Goal: Information Seeking & Learning: Learn about a topic

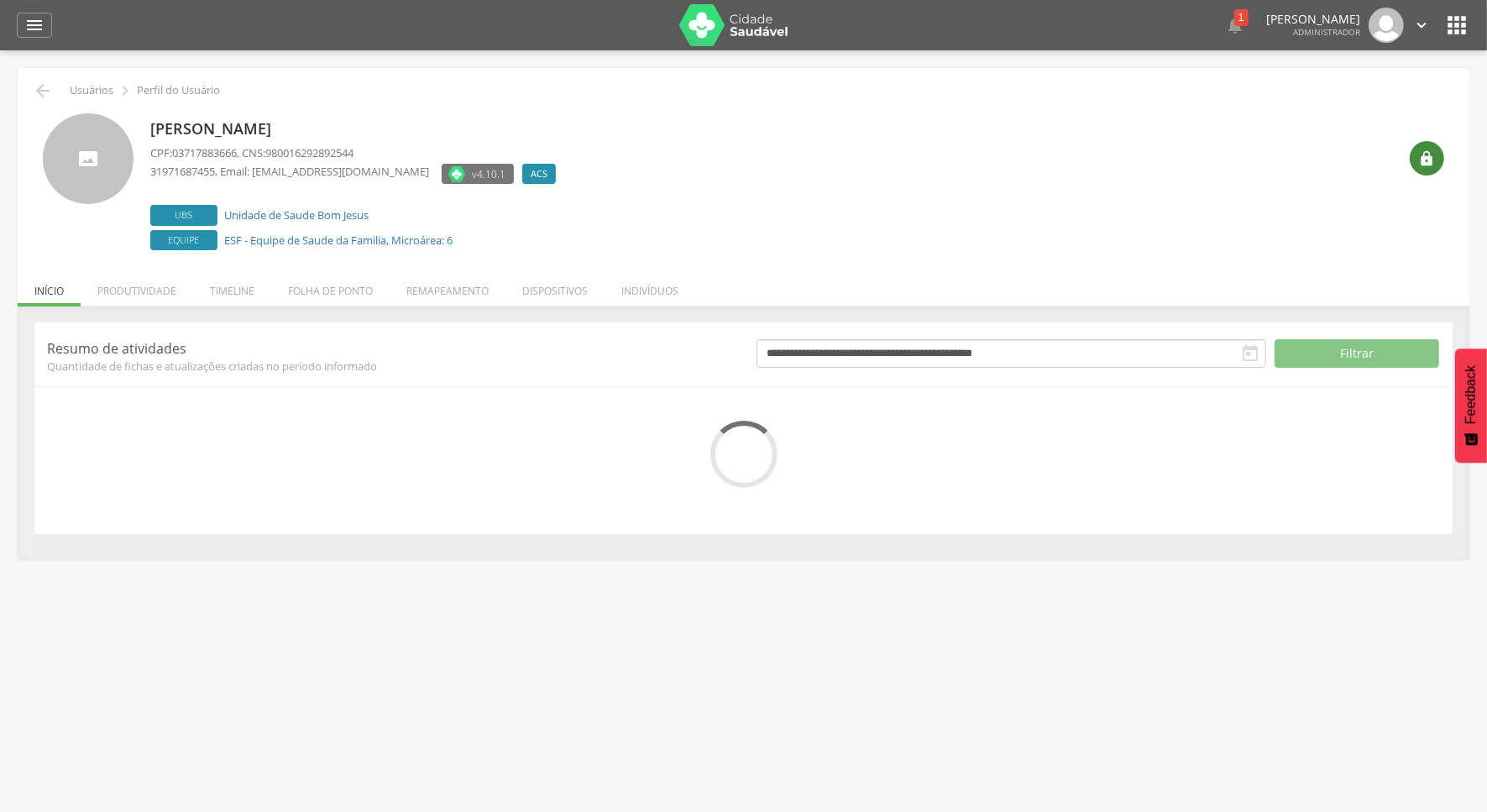
click at [1421, 161] on icon "" at bounding box center [1427, 158] width 17 height 17
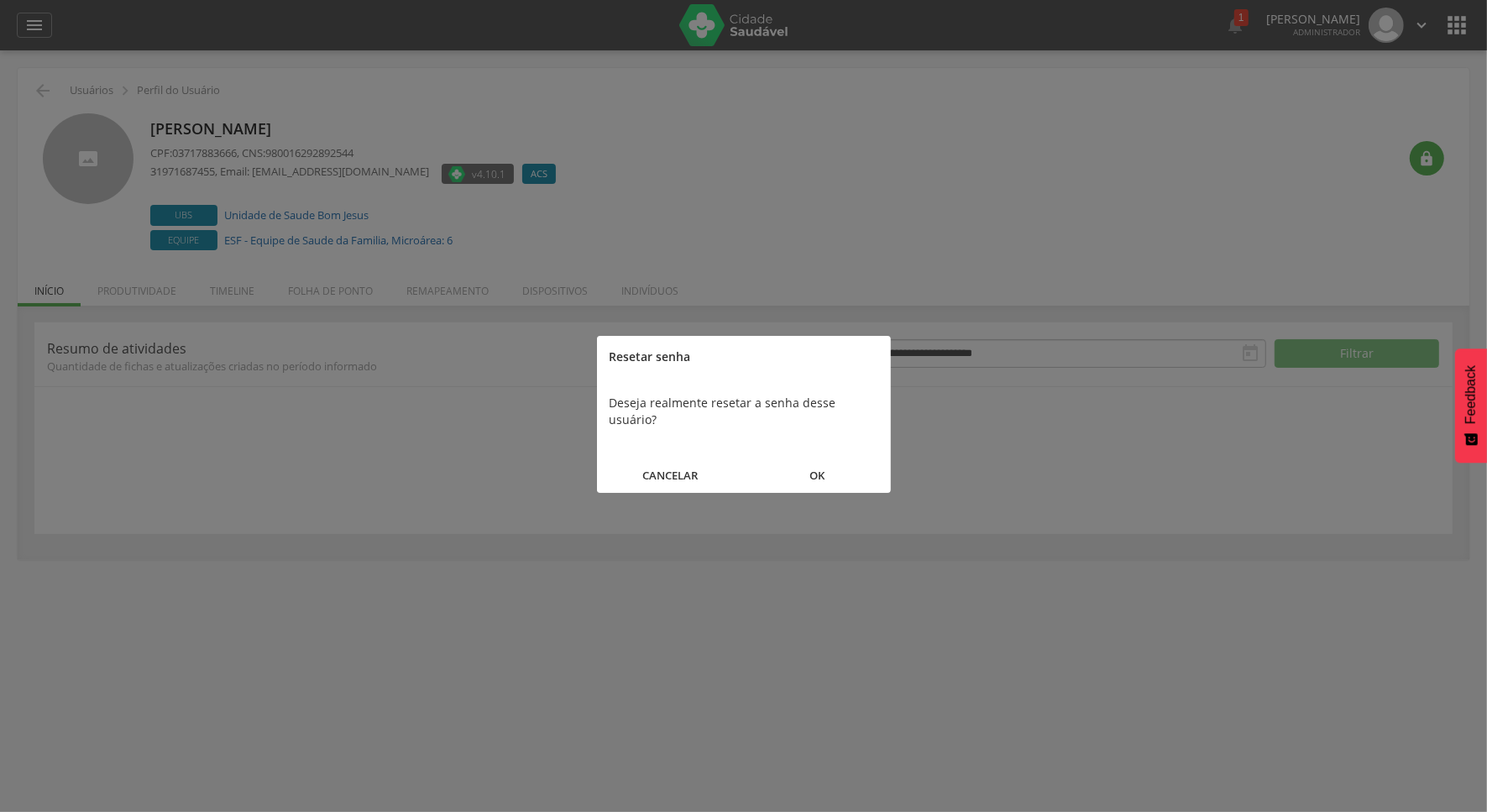
click at [827, 463] on button "OK" at bounding box center [818, 475] width 147 height 36
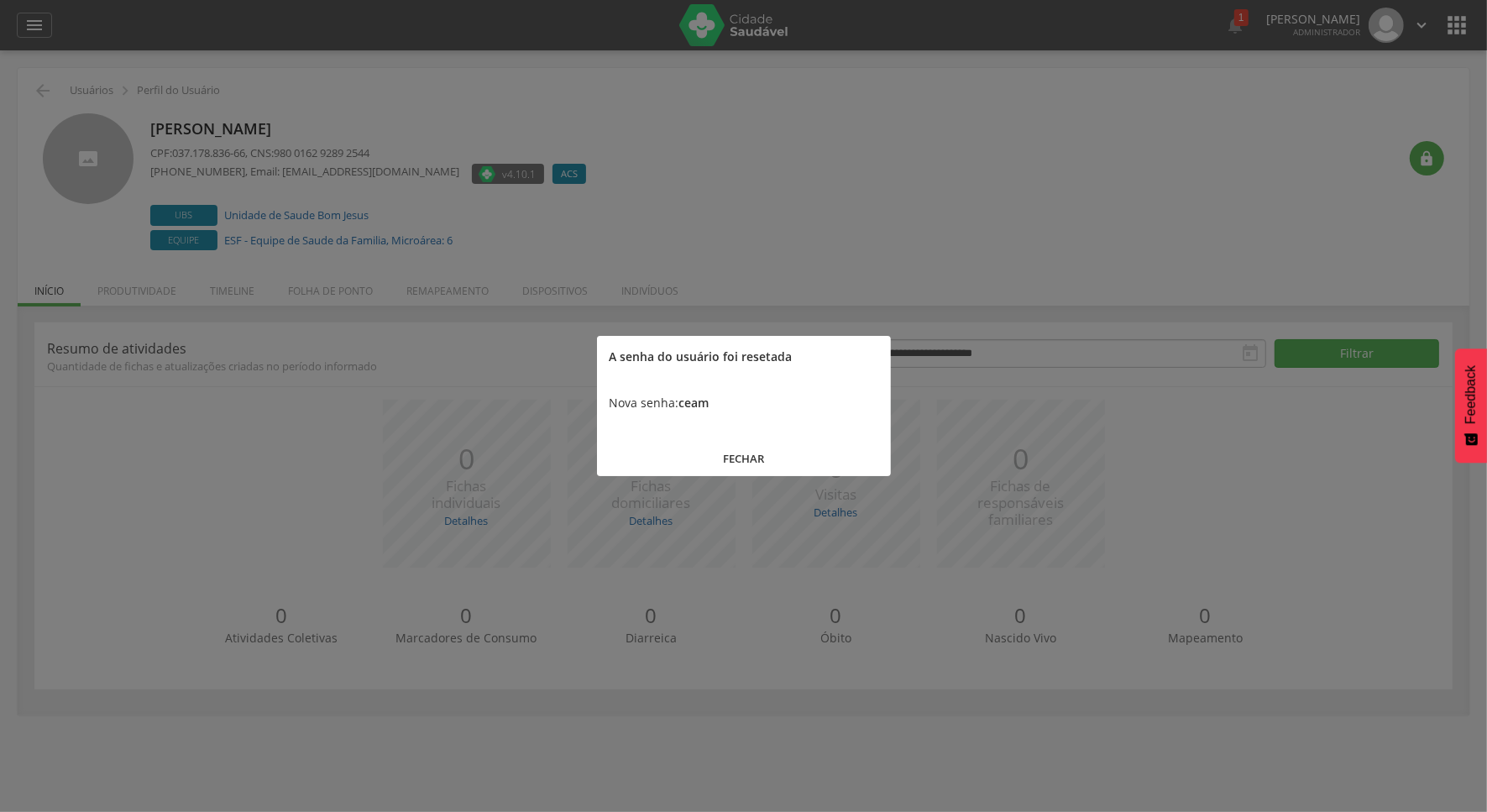
click at [761, 456] on button "FECHAR" at bounding box center [744, 458] width 294 height 36
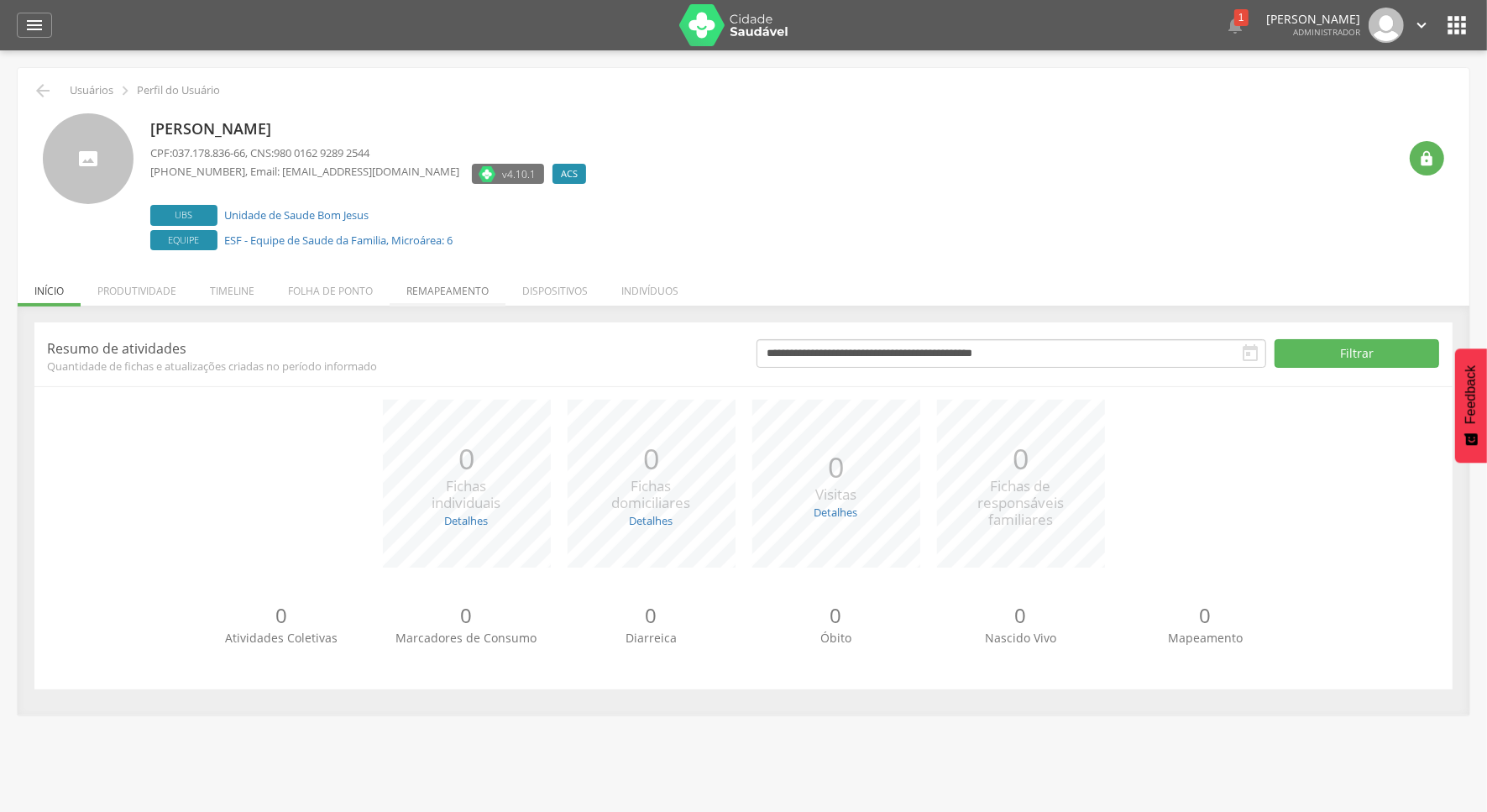
click at [451, 283] on li "Remapeamento" at bounding box center [448, 287] width 116 height 39
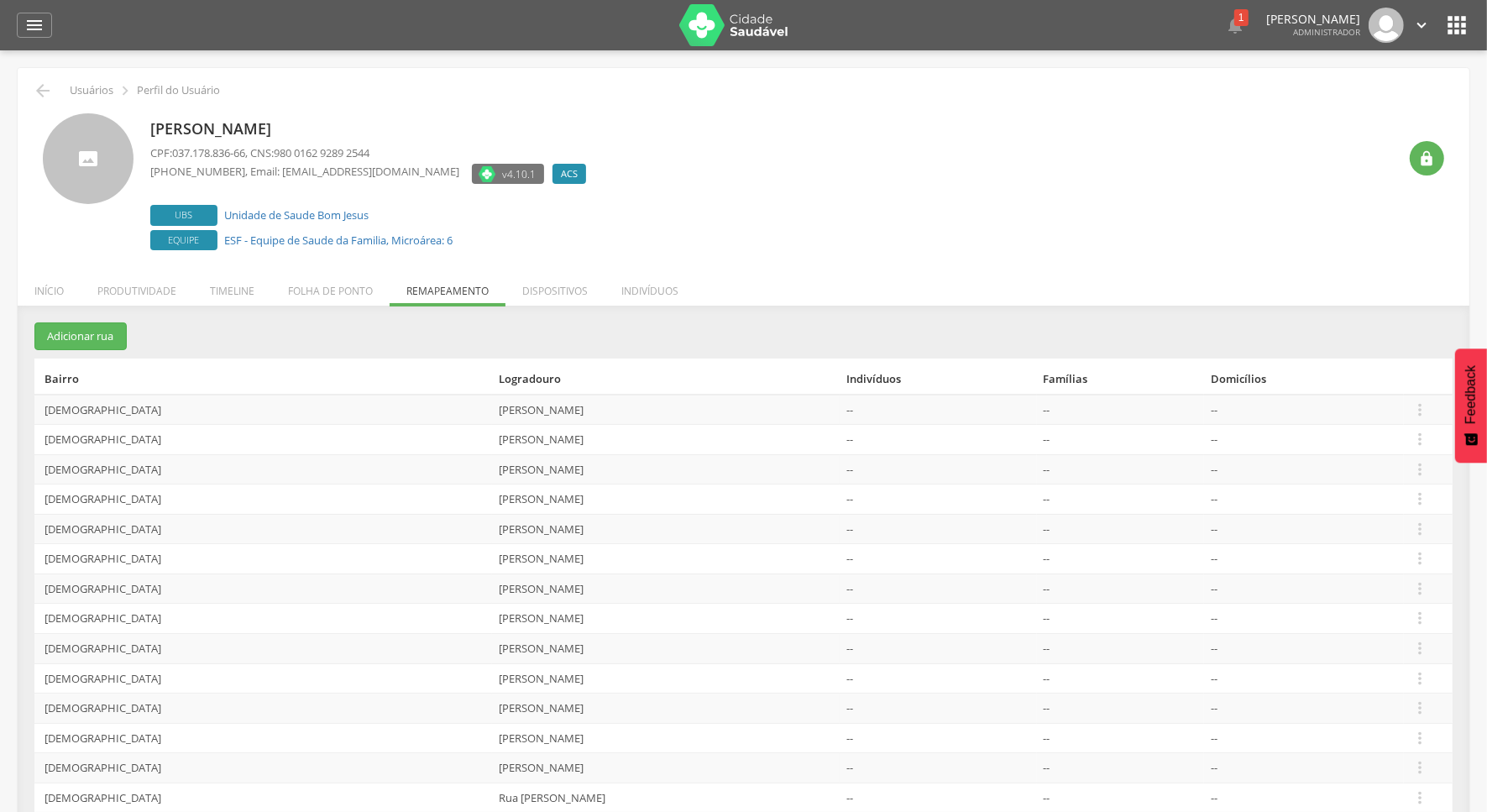
click at [1409, 408] on td " Editar Alocar famílias Desalocar famílias Desvincular ACS" at bounding box center [1428, 409] width 49 height 30
click at [1415, 408] on icon "" at bounding box center [1419, 409] width 19 height 19
click at [1374, 389] on link "Desvincular ACS" at bounding box center [1362, 383] width 132 height 21
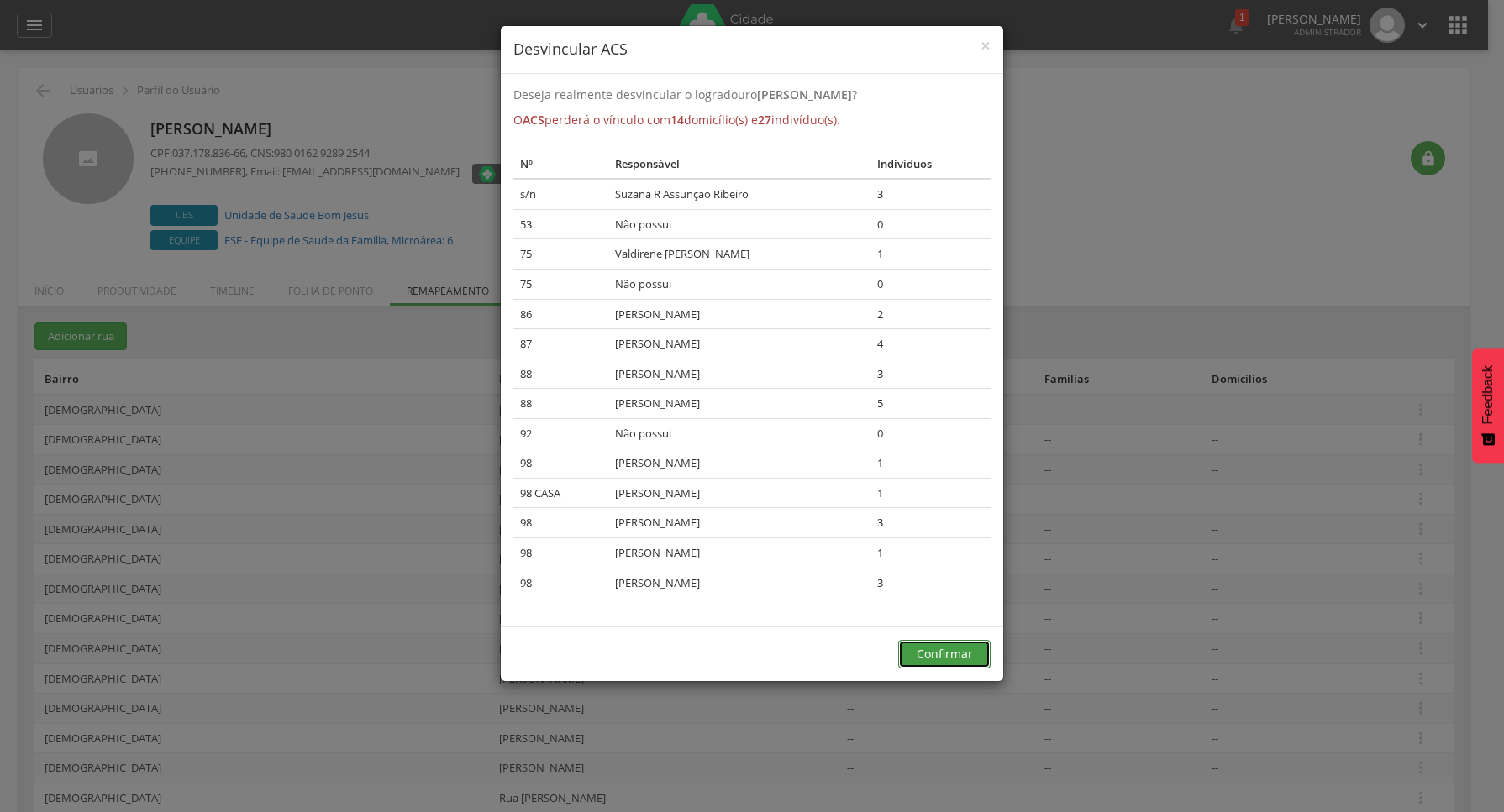
click at [953, 653] on button "Confirmar" at bounding box center [944, 653] width 92 height 28
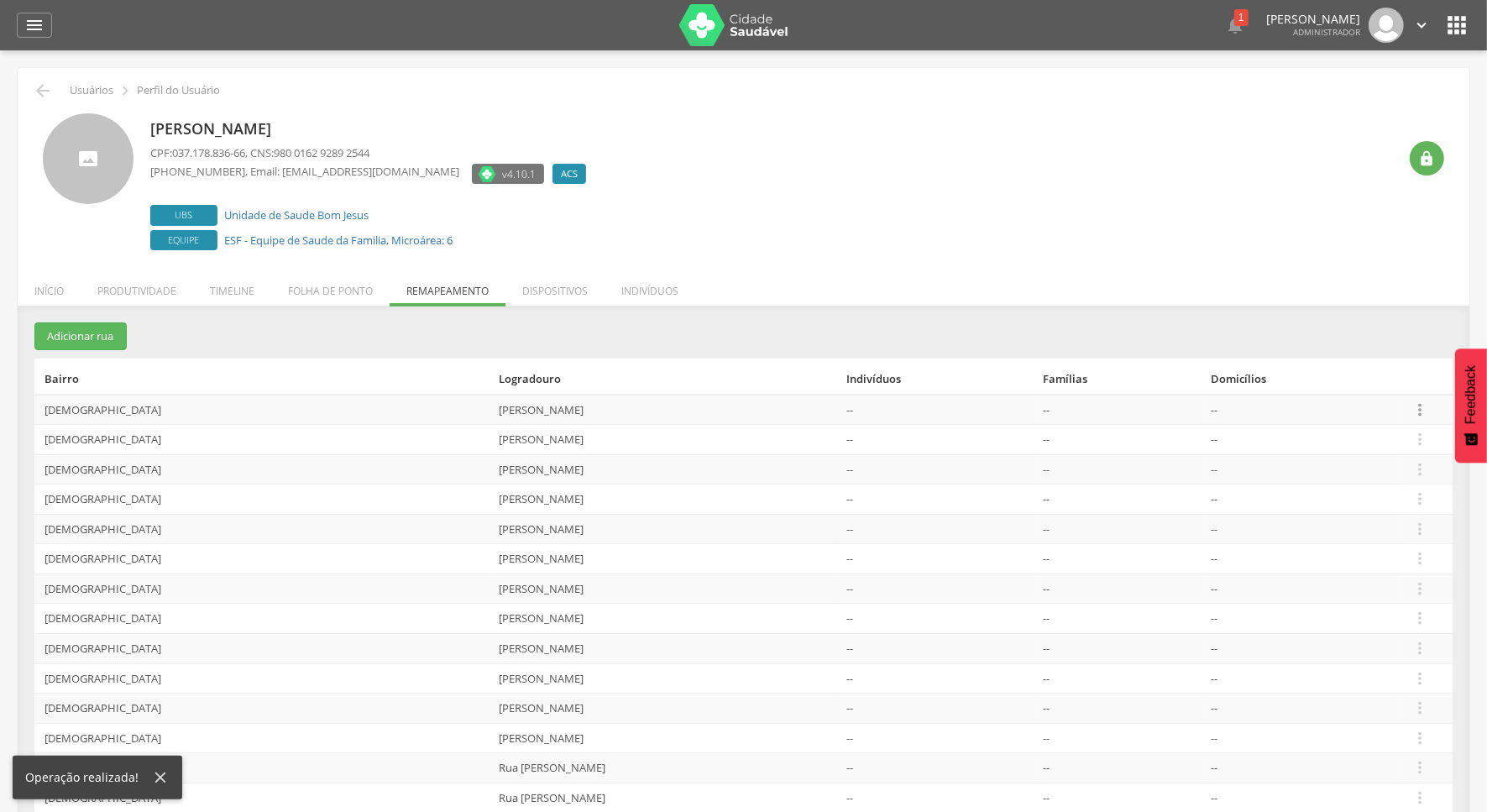
click at [1412, 415] on icon "" at bounding box center [1419, 409] width 19 height 19
click at [1333, 380] on link "Desvincular ACS" at bounding box center [1362, 383] width 132 height 21
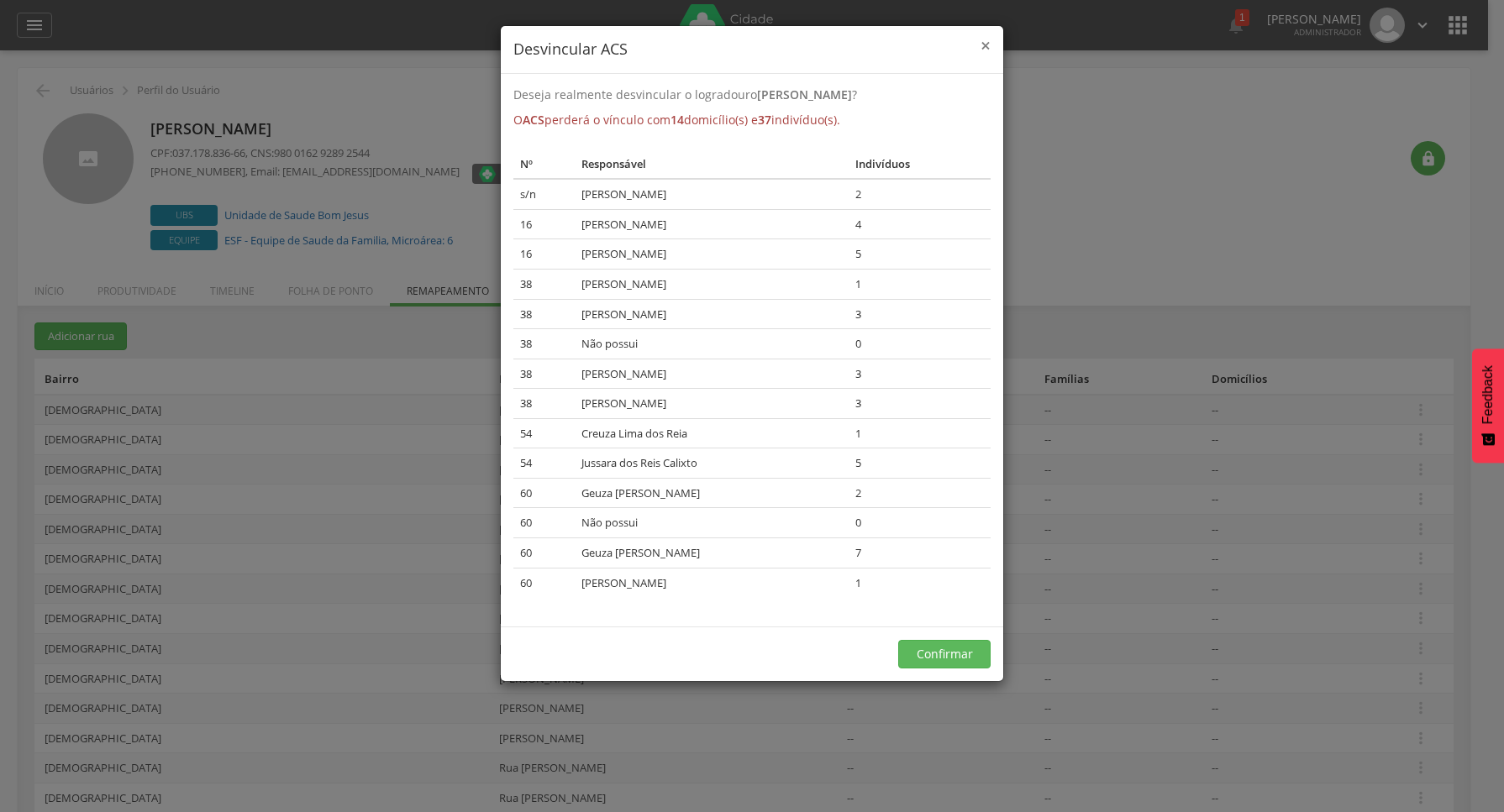
click at [987, 40] on span "×" at bounding box center [986, 45] width 10 height 24
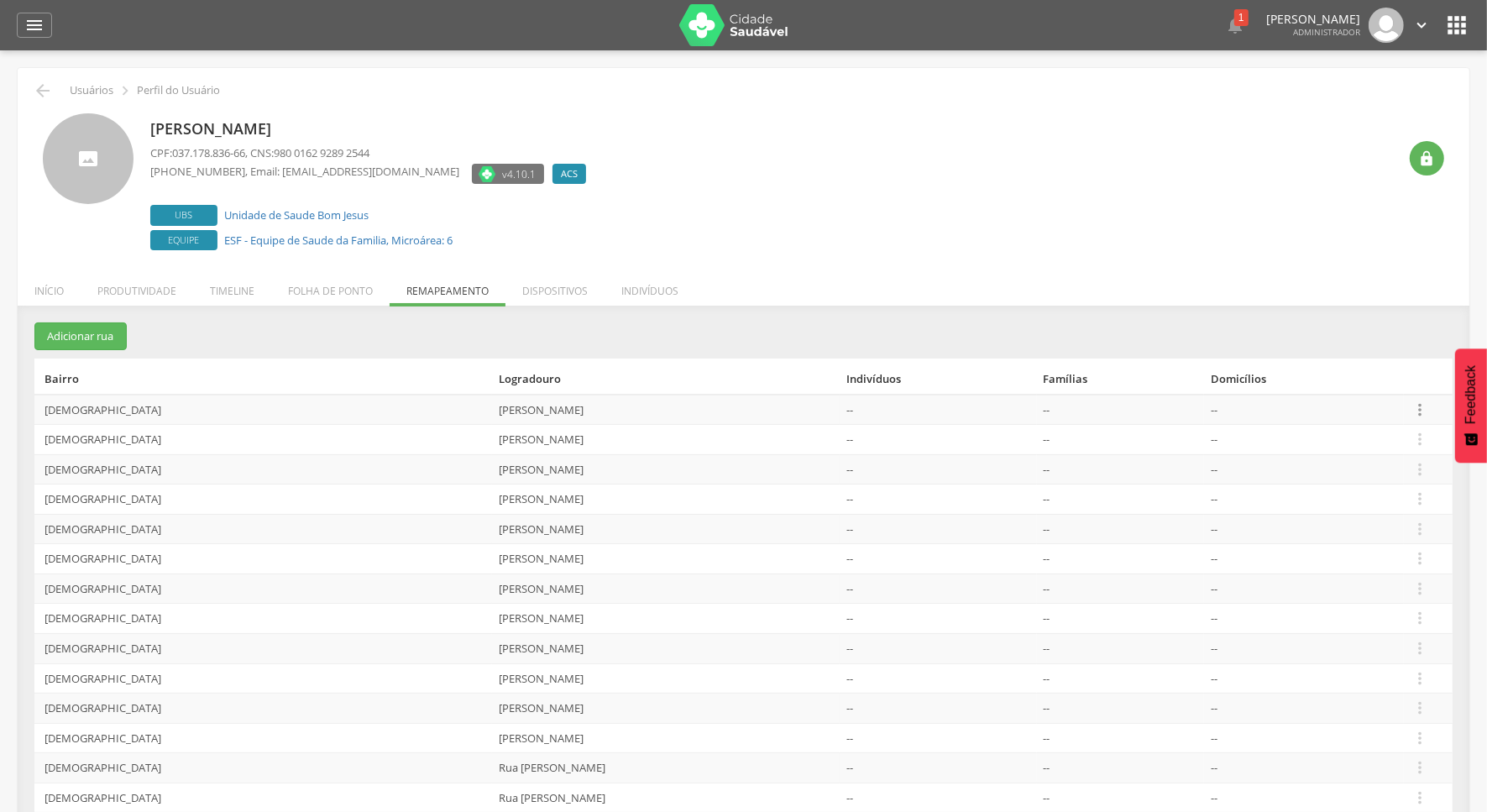
click at [1424, 409] on icon "" at bounding box center [1419, 409] width 19 height 19
click at [1386, 379] on link "Desvincular ACS" at bounding box center [1362, 383] width 132 height 21
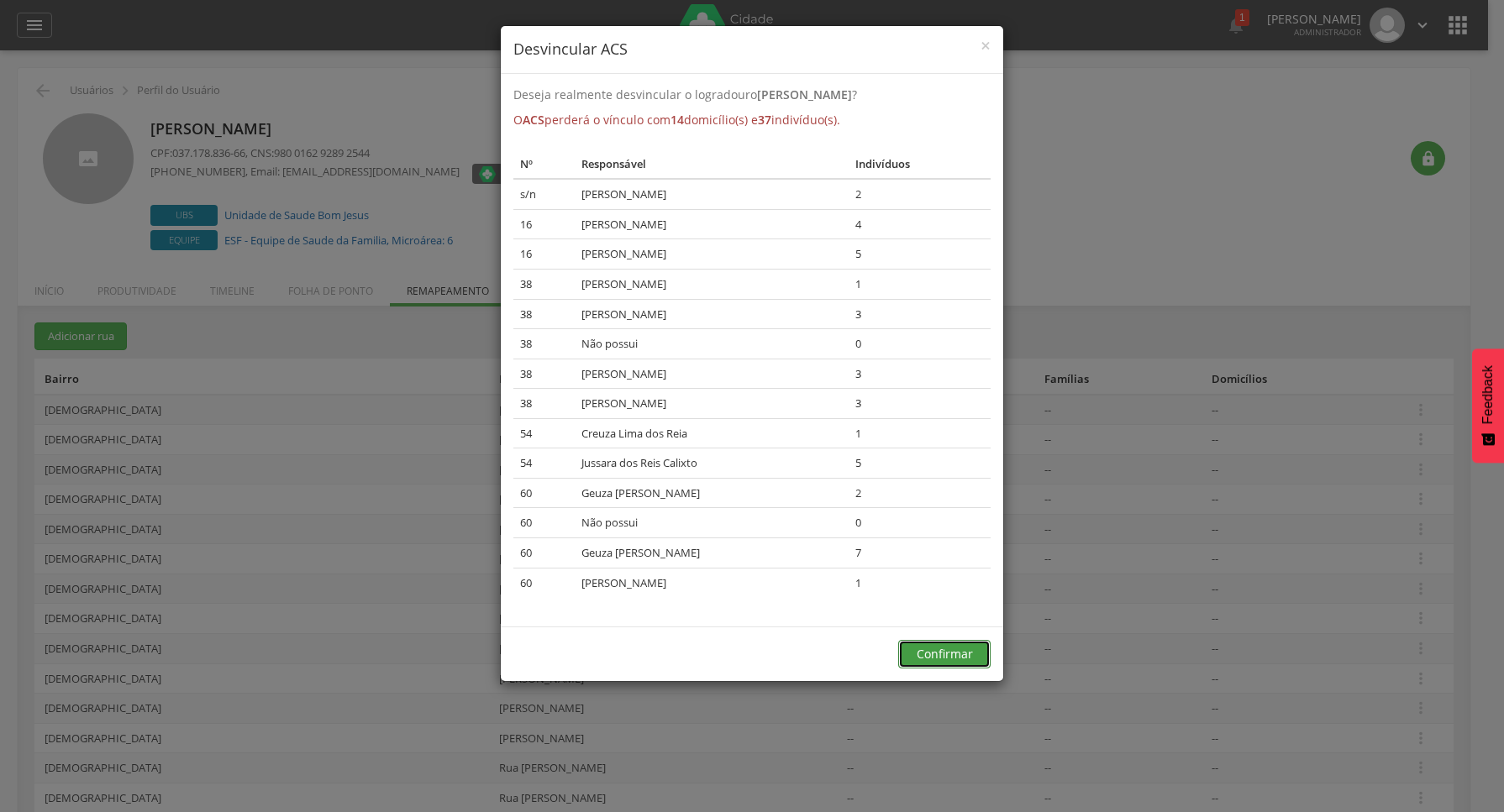
click at [943, 647] on button "Confirmar" at bounding box center [944, 653] width 92 height 28
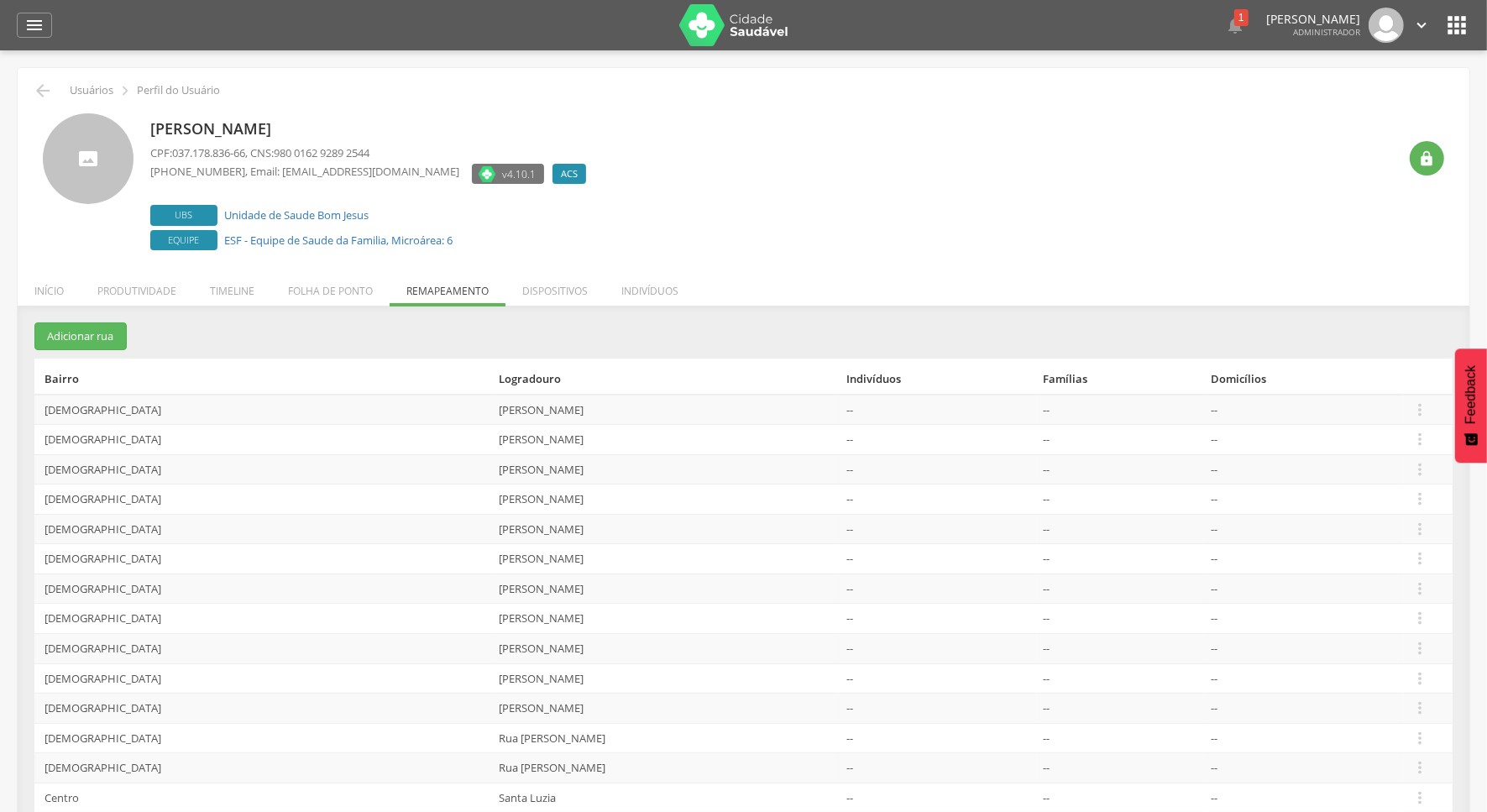
click at [1424, 396] on td " Editar Alocar famílias Desalocar famílias Desvincular ACS" at bounding box center [1428, 409] width 49 height 30
click at [1423, 418] on td " Editar Alocar famílias Desalocar famílias Desvincular ACS" at bounding box center [1428, 409] width 49 height 30
click at [1421, 404] on icon "" at bounding box center [1419, 409] width 19 height 19
click at [1363, 389] on link "Desvincular ACS" at bounding box center [1362, 383] width 132 height 21
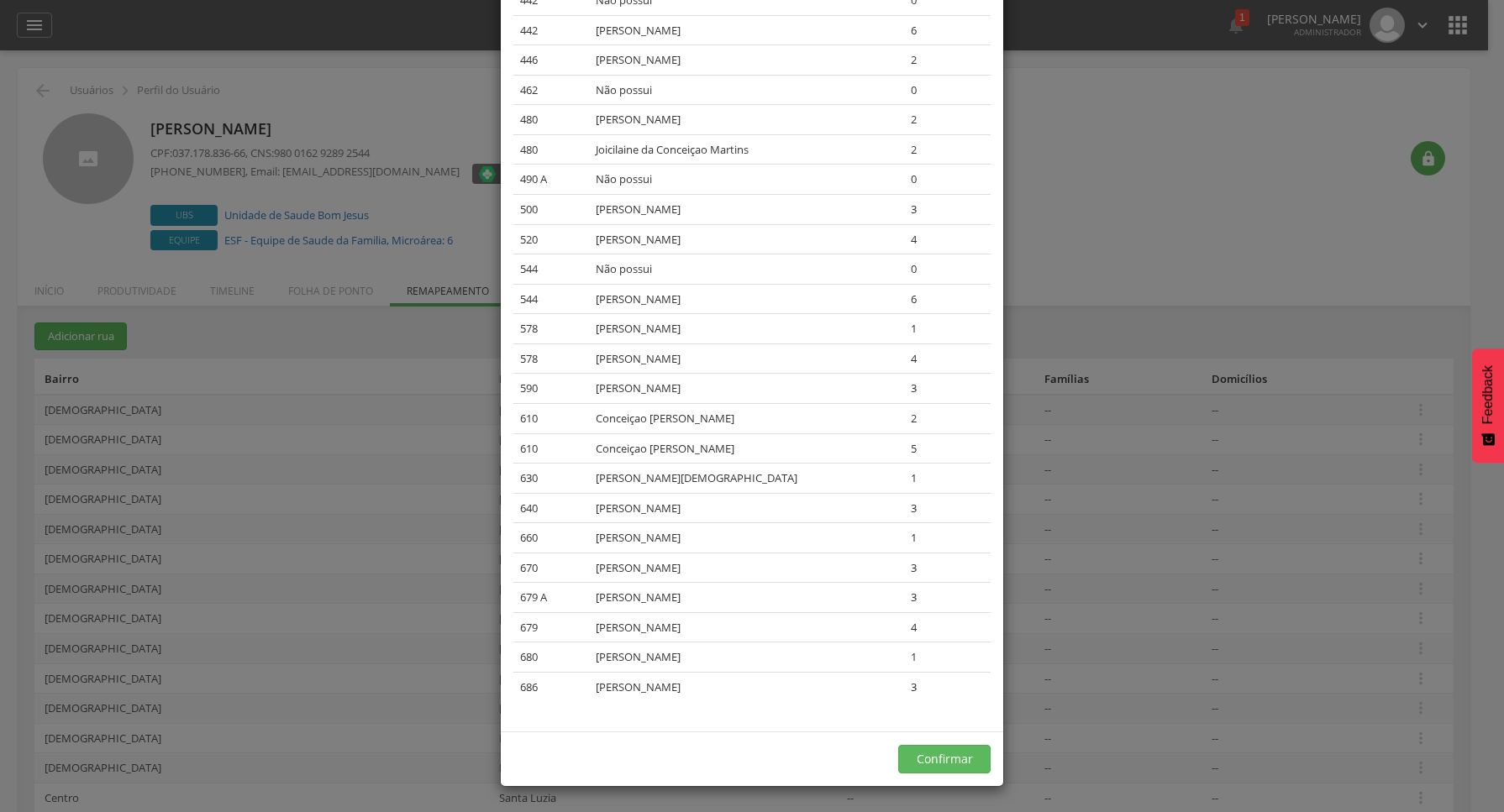
scroll to position [1791, 0]
click at [921, 745] on button "Confirmar" at bounding box center [944, 758] width 92 height 28
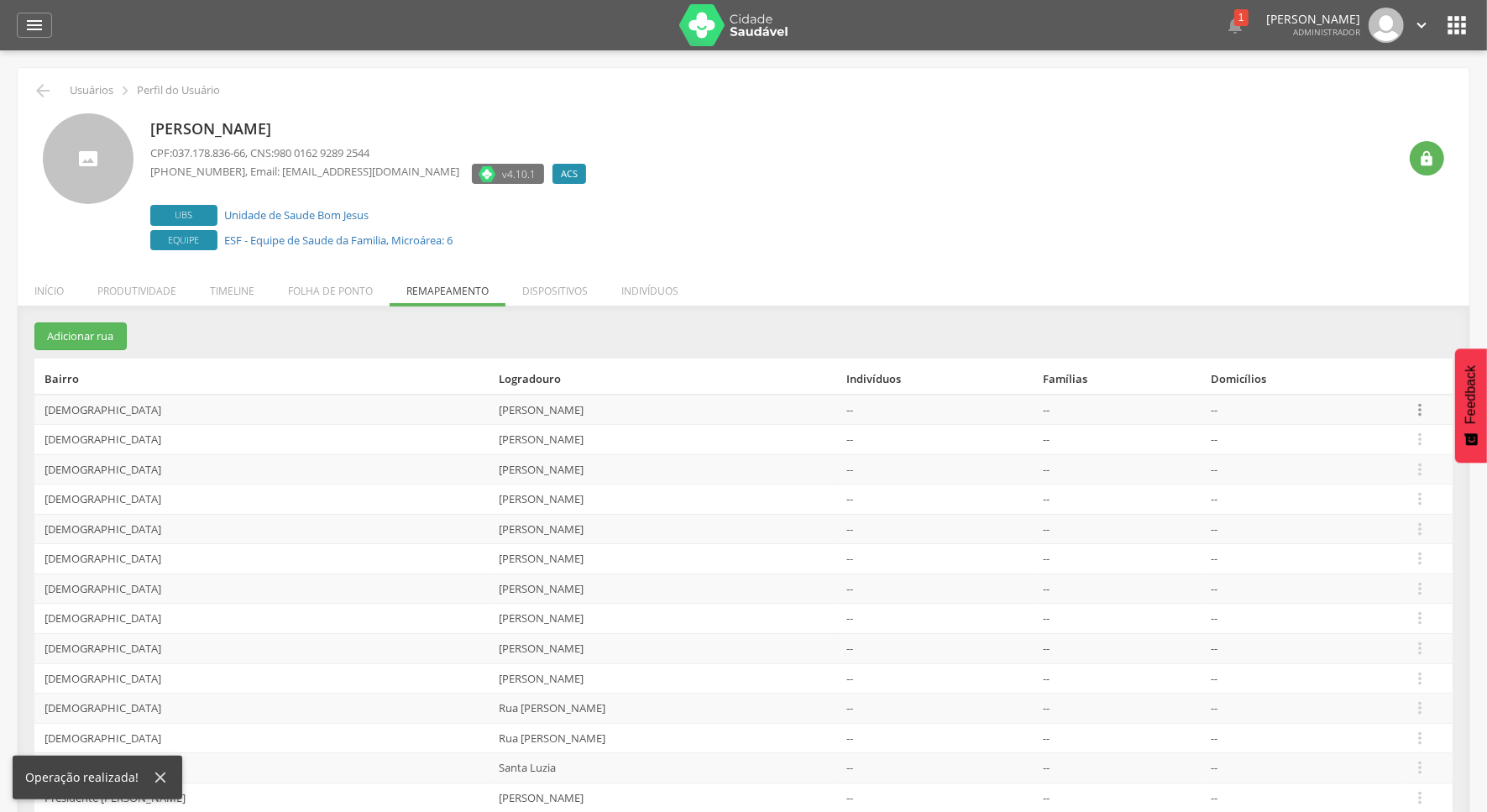
click at [1415, 409] on icon "" at bounding box center [1419, 409] width 19 height 19
click at [1348, 389] on link "Desvincular ACS" at bounding box center [1362, 383] width 132 height 21
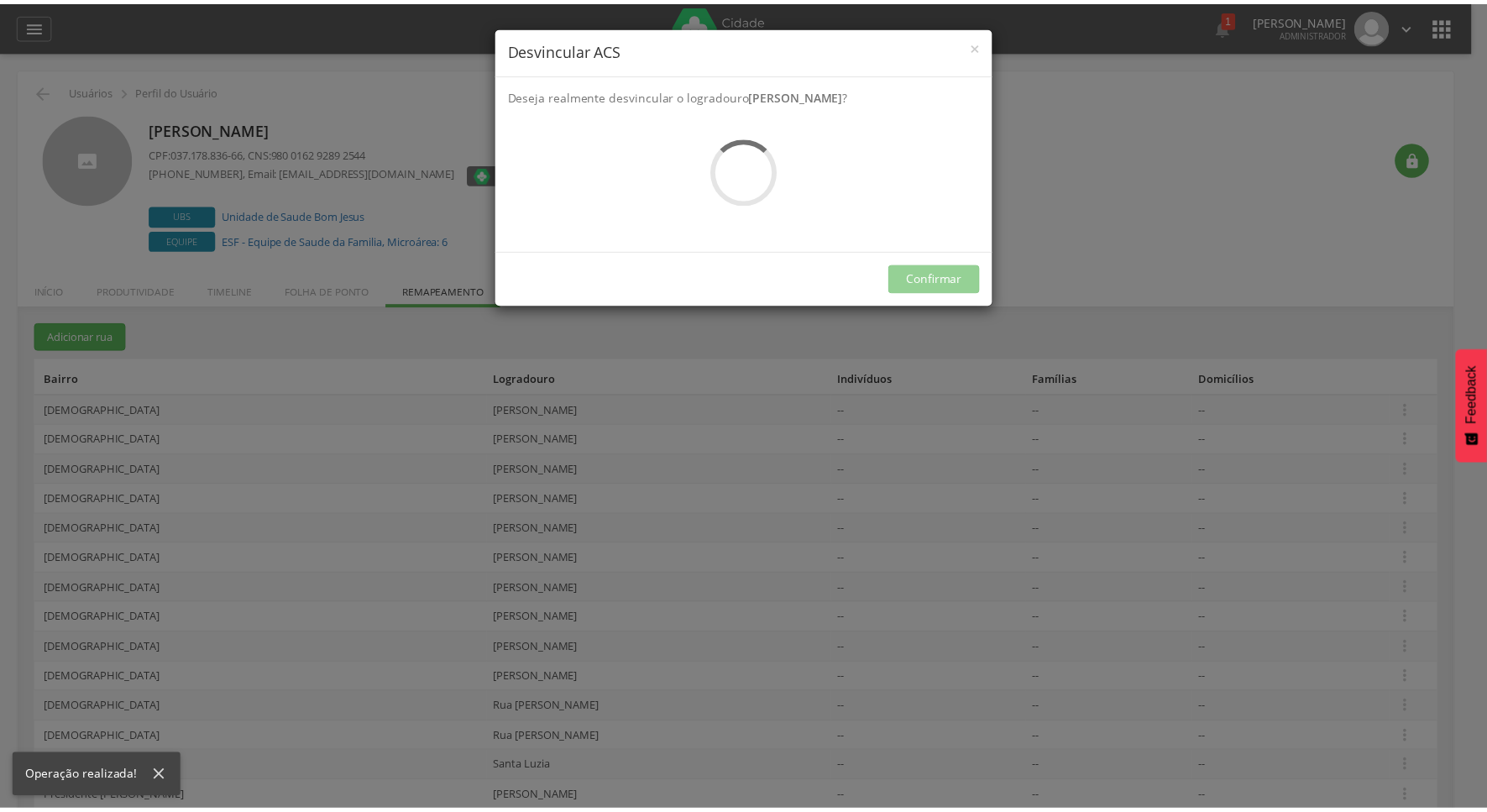
scroll to position [0, 0]
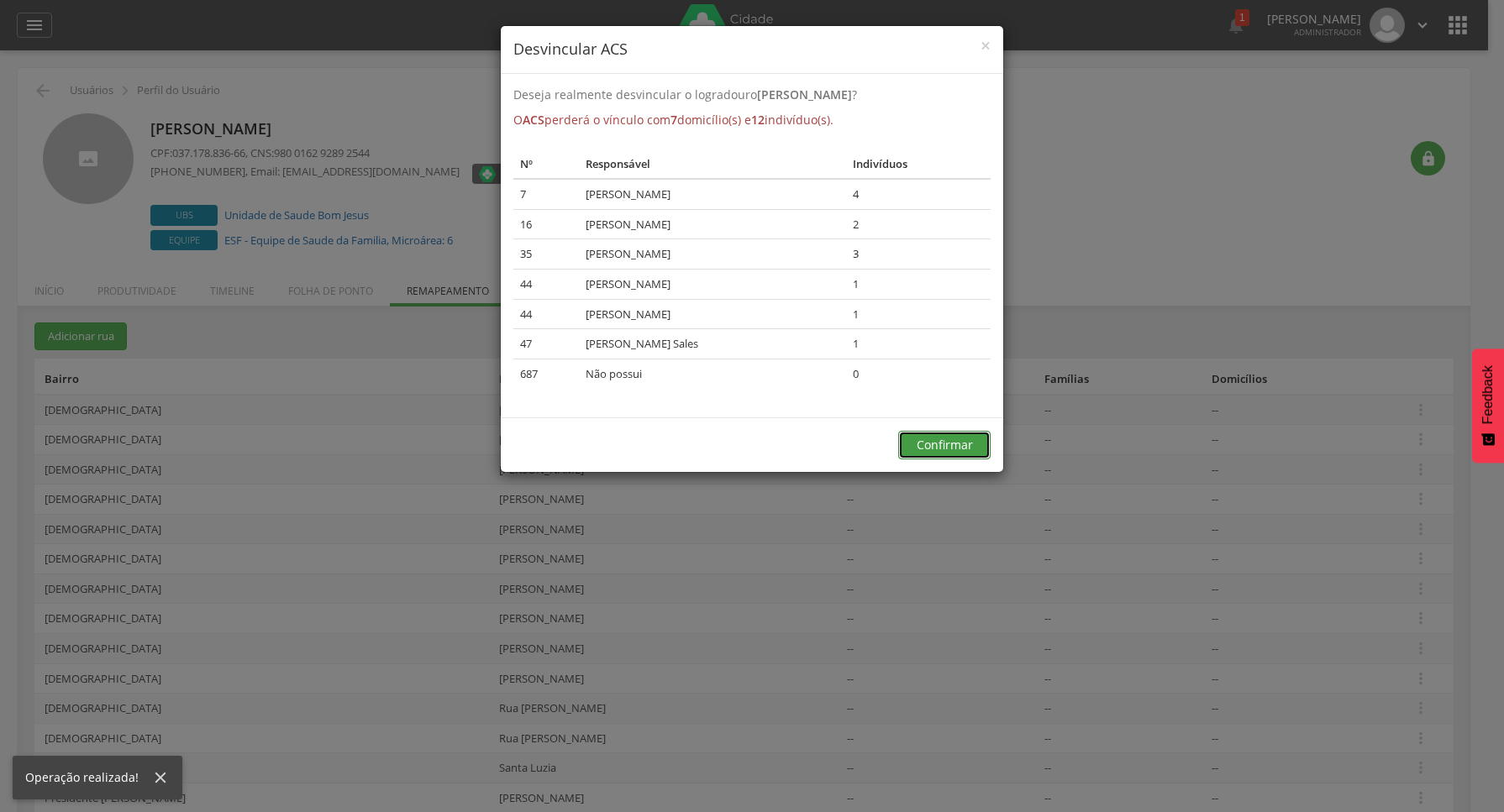
click at [924, 445] on button "Confirmar" at bounding box center [944, 445] width 92 height 28
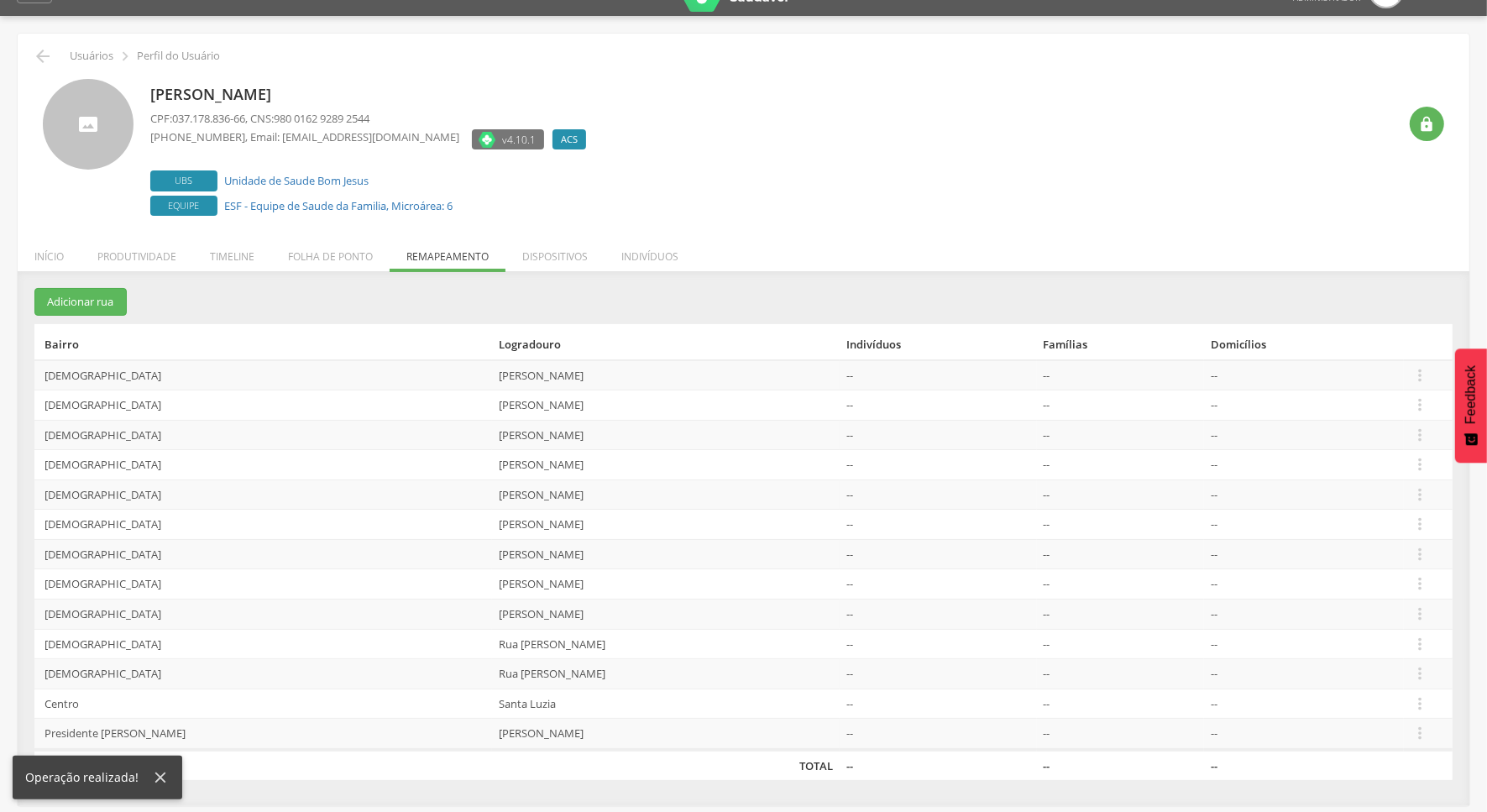
scroll to position [50, 0]
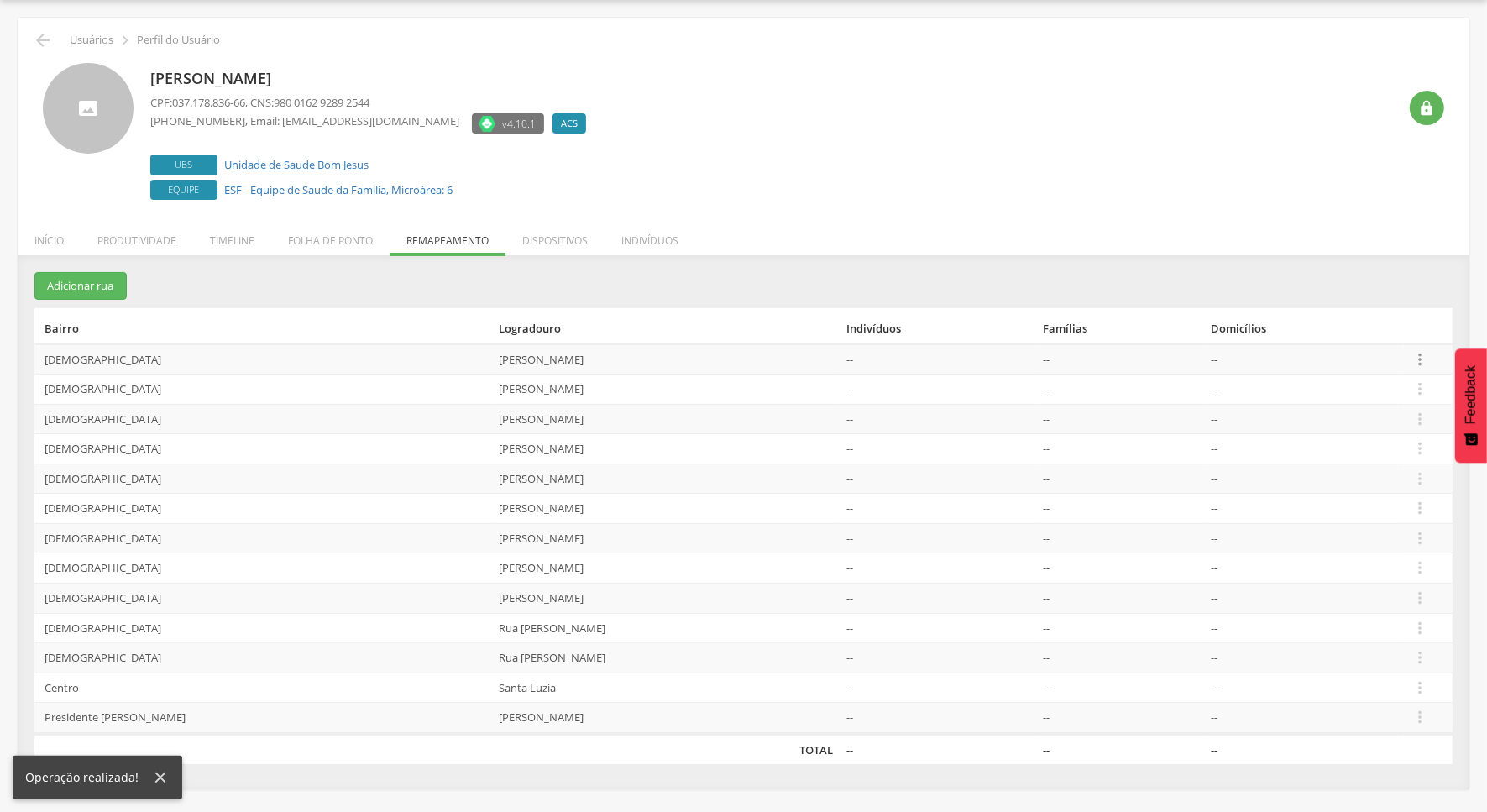
click at [1421, 362] on icon "" at bounding box center [1419, 359] width 19 height 19
click at [1346, 336] on link "Desvincular ACS" at bounding box center [1362, 332] width 132 height 21
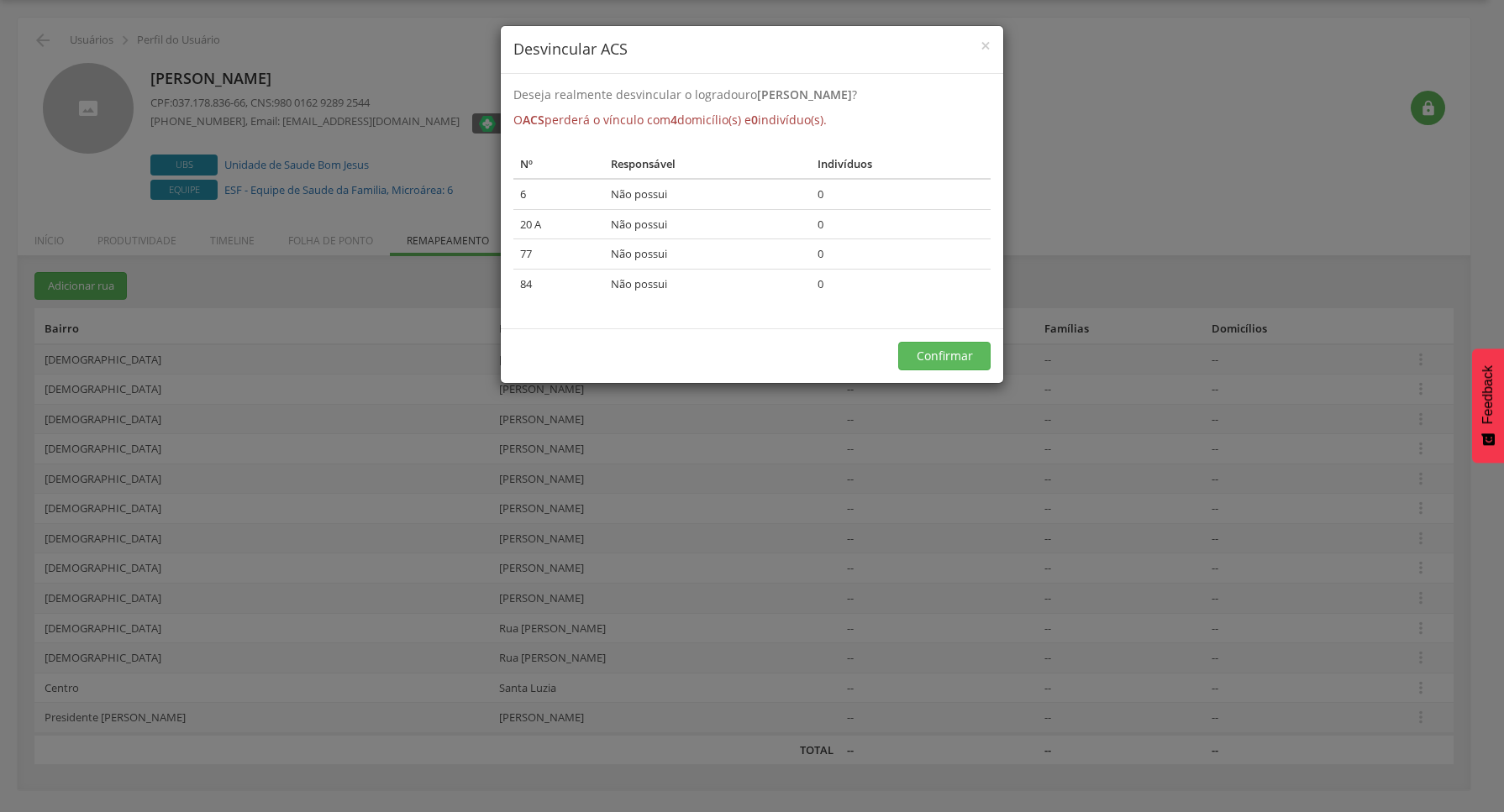
click at [975, 337] on div "Confirmar" at bounding box center [752, 356] width 503 height 55
click at [974, 337] on div "Confirmar" at bounding box center [752, 356] width 503 height 55
click at [974, 343] on button "Confirmar" at bounding box center [944, 356] width 92 height 28
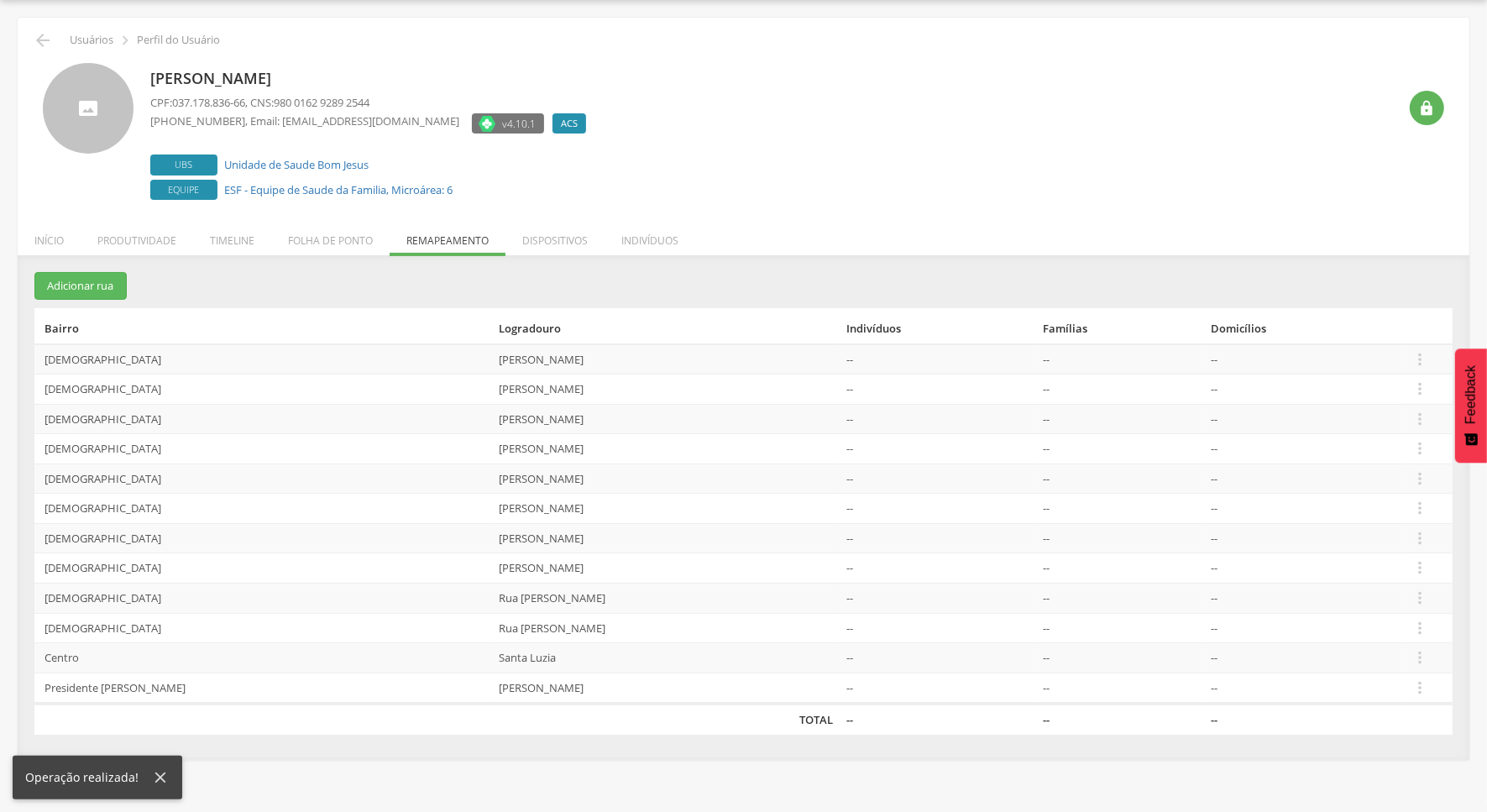
drag, startPoint x: 1069, startPoint y: 357, endPoint x: 1064, endPoint y: 375, distance: 18.7
click at [1064, 375] on tbody "Bom Jesus Joaquim Santana da Fonseca -- -- --  Editar Alocar famílias Desaloca…" at bounding box center [744, 525] width 1418 height 360
drag, startPoint x: 1064, startPoint y: 375, endPoint x: 1052, endPoint y: 488, distance: 113.6
click at [1052, 488] on td "--" at bounding box center [1121, 478] width 168 height 30
click at [1410, 357] on td " Editar Alocar famílias Desalocar famílias Desvincular ACS" at bounding box center [1428, 359] width 49 height 30
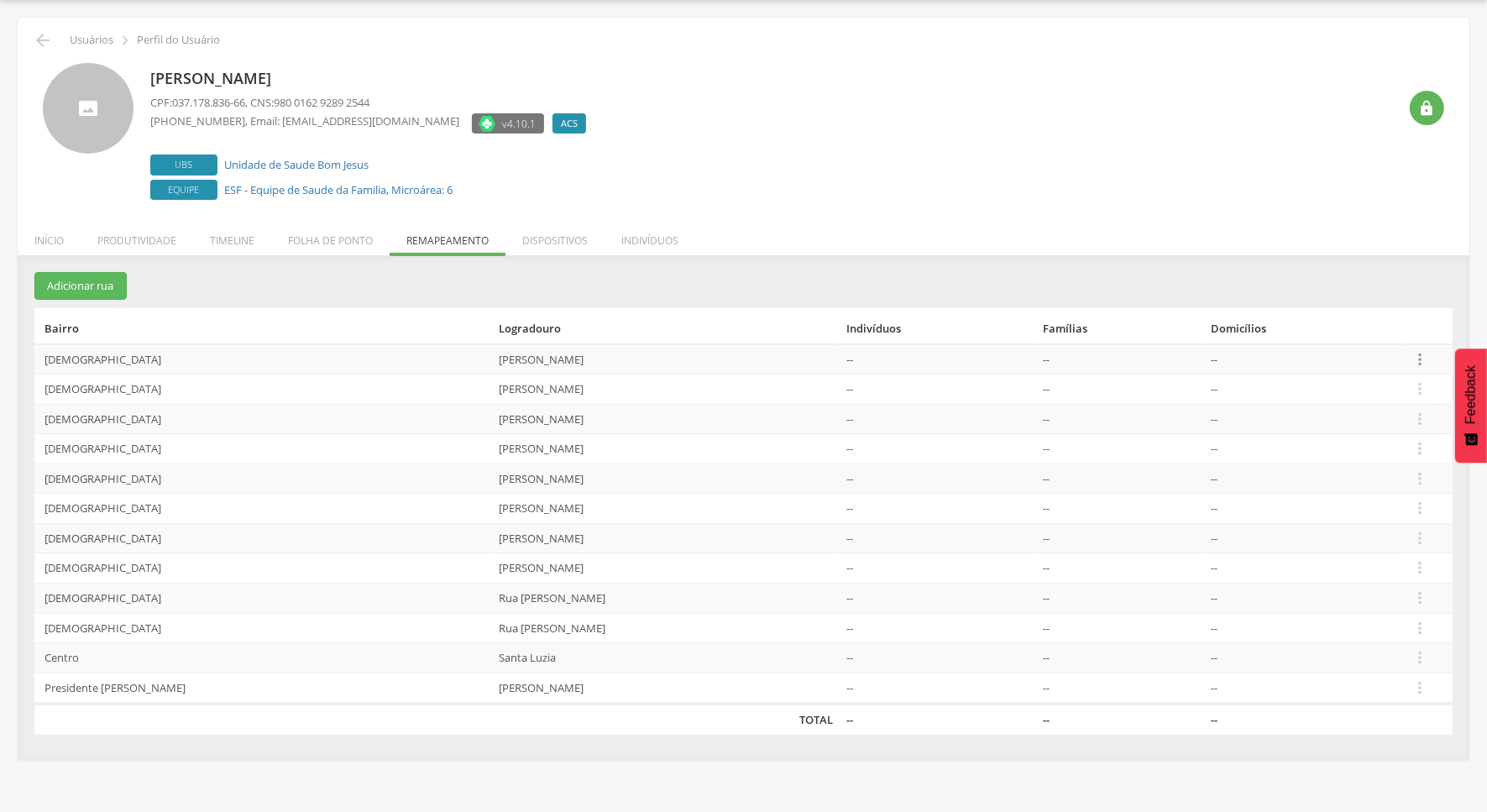
click at [1415, 357] on icon "" at bounding box center [1419, 359] width 19 height 19
click at [1348, 339] on link "Desvincular ACS" at bounding box center [1362, 332] width 132 height 21
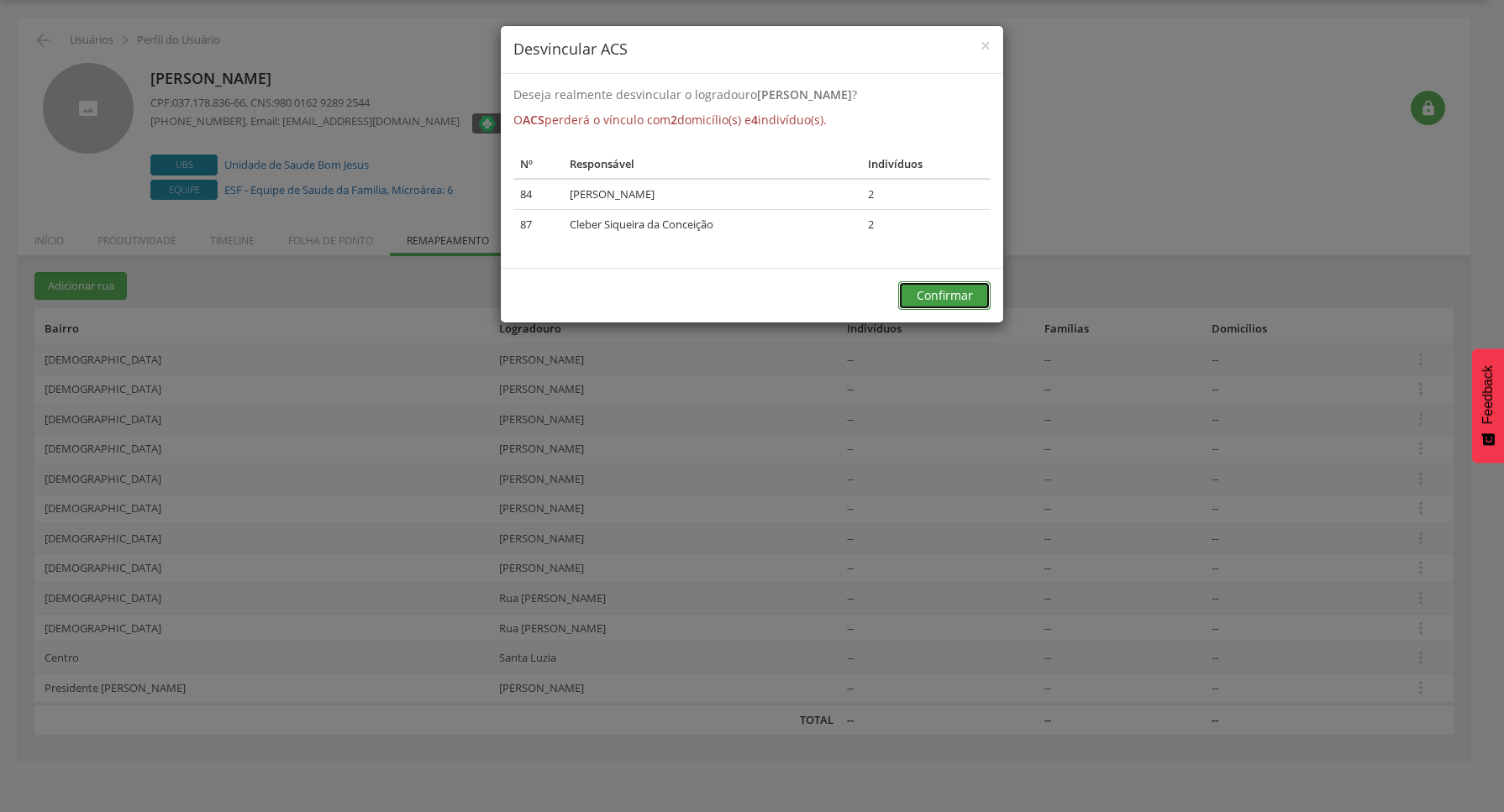
click at [956, 284] on button "Confirmar" at bounding box center [944, 295] width 92 height 28
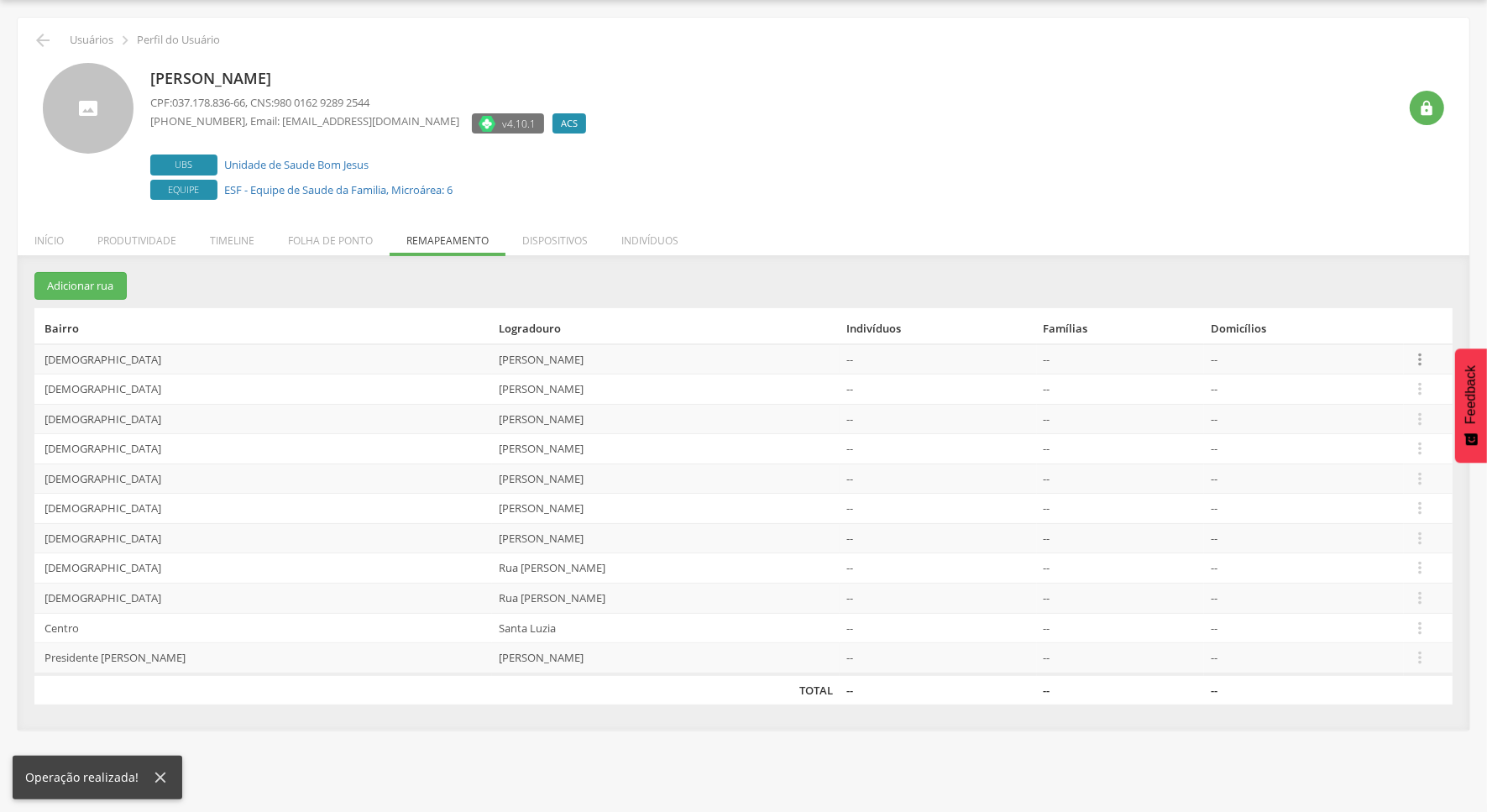
click at [1415, 358] on icon "" at bounding box center [1419, 359] width 19 height 19
click at [1332, 333] on link "Desvincular ACS" at bounding box center [1362, 332] width 132 height 21
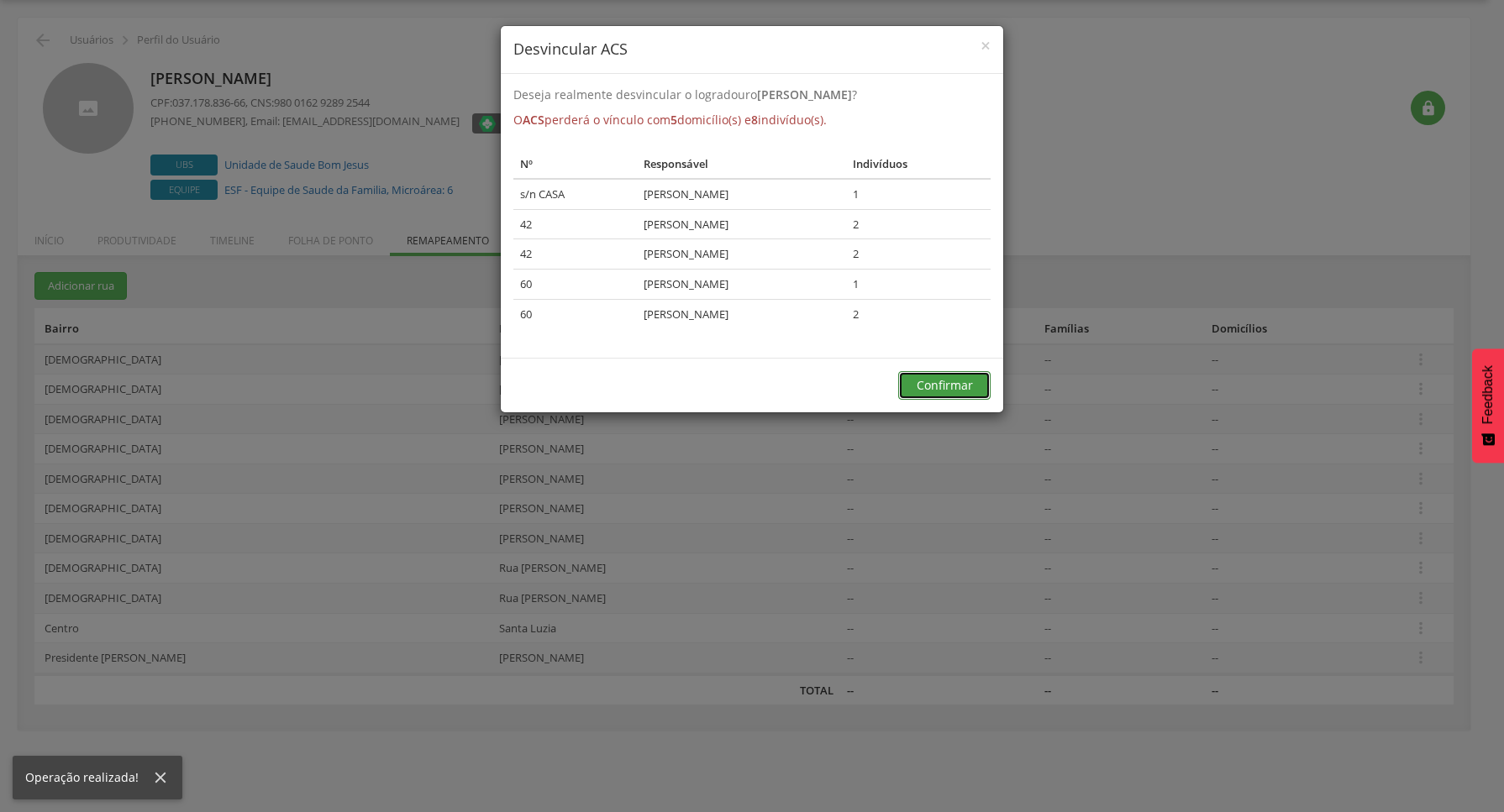
click at [928, 383] on button "Confirmar" at bounding box center [944, 385] width 92 height 28
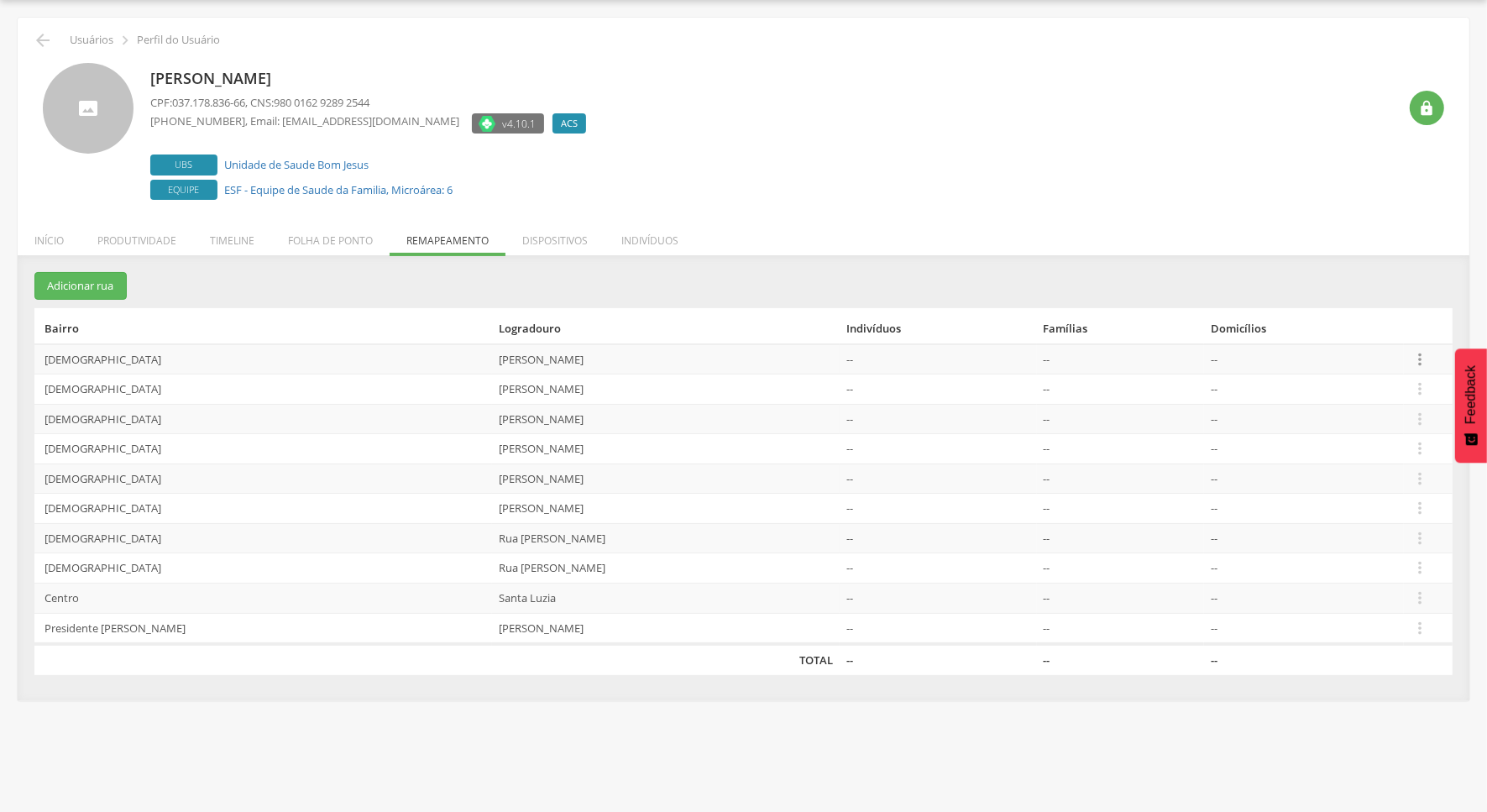
click at [1412, 353] on icon "" at bounding box center [1419, 359] width 19 height 19
click at [1369, 330] on link "Desvincular ACS" at bounding box center [1362, 332] width 132 height 21
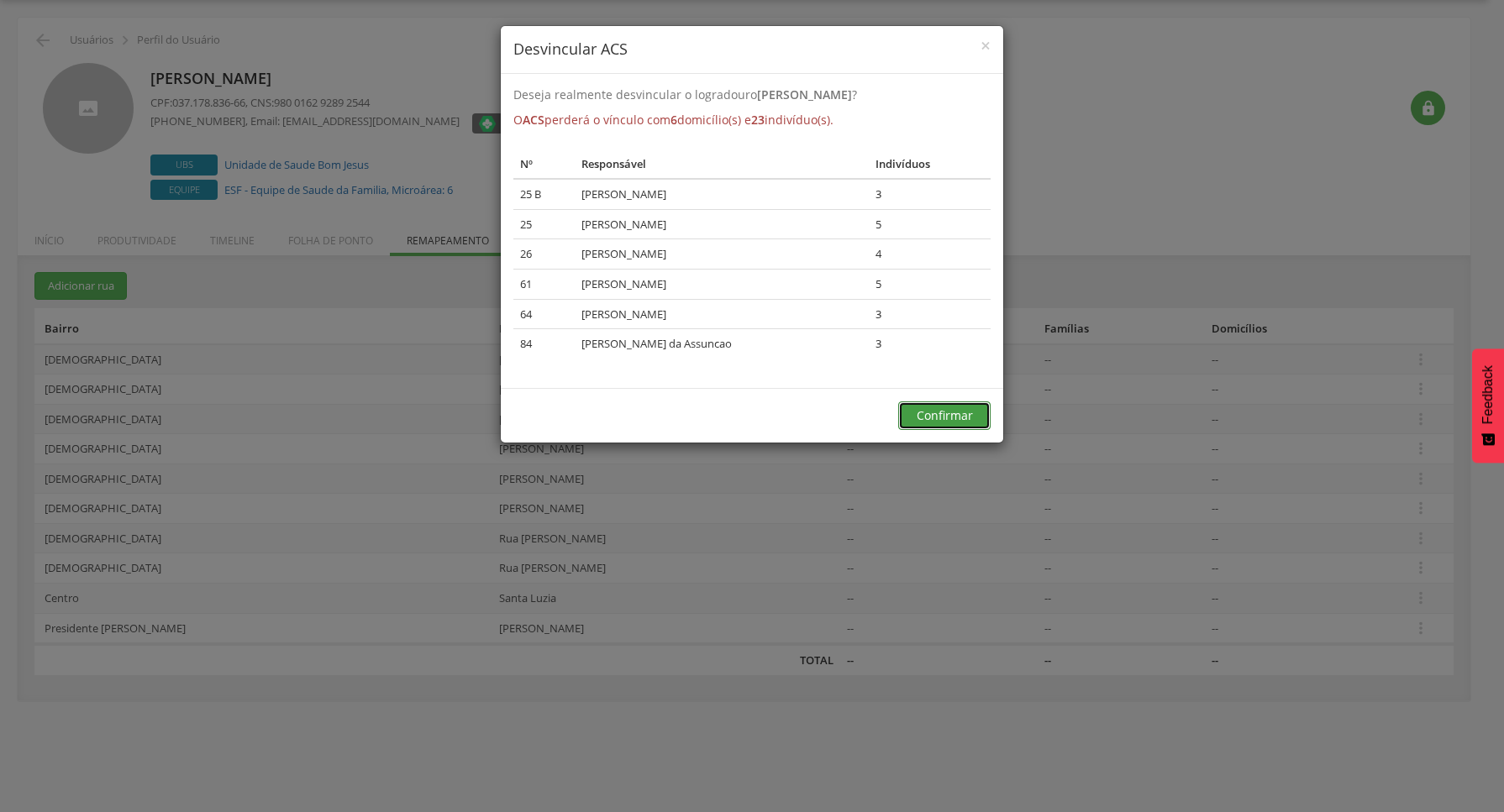
click at [950, 420] on button "Confirmar" at bounding box center [944, 415] width 92 height 28
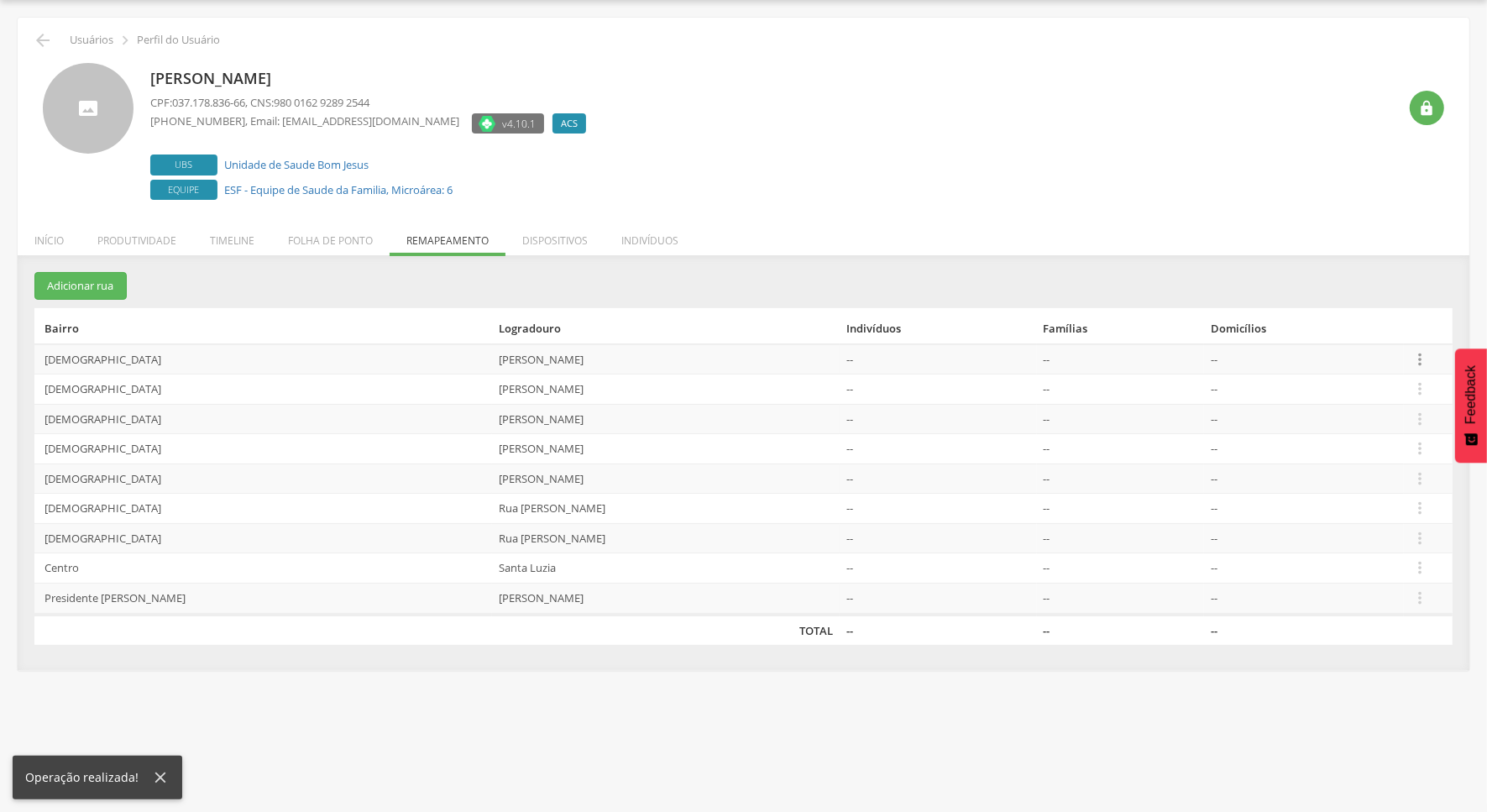
click at [1421, 358] on icon "" at bounding box center [1419, 359] width 19 height 19
click at [1329, 334] on link "Desvincular ACS" at bounding box center [1362, 332] width 132 height 21
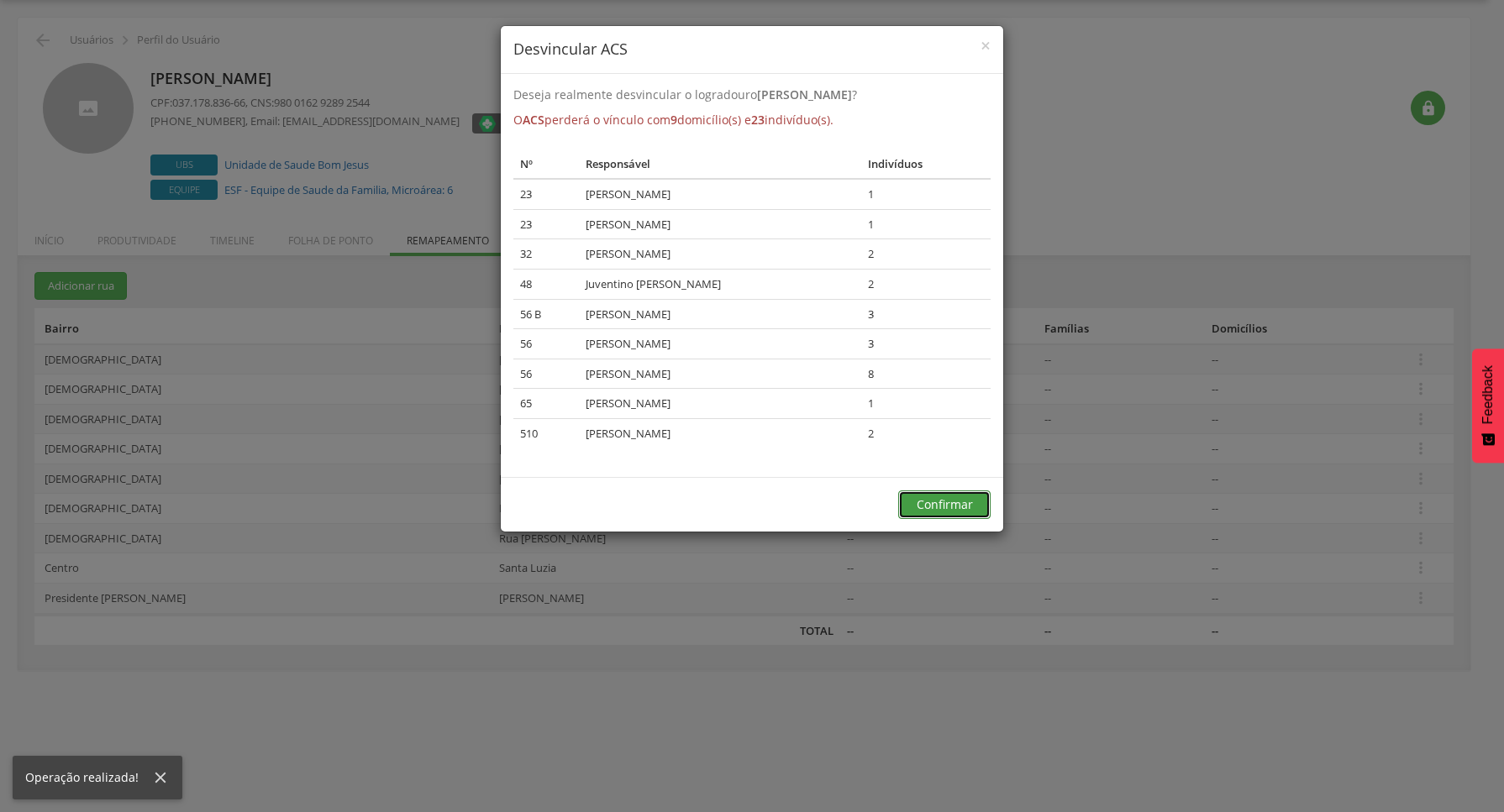
click at [939, 492] on button "Confirmar" at bounding box center [944, 504] width 92 height 28
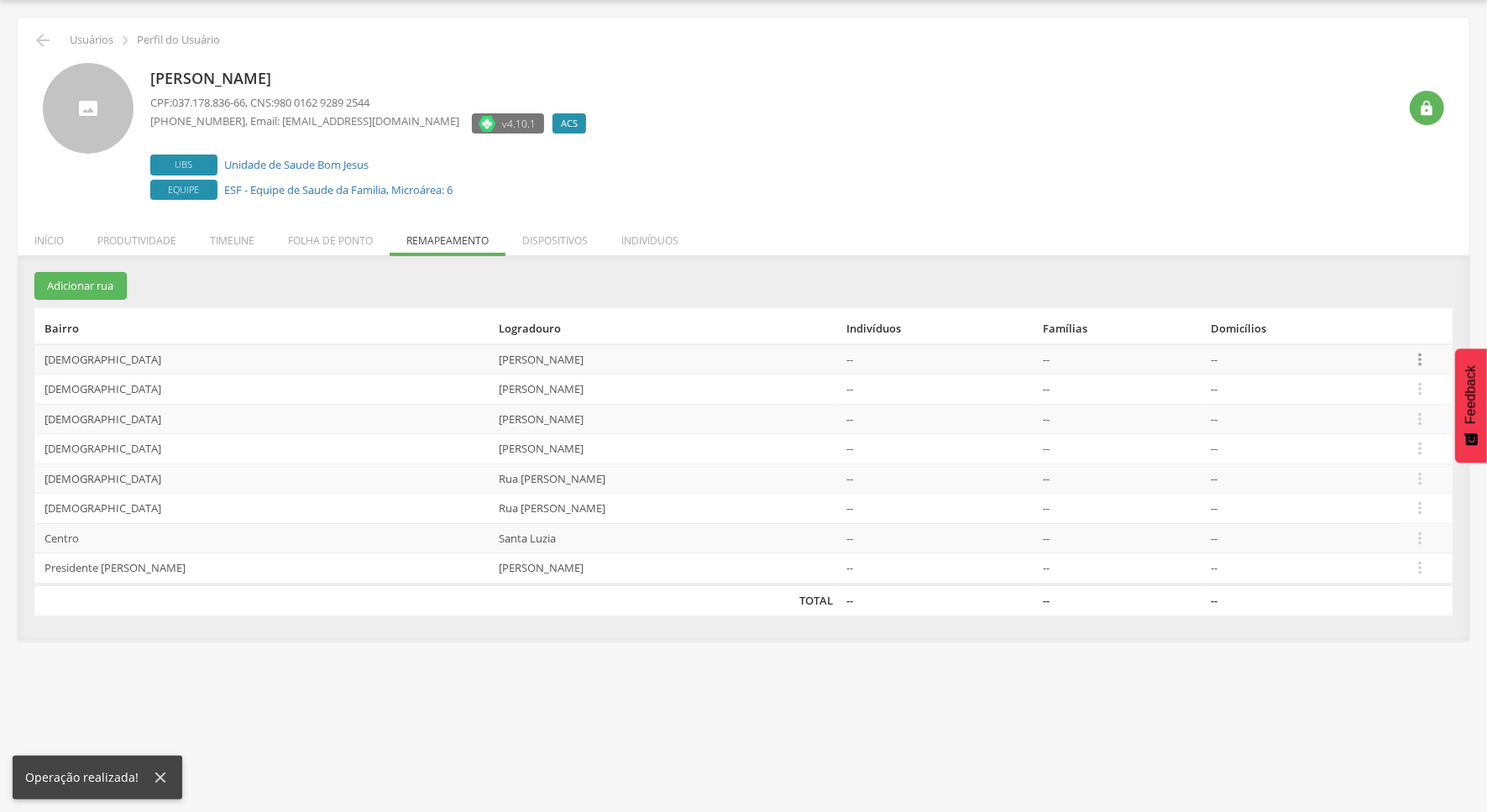
click at [1420, 351] on icon "" at bounding box center [1419, 359] width 19 height 19
click at [1322, 329] on link "Desvincular ACS" at bounding box center [1362, 332] width 132 height 21
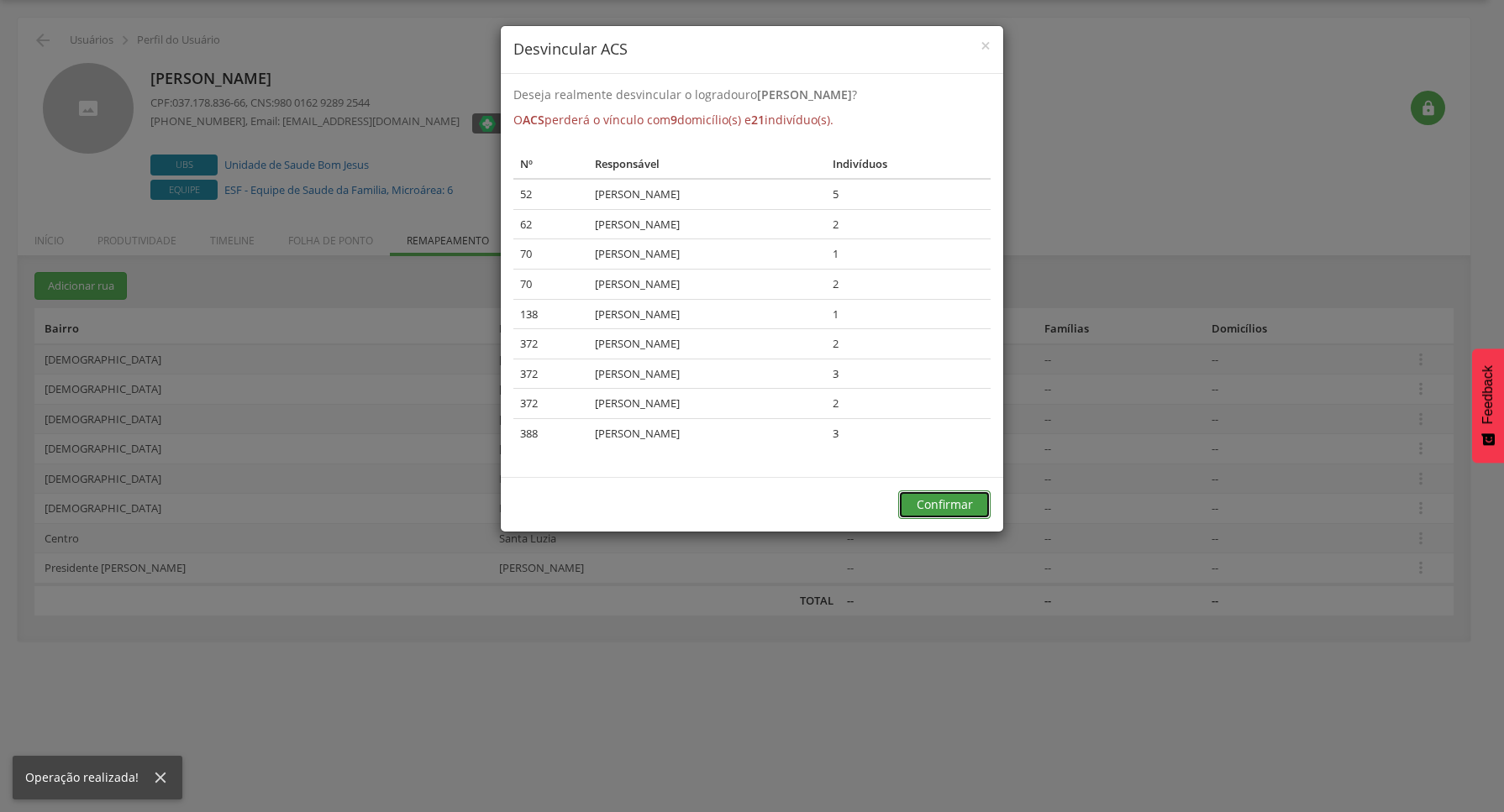
click at [937, 498] on button "Confirmar" at bounding box center [944, 504] width 92 height 28
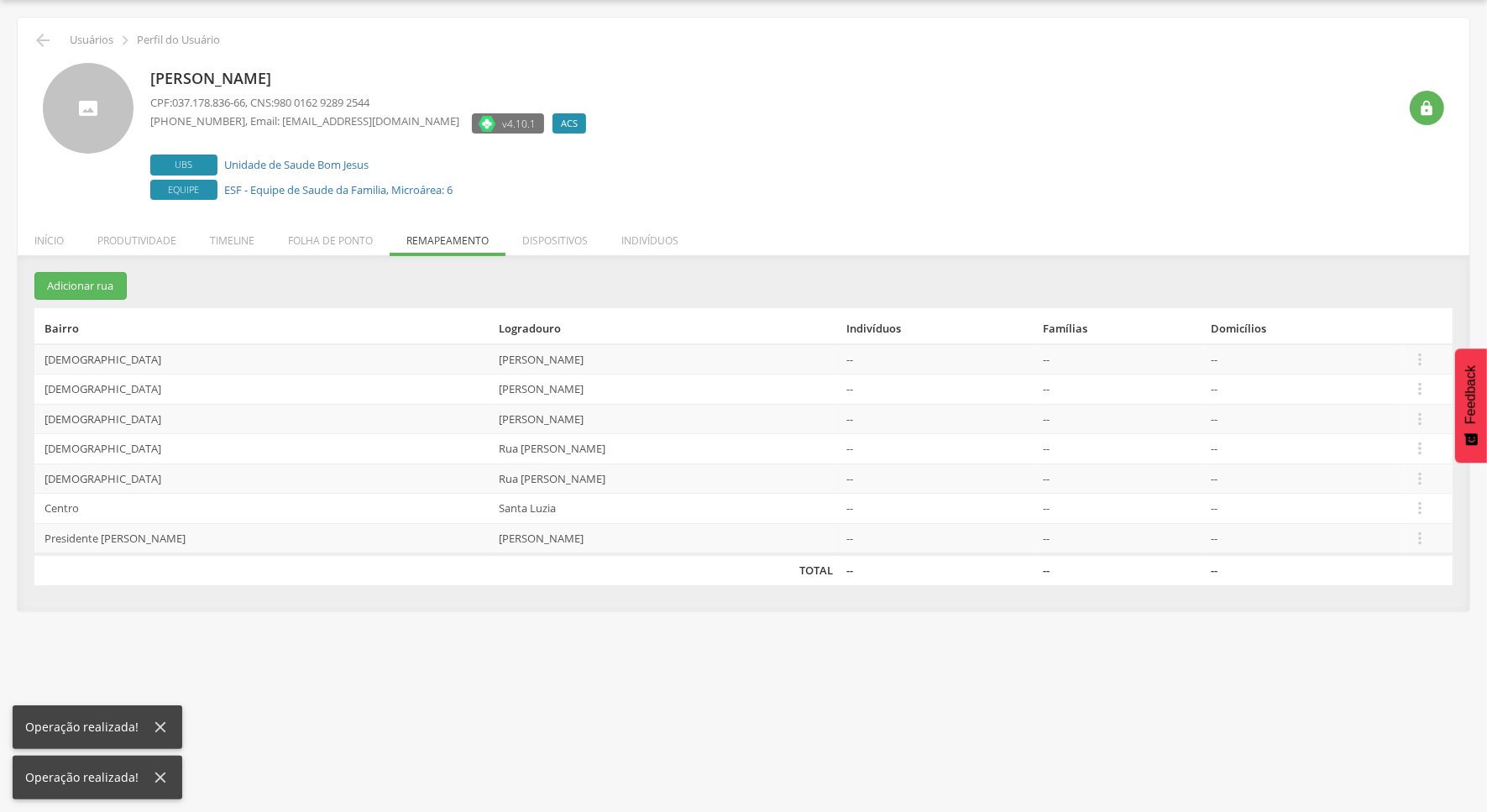
click at [1420, 368] on td " Editar Alocar famílias Desalocar famílias Desvincular ACS" at bounding box center [1428, 359] width 49 height 30
click at [1419, 358] on icon "" at bounding box center [1419, 359] width 19 height 19
click at [1371, 320] on ul "Editar Alocar famílias Desalocar famílias Desvincular ACS" at bounding box center [1362, 292] width 134 height 112
click at [1374, 323] on th "Domicílios" at bounding box center [1304, 326] width 200 height 36
click at [1415, 362] on icon "" at bounding box center [1419, 359] width 19 height 19
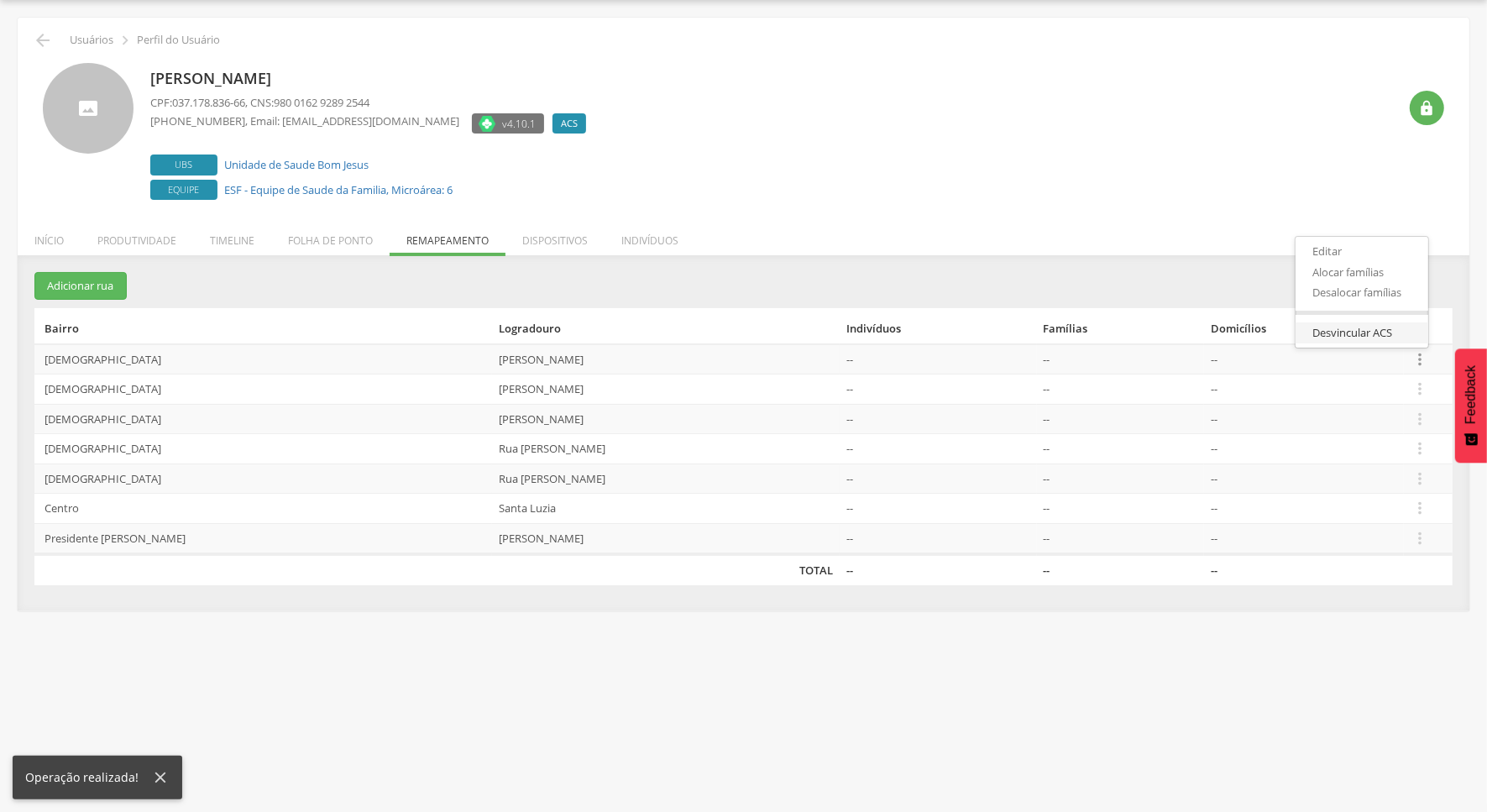
click at [1345, 332] on link "Desvincular ACS" at bounding box center [1362, 332] width 132 height 21
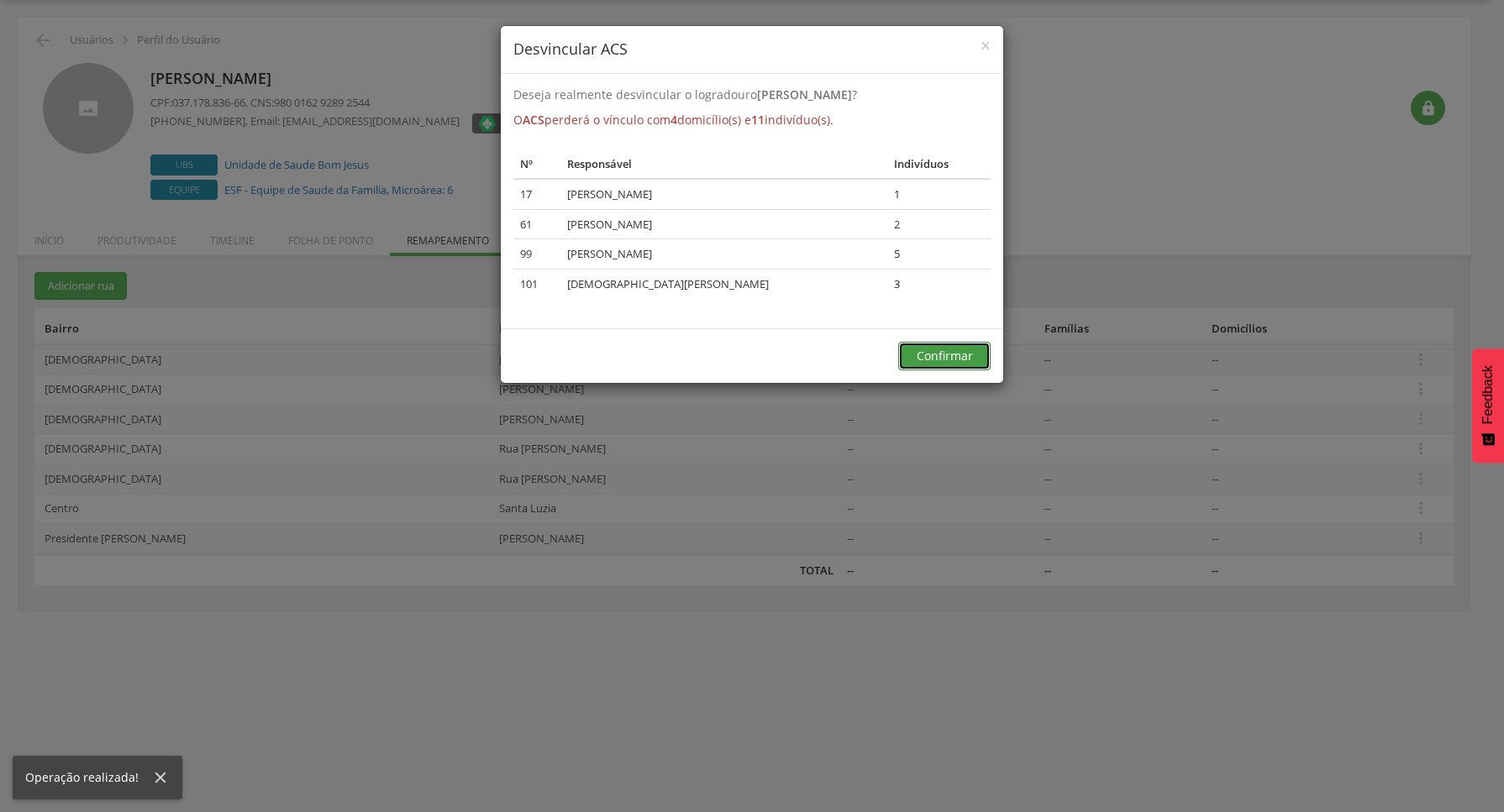
click at [941, 349] on button "Confirmar" at bounding box center [944, 356] width 92 height 28
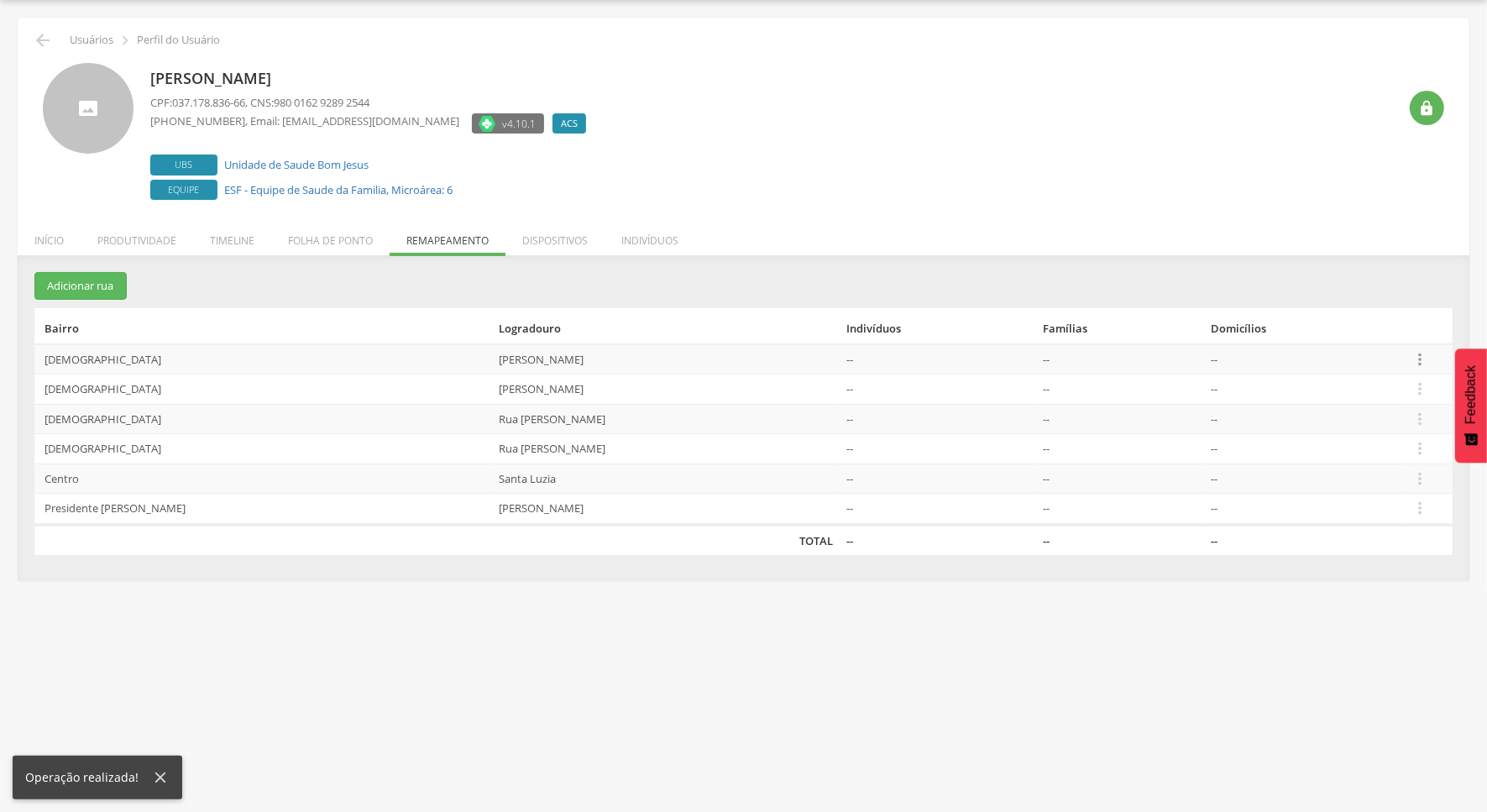
click at [1424, 357] on icon "" at bounding box center [1419, 359] width 19 height 19
click at [1362, 336] on link "Desvincular ACS" at bounding box center [1362, 332] width 132 height 21
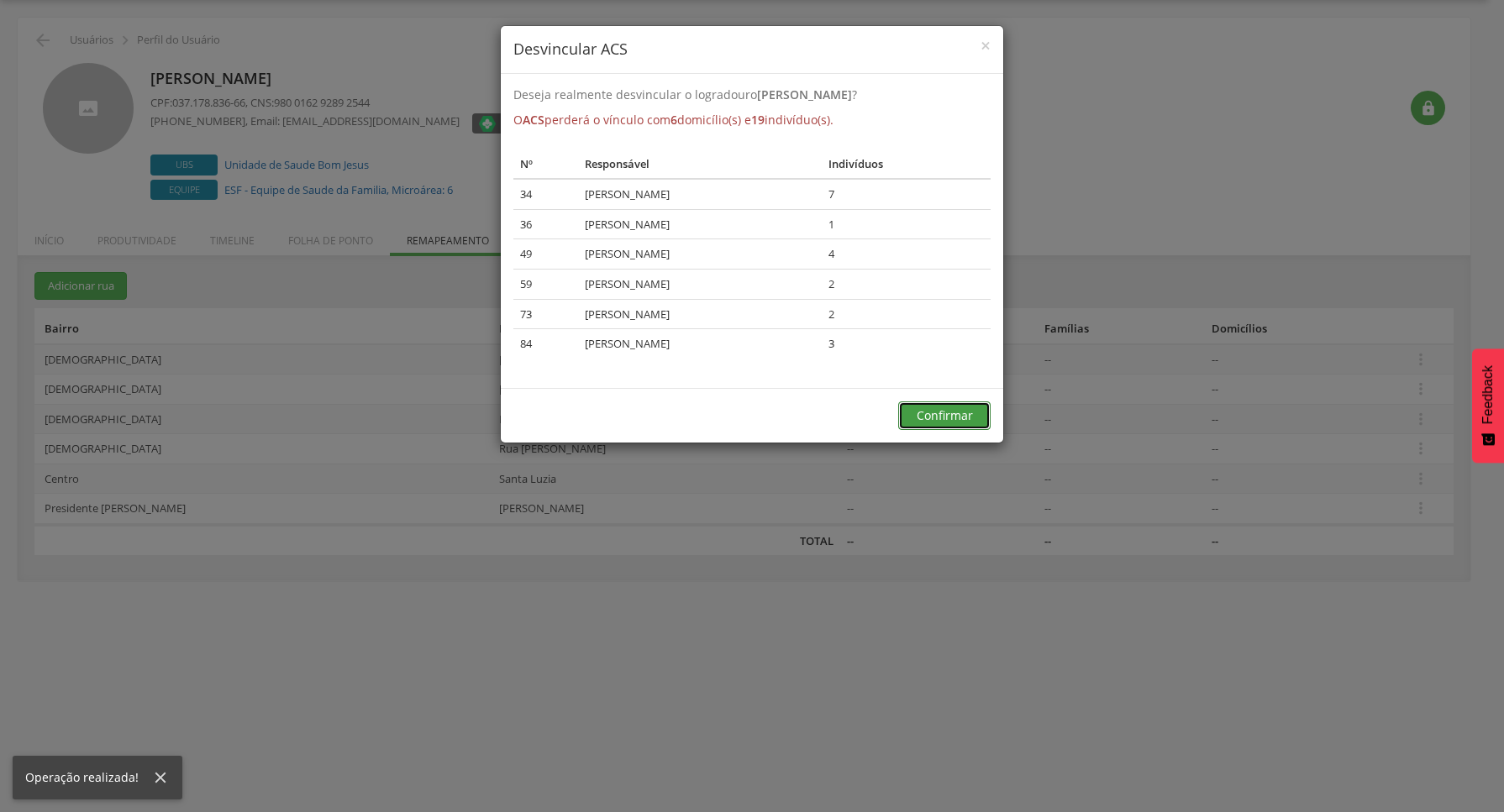
click at [979, 417] on button "Confirmar" at bounding box center [944, 415] width 92 height 28
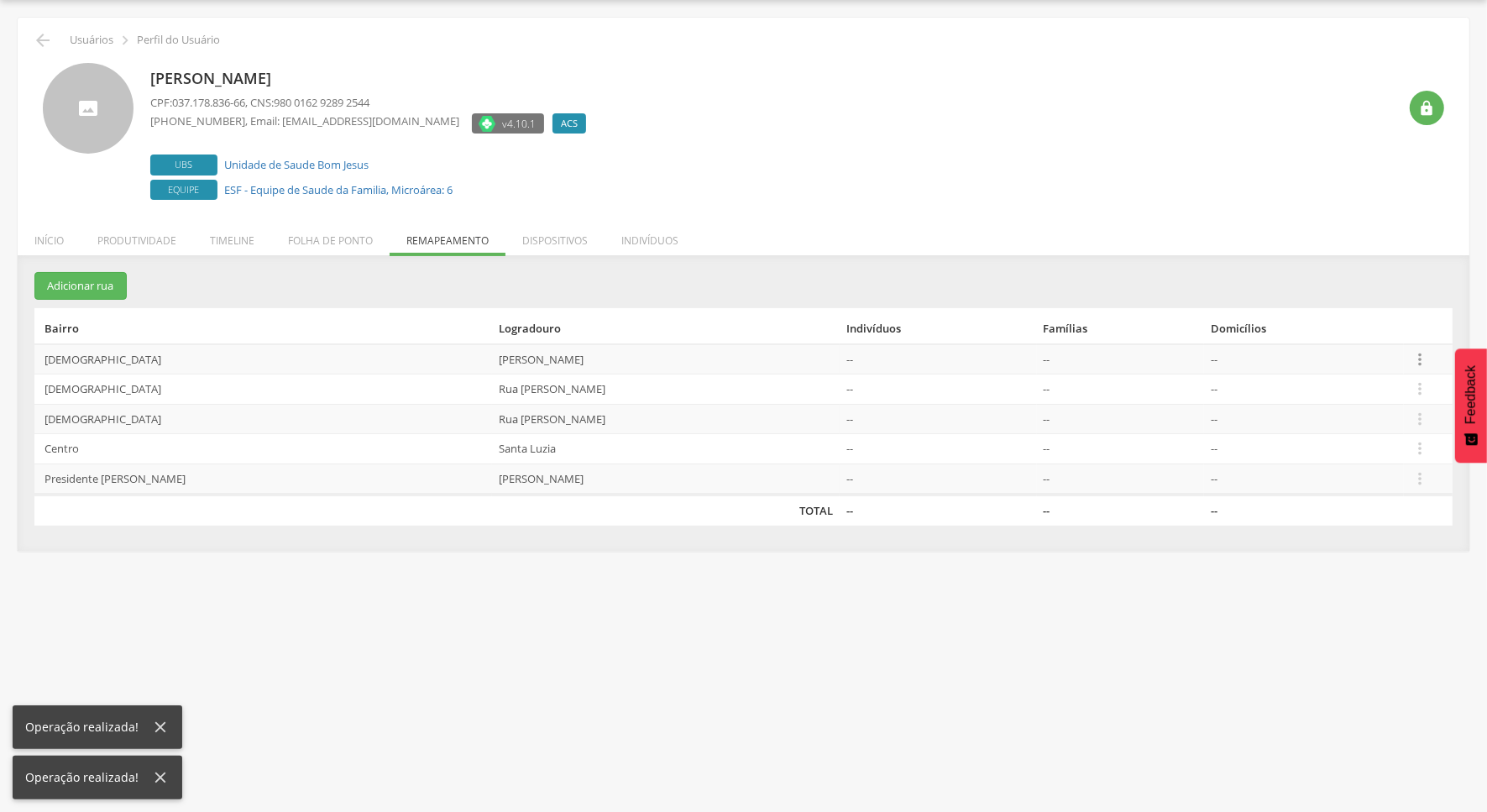
click at [1415, 358] on icon "" at bounding box center [1419, 359] width 19 height 19
click at [1327, 337] on table "Bairro Logradouro Indivíduos Famílias Domicílios Bom Jesus Miguel Arcanjo -- --…" at bounding box center [744, 417] width 1418 height 217
click at [1417, 359] on icon "" at bounding box center [1419, 359] width 19 height 19
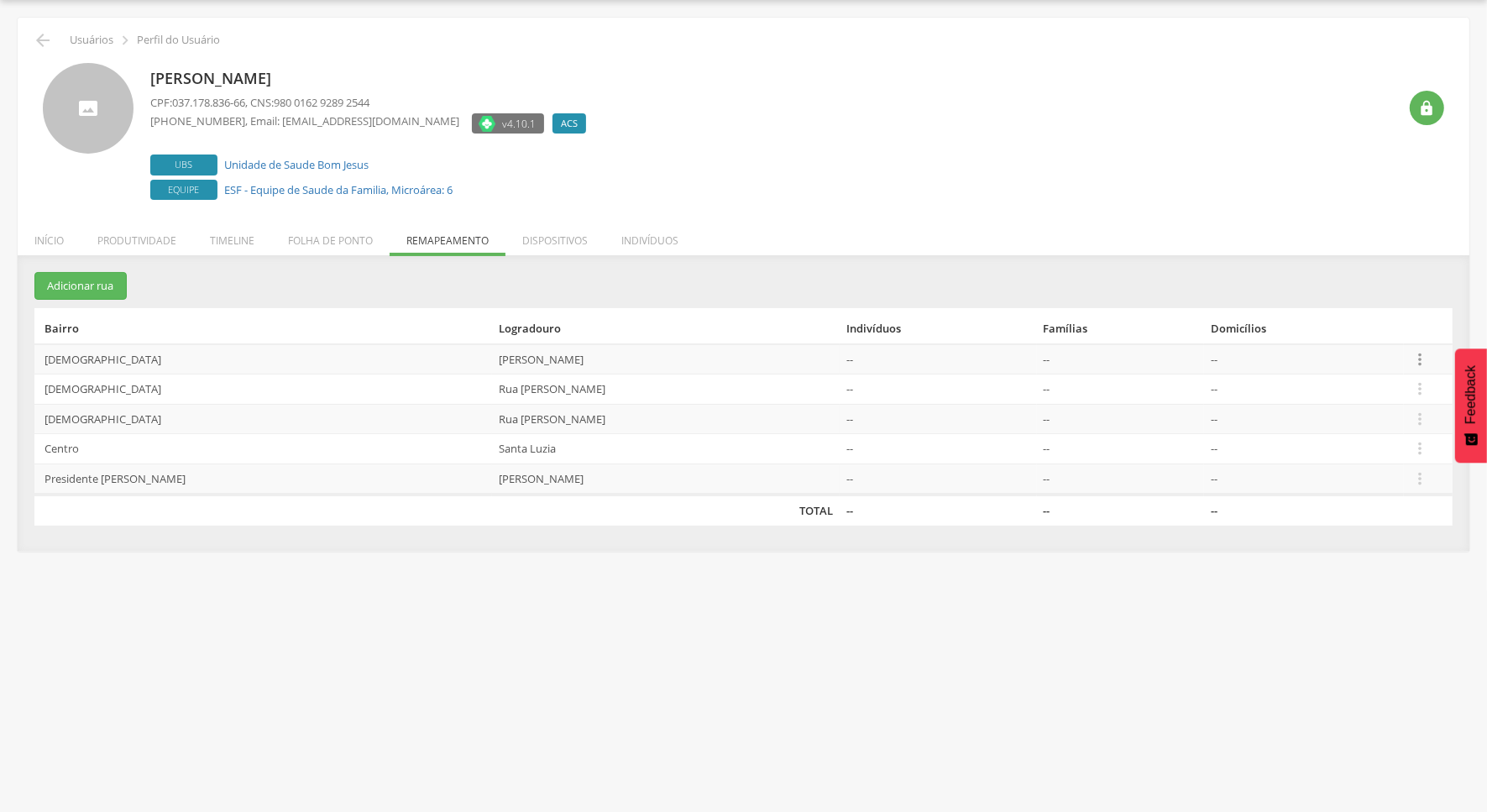
click at [1423, 358] on icon "" at bounding box center [1419, 359] width 19 height 19
click at [1398, 337] on link "Desvincular ACS" at bounding box center [1362, 332] width 132 height 21
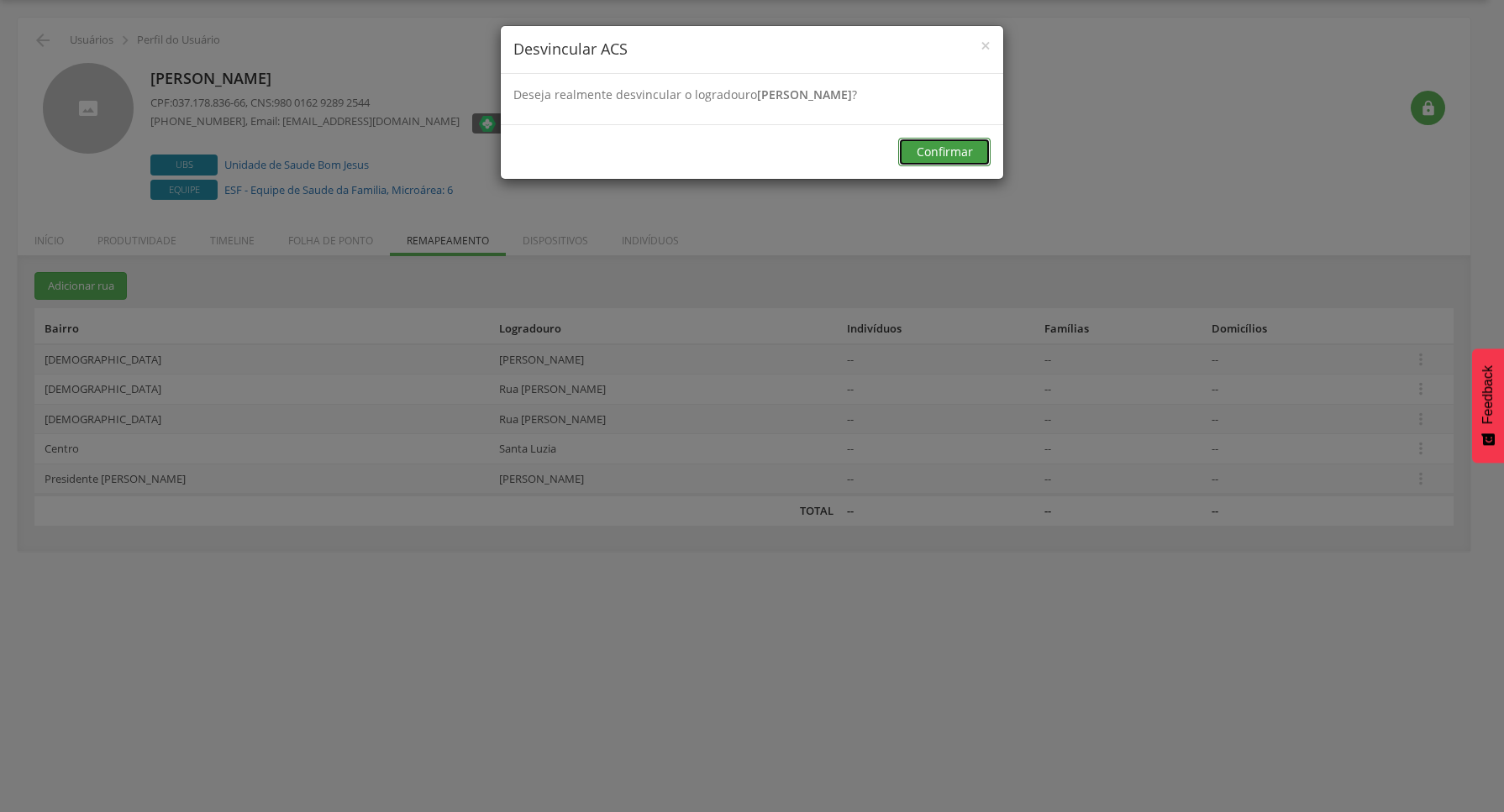
click at [938, 156] on button "Confirmar" at bounding box center [944, 152] width 92 height 28
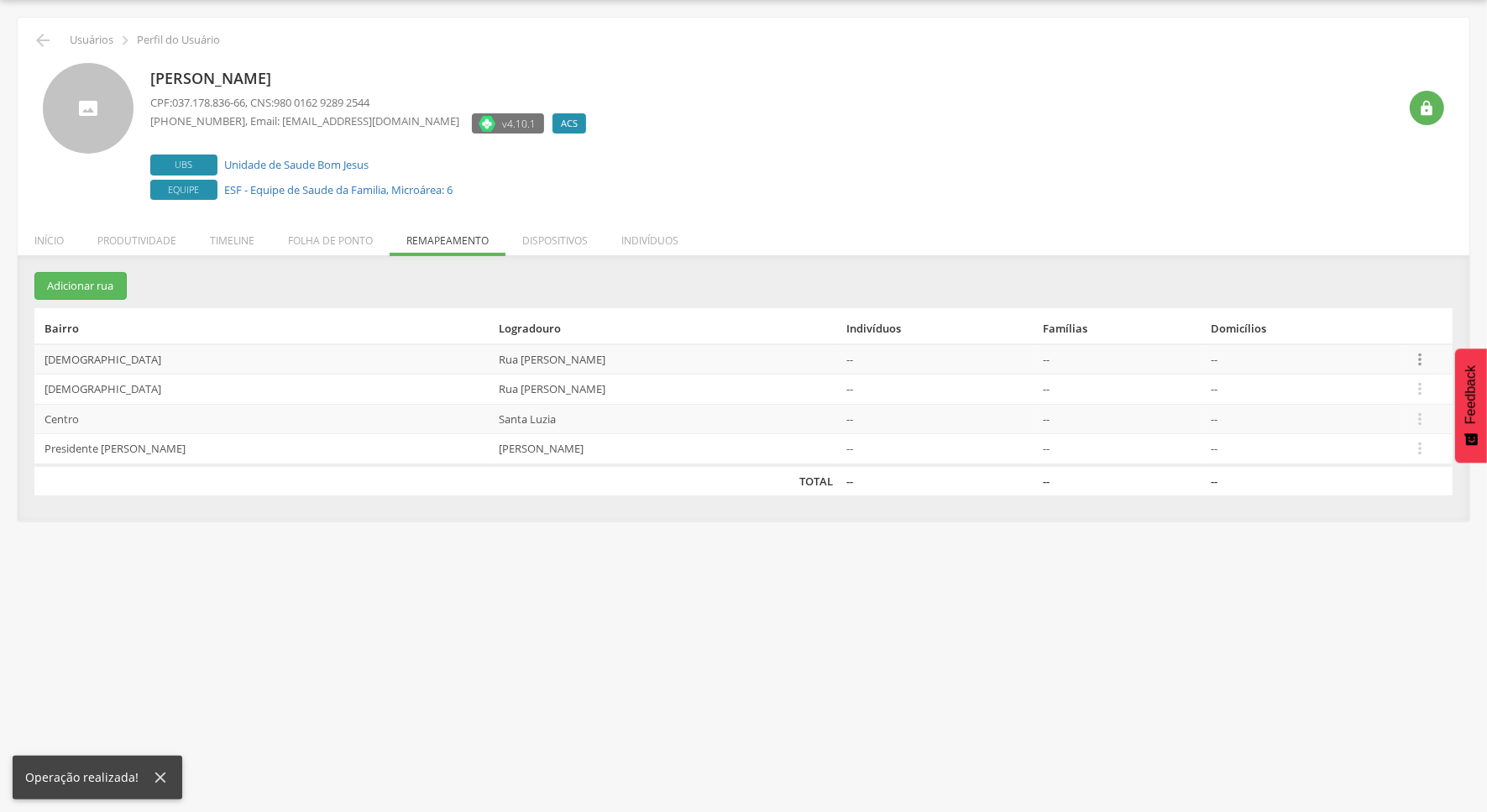
click at [1421, 356] on icon "" at bounding box center [1419, 359] width 19 height 19
click at [1390, 332] on link "Desvincular ACS" at bounding box center [1362, 332] width 132 height 21
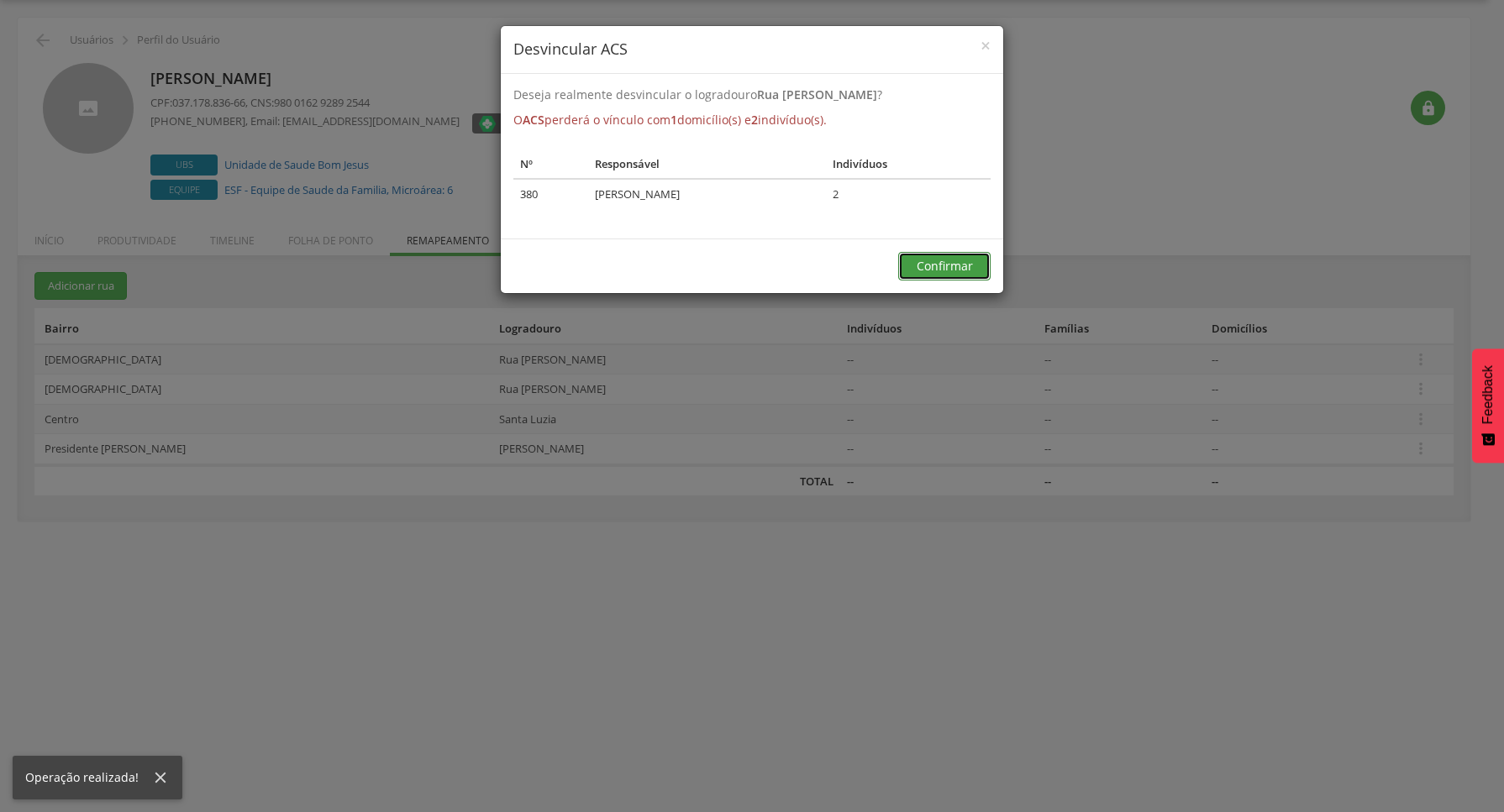
click at [971, 268] on button "Confirmar" at bounding box center [944, 265] width 92 height 28
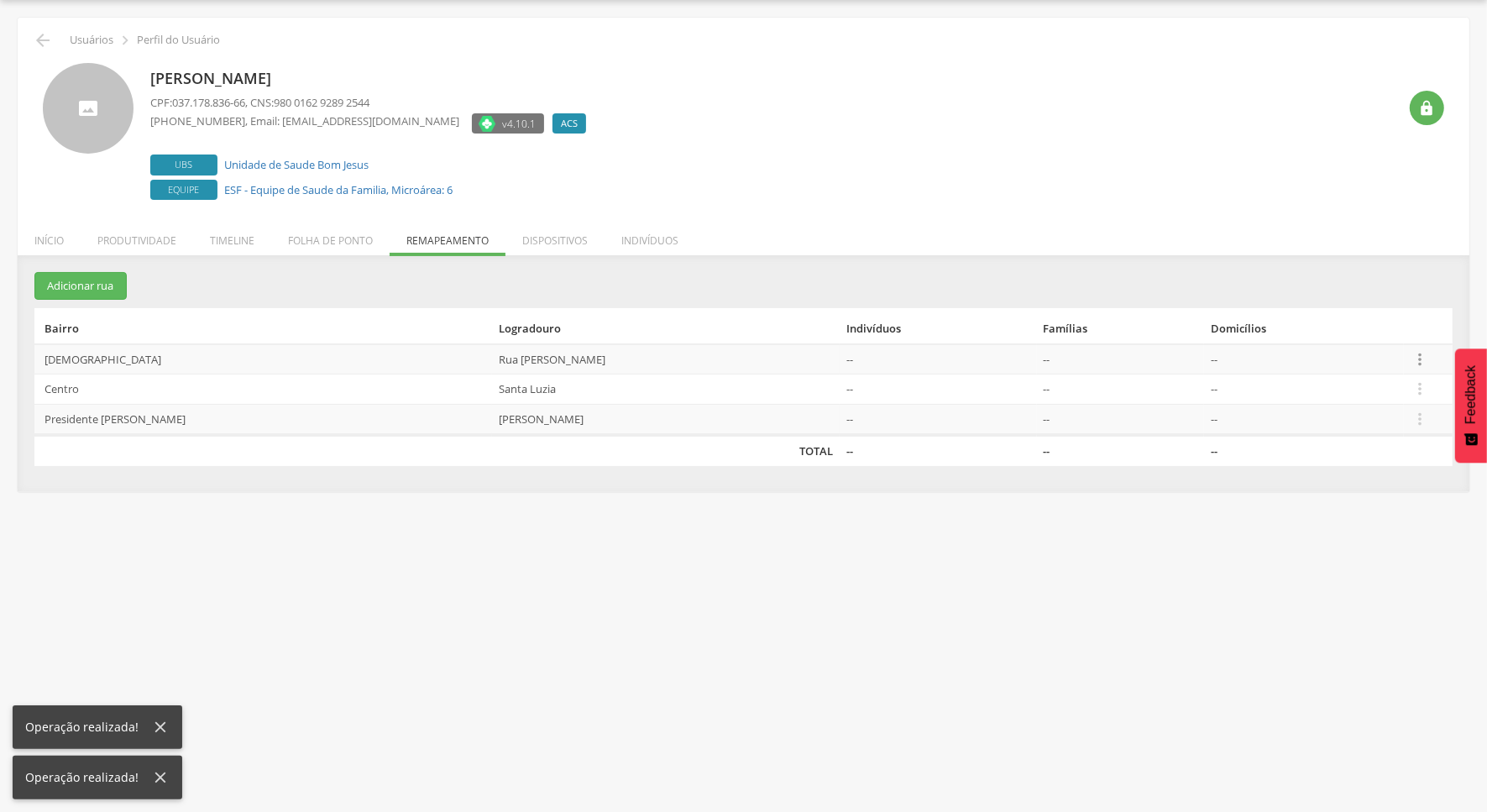
click at [1421, 359] on icon "" at bounding box center [1419, 359] width 19 height 19
click at [1380, 332] on link "Desvincular ACS" at bounding box center [1362, 332] width 132 height 21
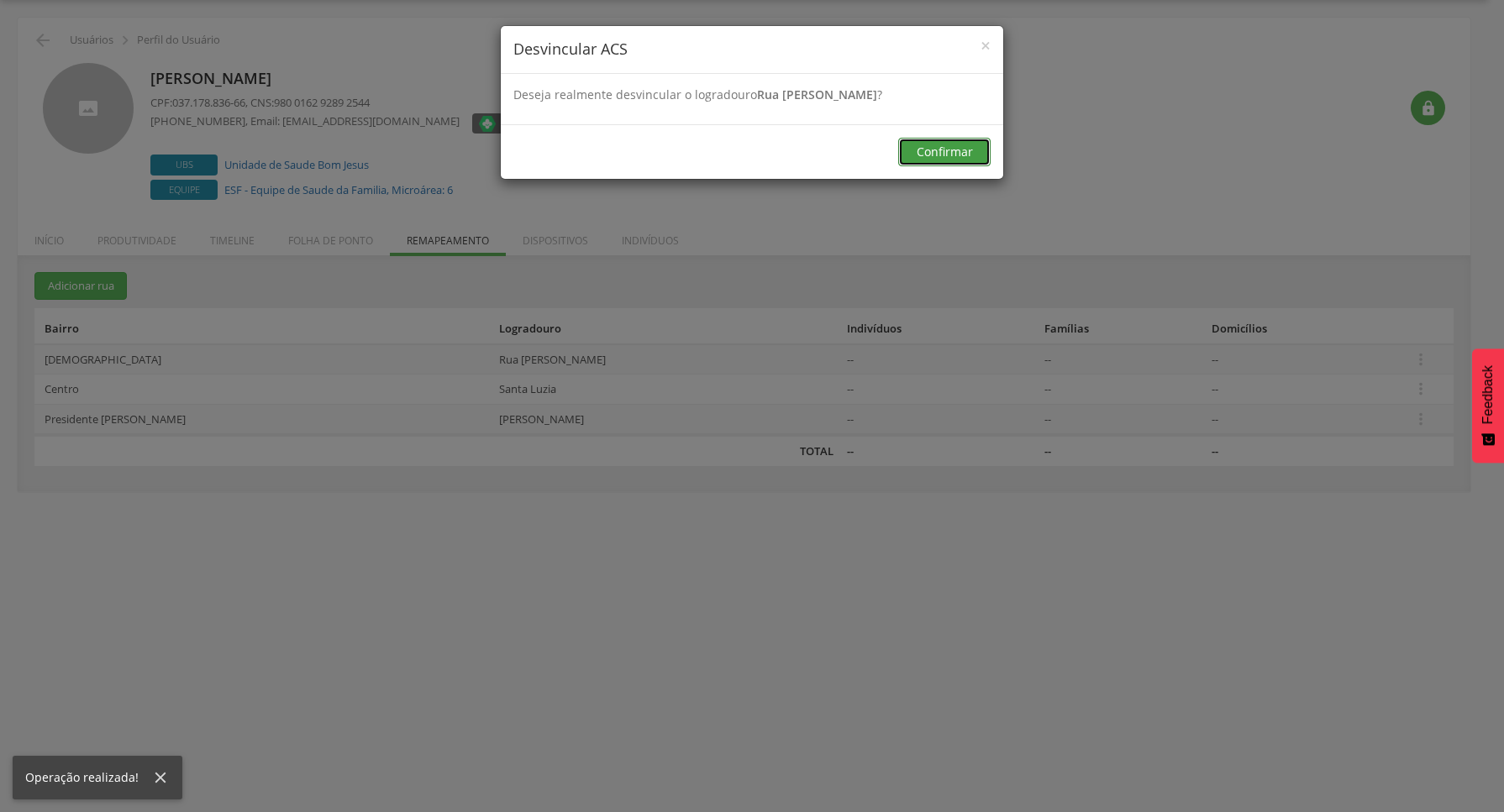
click at [912, 152] on button "Confirmar" at bounding box center [944, 152] width 92 height 28
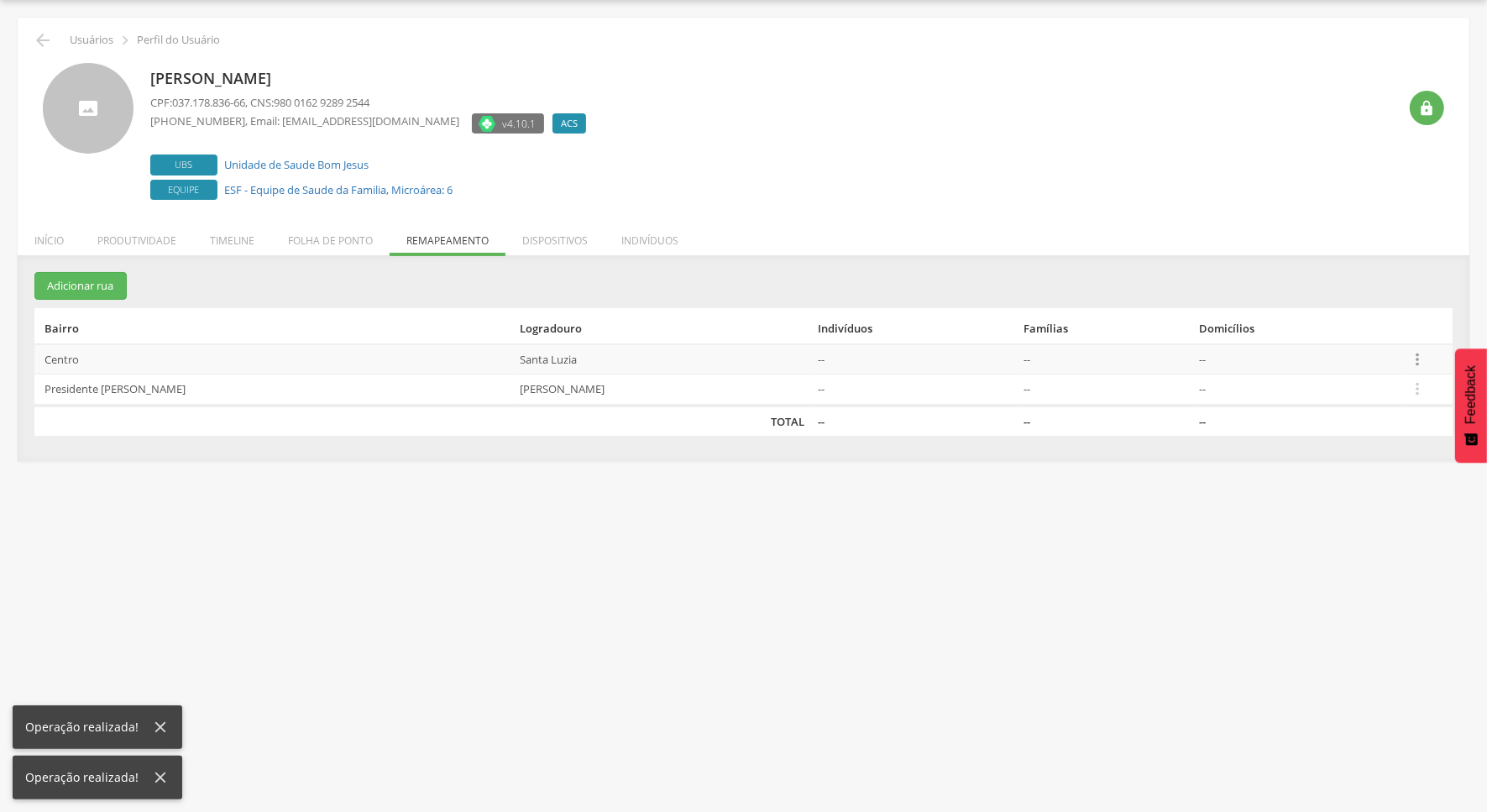
click at [1409, 359] on icon "" at bounding box center [1417, 359] width 19 height 19
click at [1304, 328] on link "Desvincular ACS" at bounding box center [1359, 332] width 132 height 21
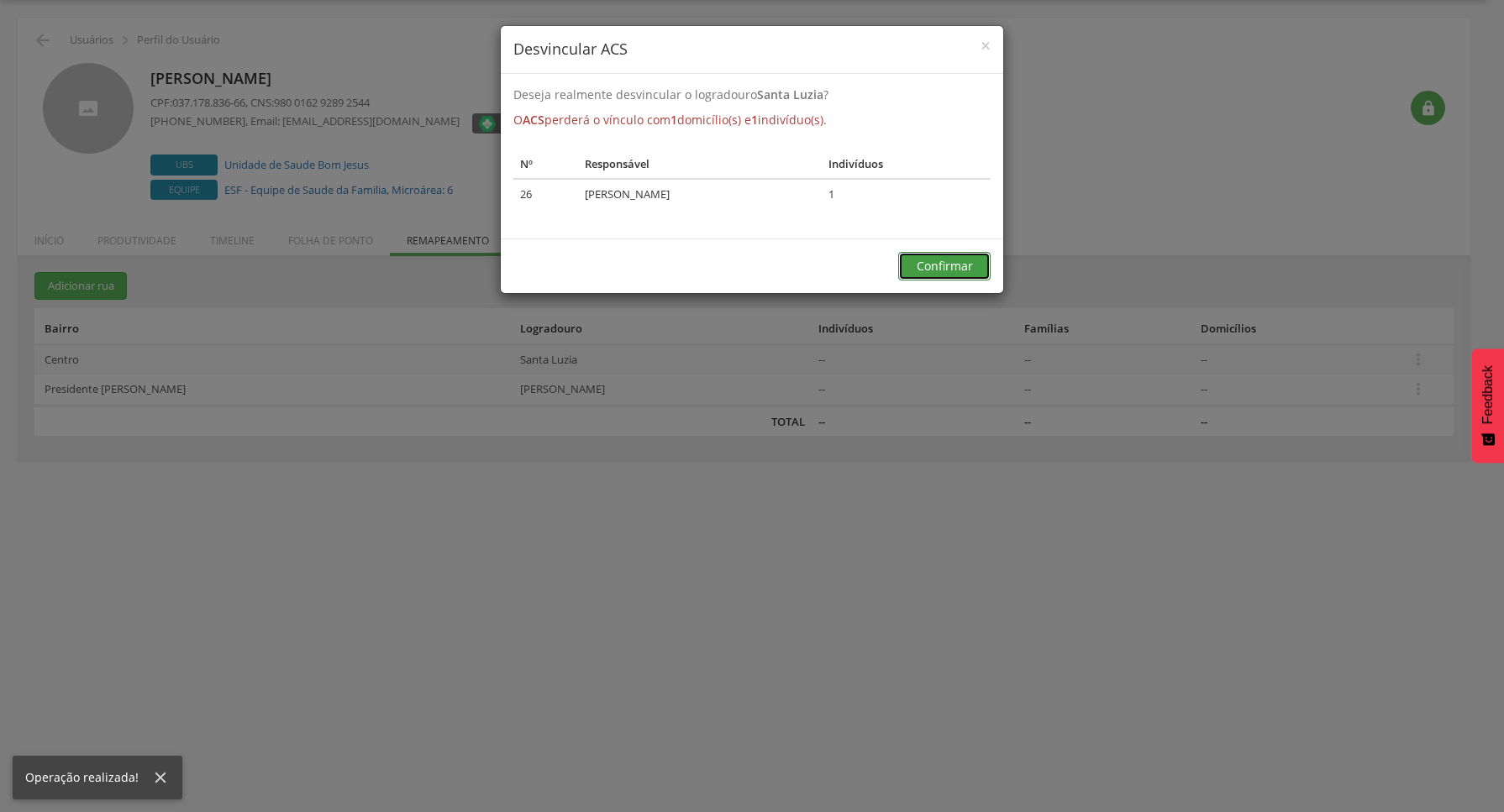
click at [957, 264] on button "Confirmar" at bounding box center [944, 265] width 92 height 28
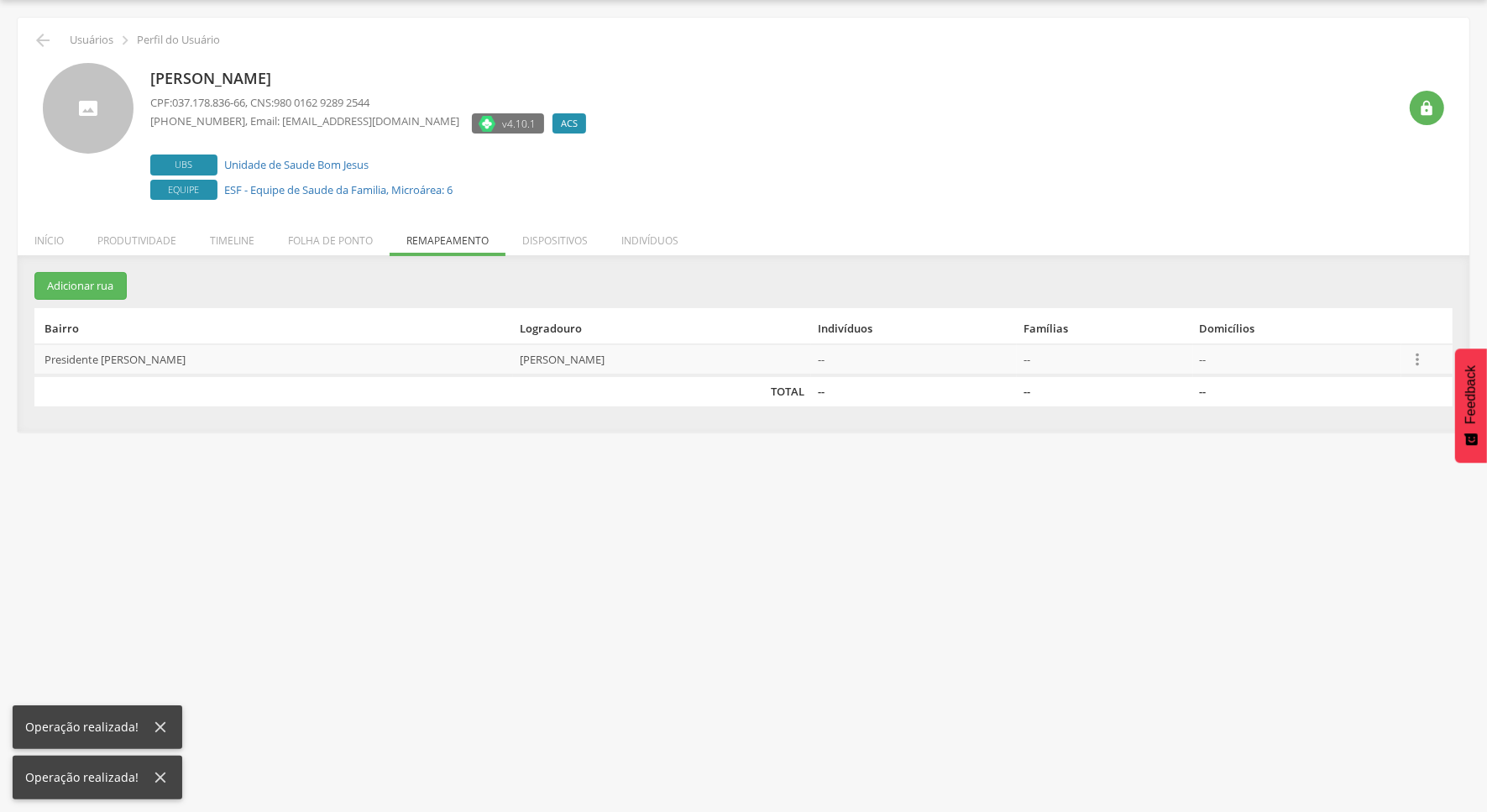
click at [1415, 359] on icon "" at bounding box center [1417, 359] width 19 height 19
click at [1345, 326] on th "Domicílios" at bounding box center [1297, 326] width 209 height 36
click at [1411, 361] on icon "" at bounding box center [1417, 359] width 19 height 19
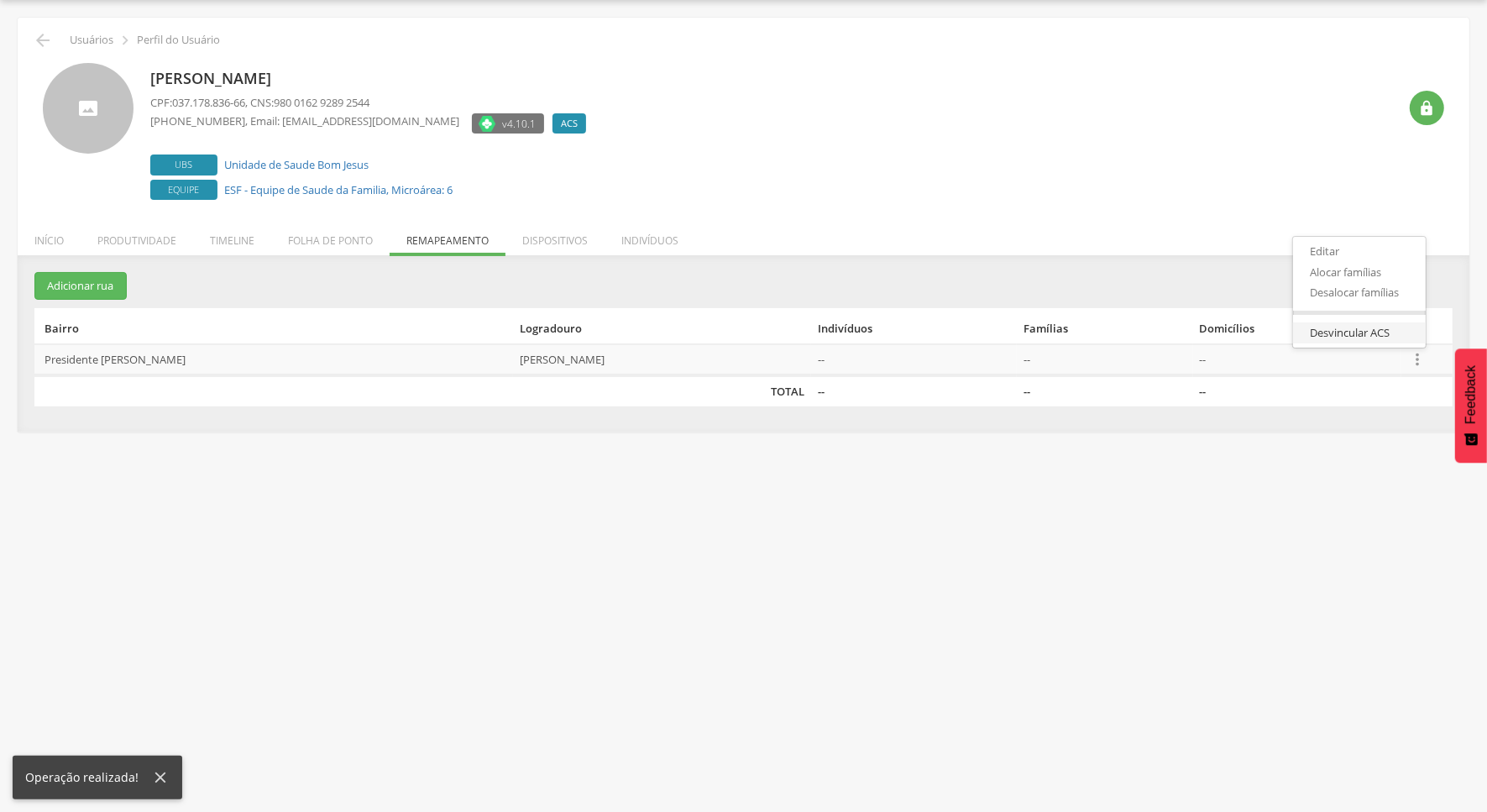
click at [1392, 333] on link "Desvincular ACS" at bounding box center [1359, 332] width 132 height 21
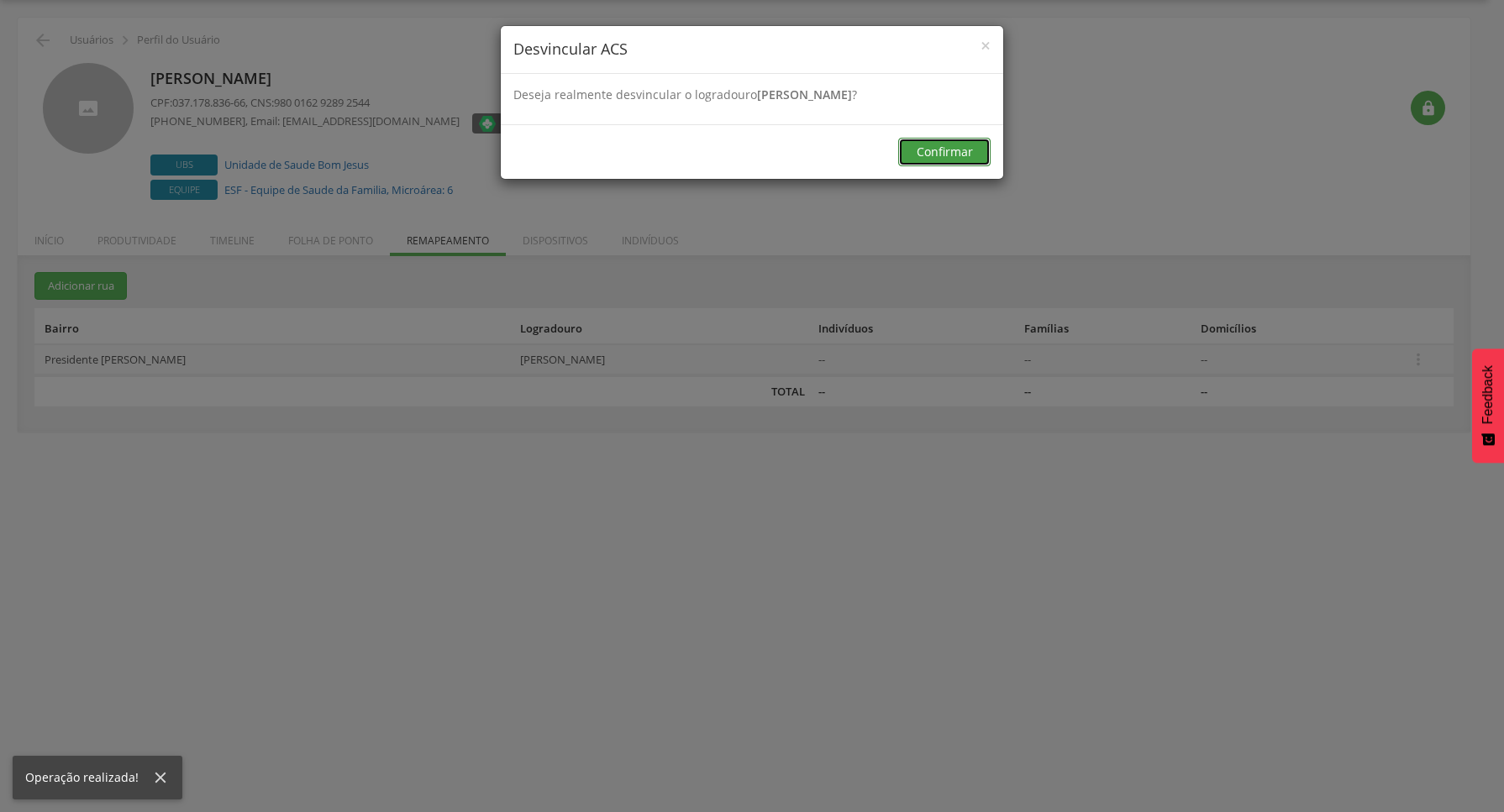
click at [944, 147] on button "Confirmar" at bounding box center [944, 152] width 92 height 28
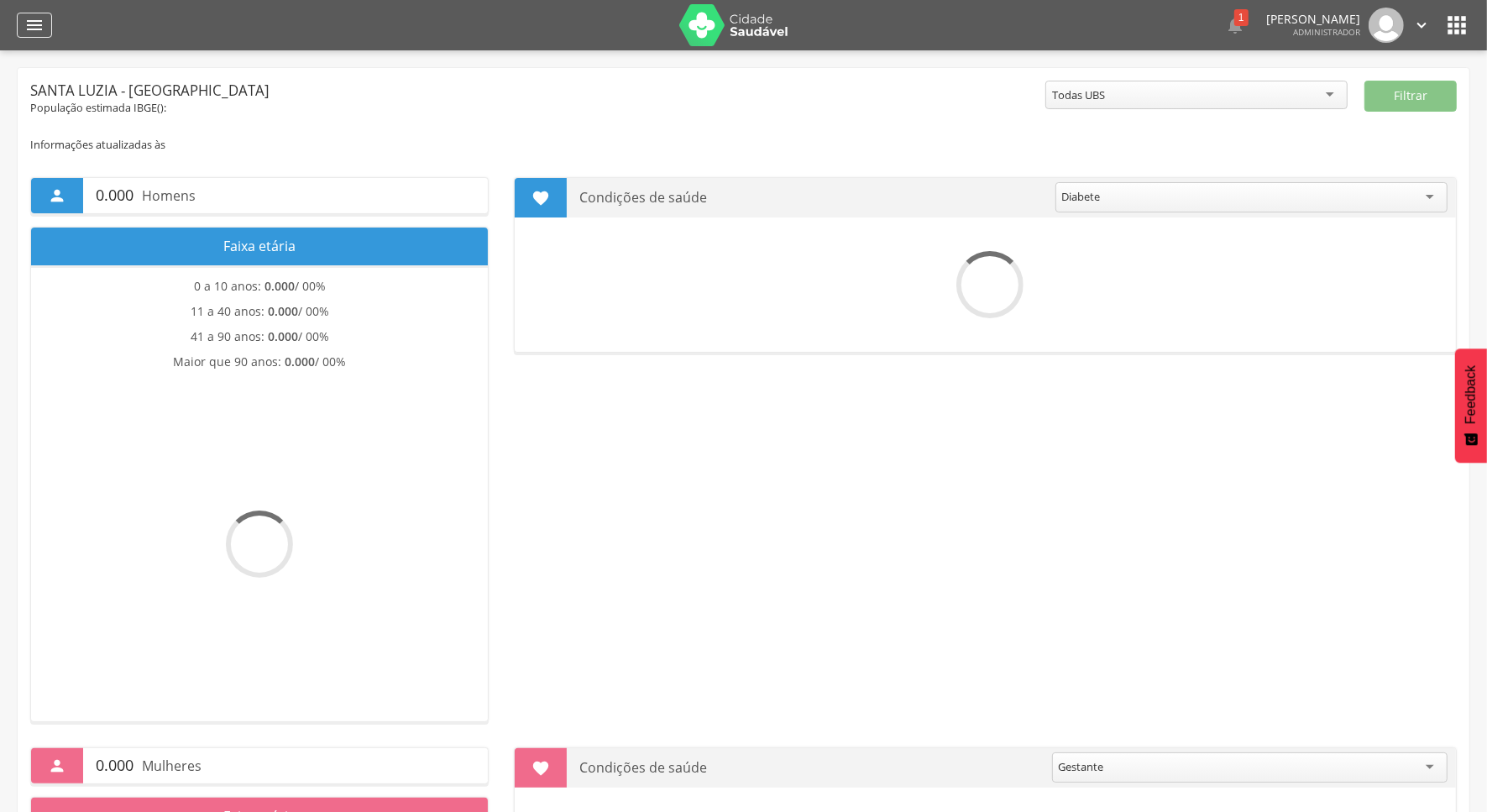
click at [48, 20] on div "" at bounding box center [34, 25] width 35 height 25
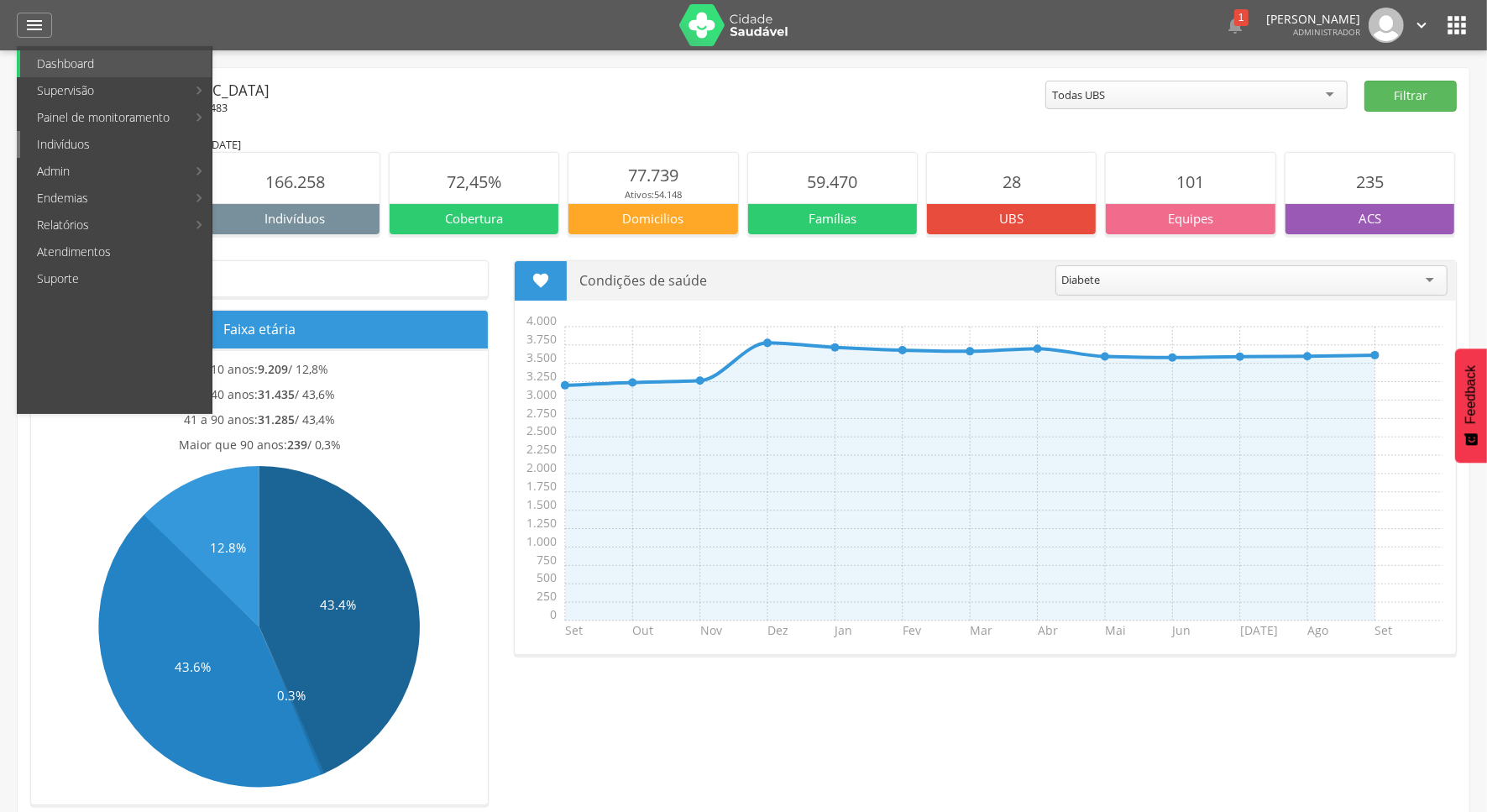
click at [105, 153] on link "Indivíduos" at bounding box center [116, 144] width 191 height 26
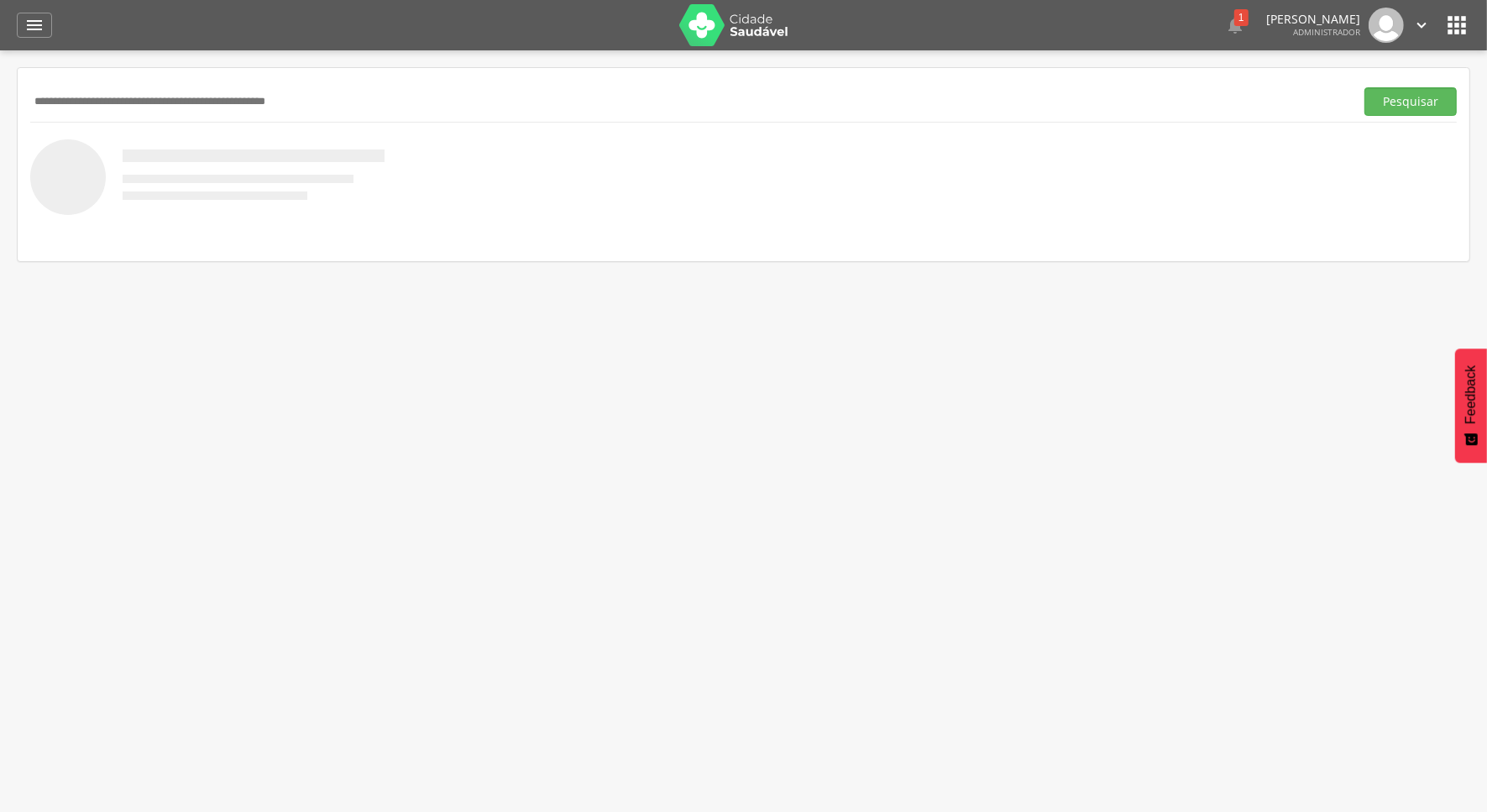
click at [309, 87] on input "text" at bounding box center [689, 101] width 1318 height 28
type input "**********"
click at [1365, 87] on button "Pesquisar" at bounding box center [1411, 101] width 92 height 28
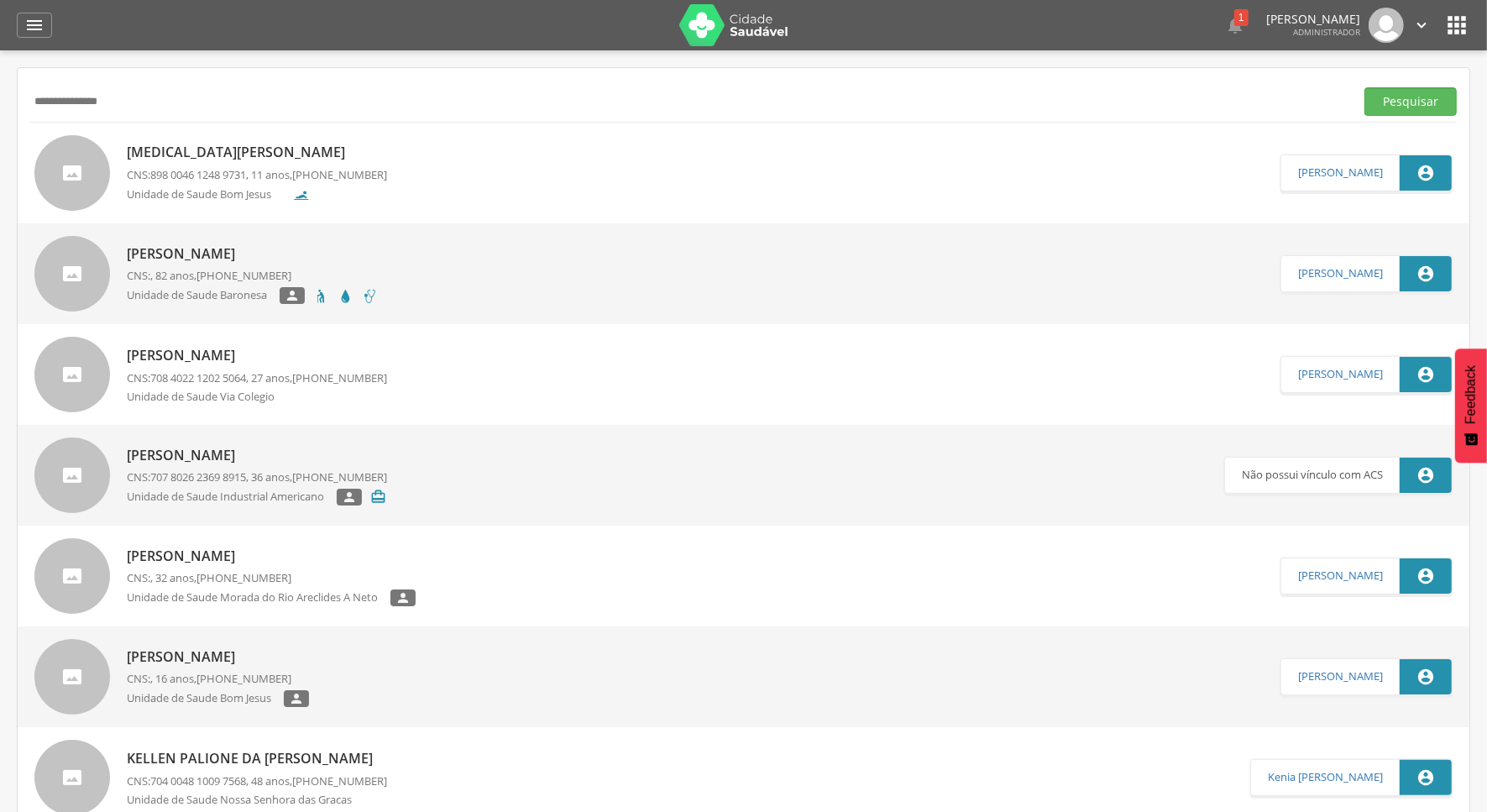
click at [345, 87] on input "**********" at bounding box center [689, 101] width 1318 height 28
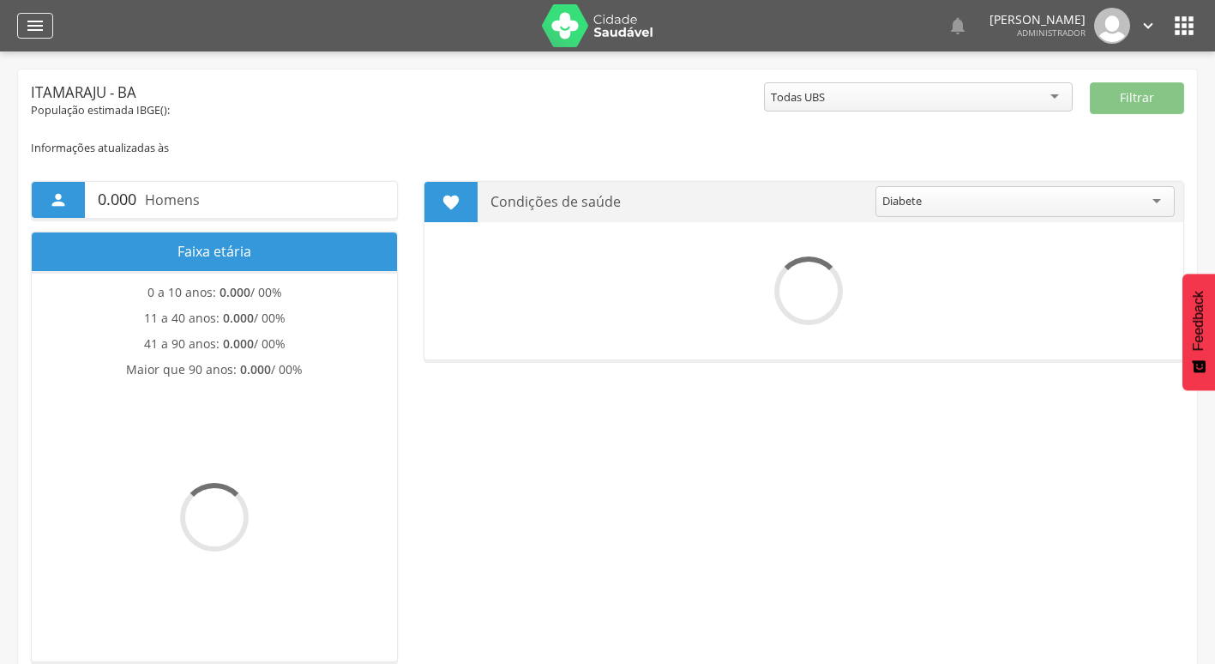
click at [46, 34] on div "" at bounding box center [35, 26] width 36 height 26
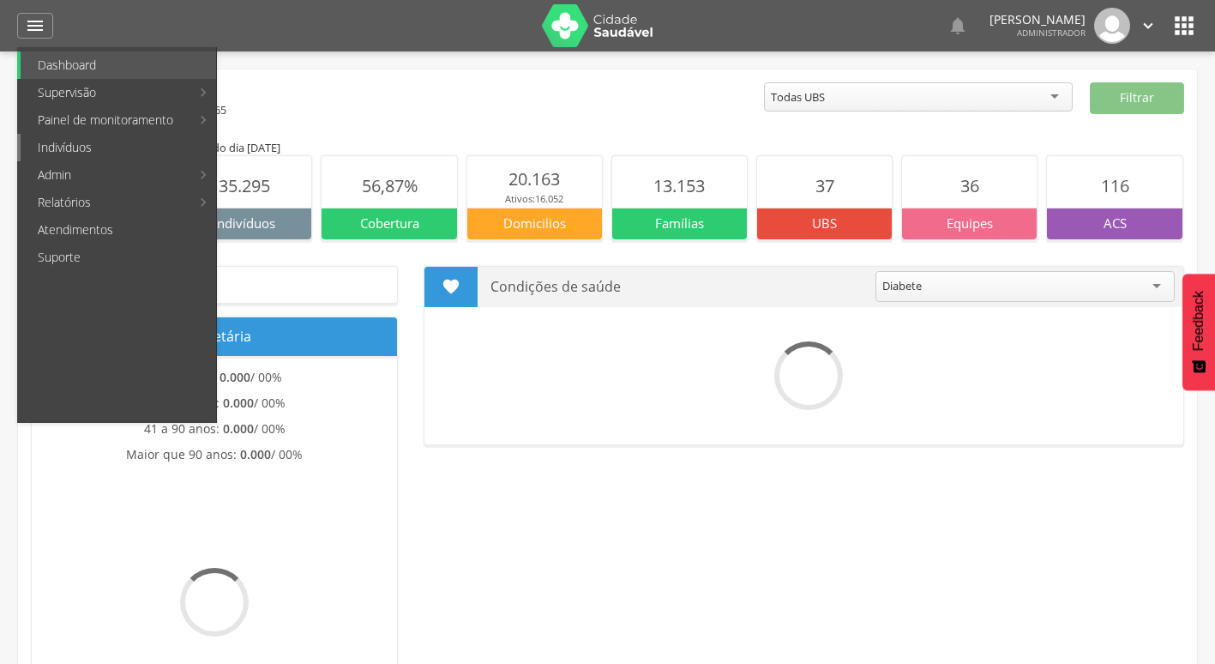
click at [83, 152] on link "Indivíduos" at bounding box center [118, 147] width 195 height 27
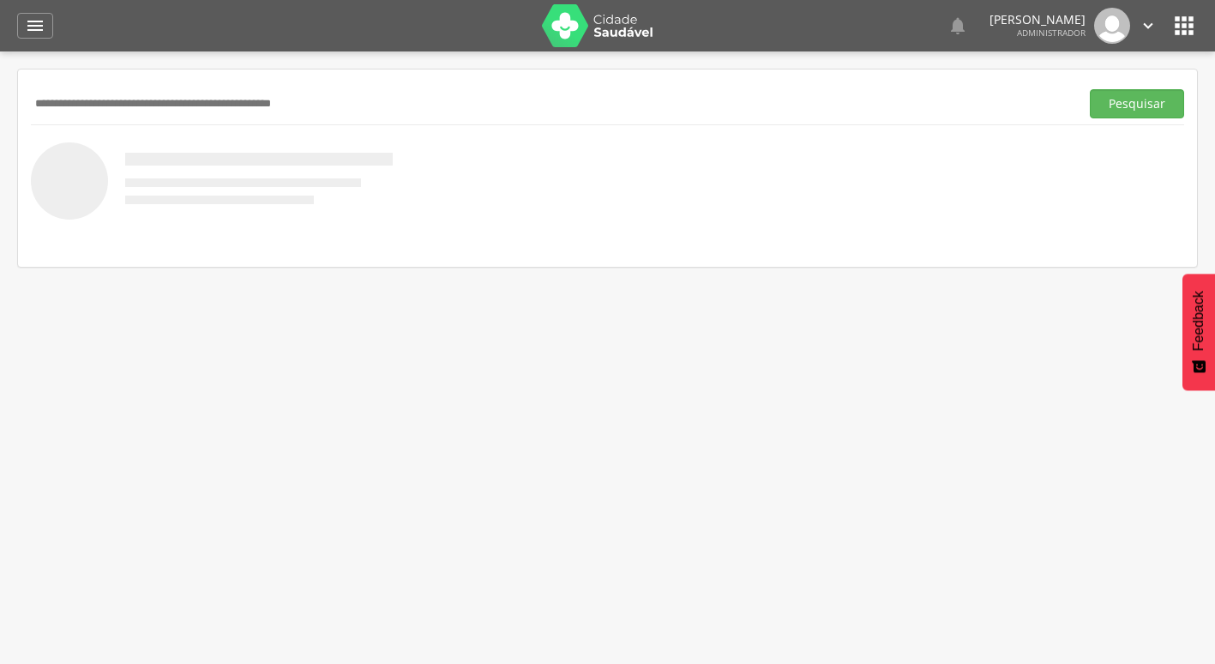
click at [402, 112] on input "text" at bounding box center [552, 103] width 1042 height 29
paste input "**********"
click at [1090, 89] on button "Pesquisar" at bounding box center [1137, 103] width 94 height 29
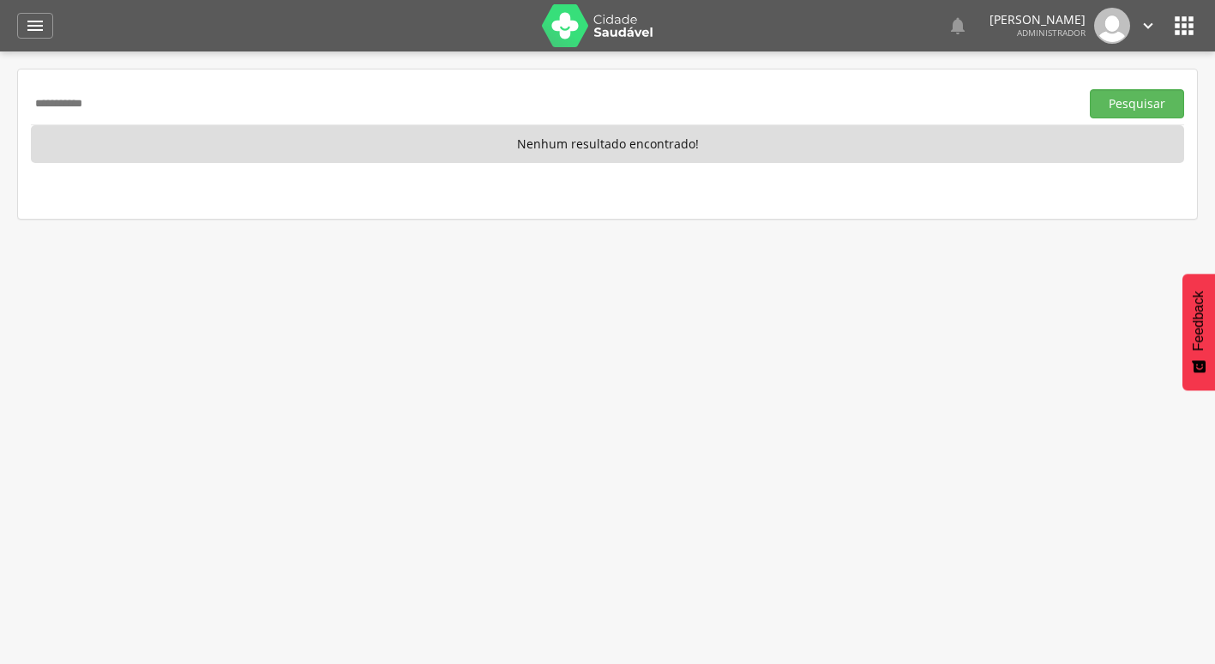
paste input "**********"
type input "**********"
click at [1090, 89] on button "Pesquisar" at bounding box center [1137, 103] width 94 height 29
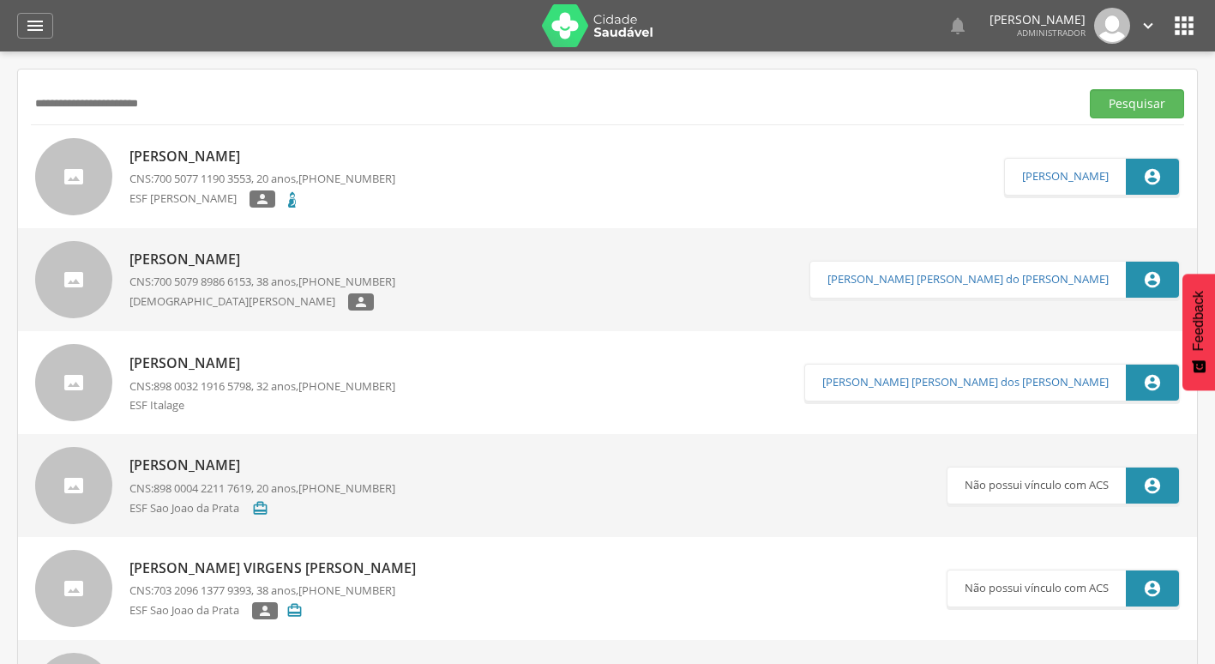
click at [251, 149] on p "Andressa Virgens Pereira" at bounding box center [262, 157] width 266 height 20
type input "**********"
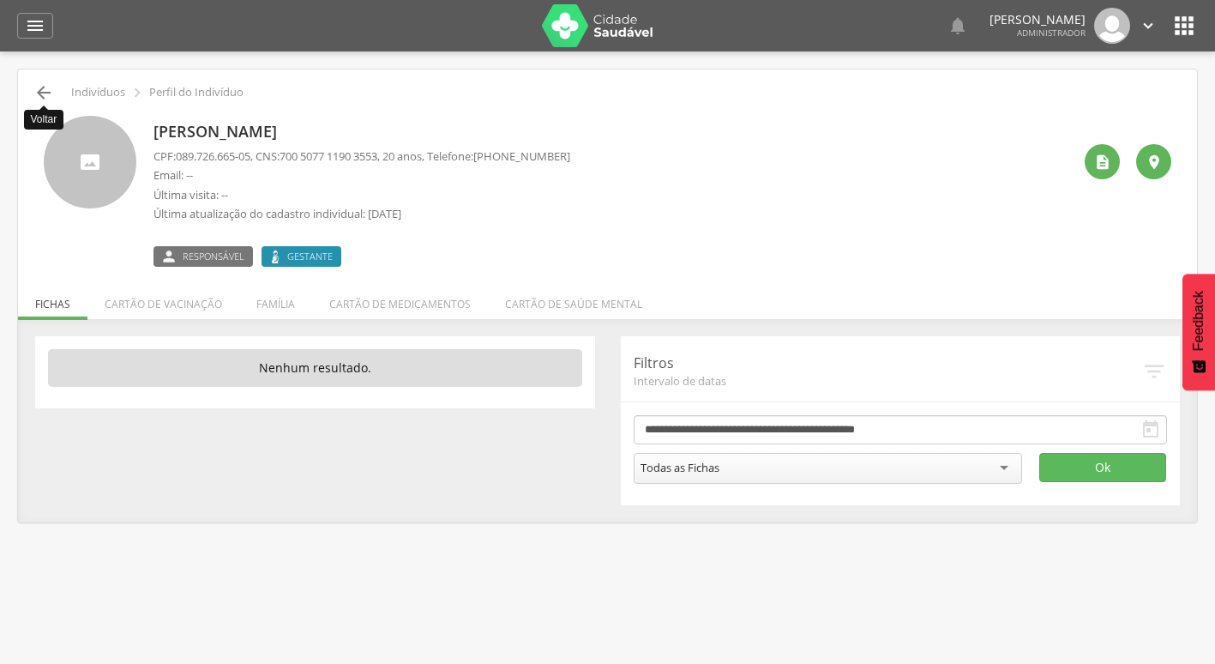
click at [52, 97] on icon "" at bounding box center [43, 92] width 21 height 21
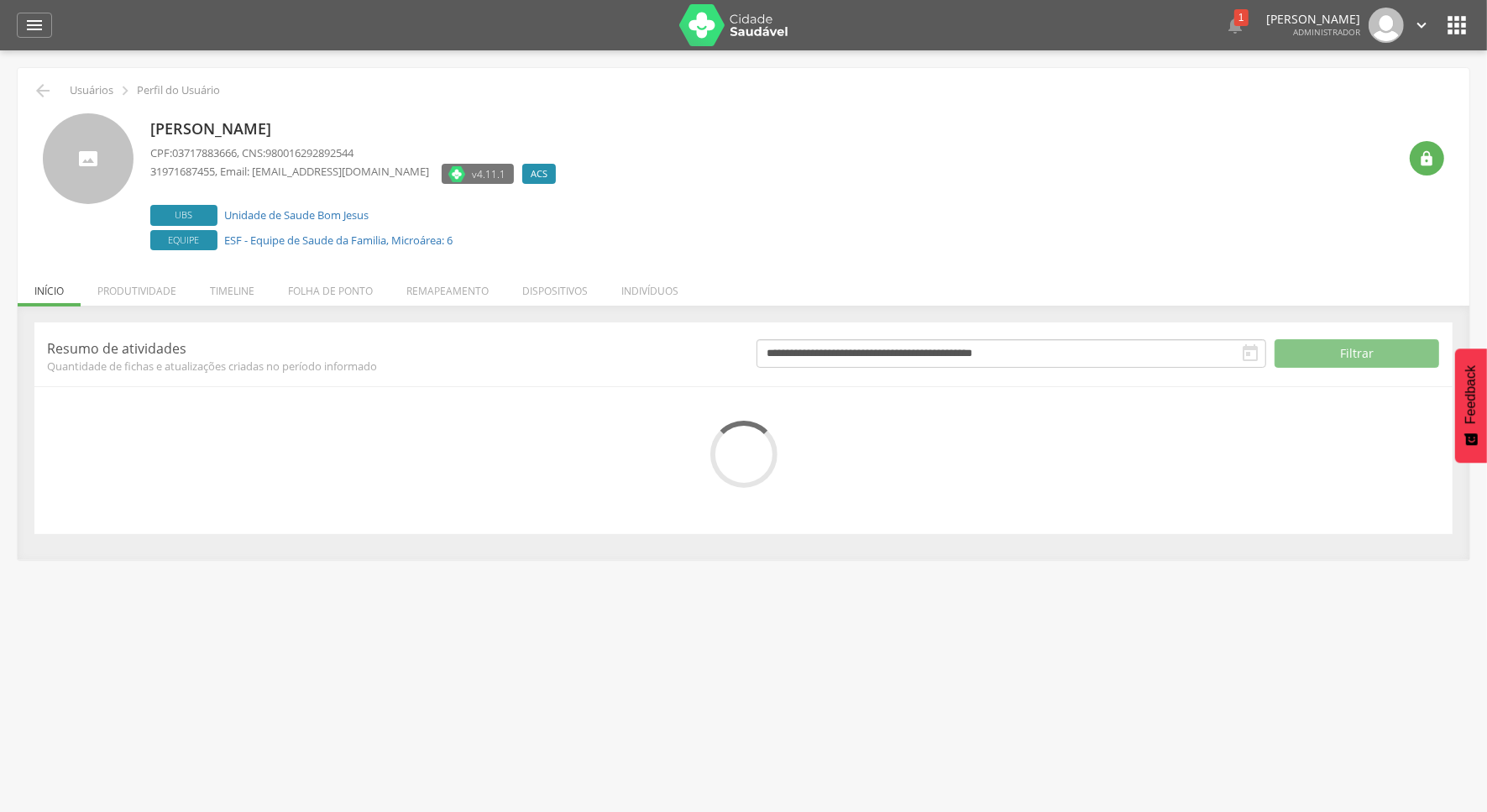
click at [756, 29] on img at bounding box center [734, 24] width 109 height 42
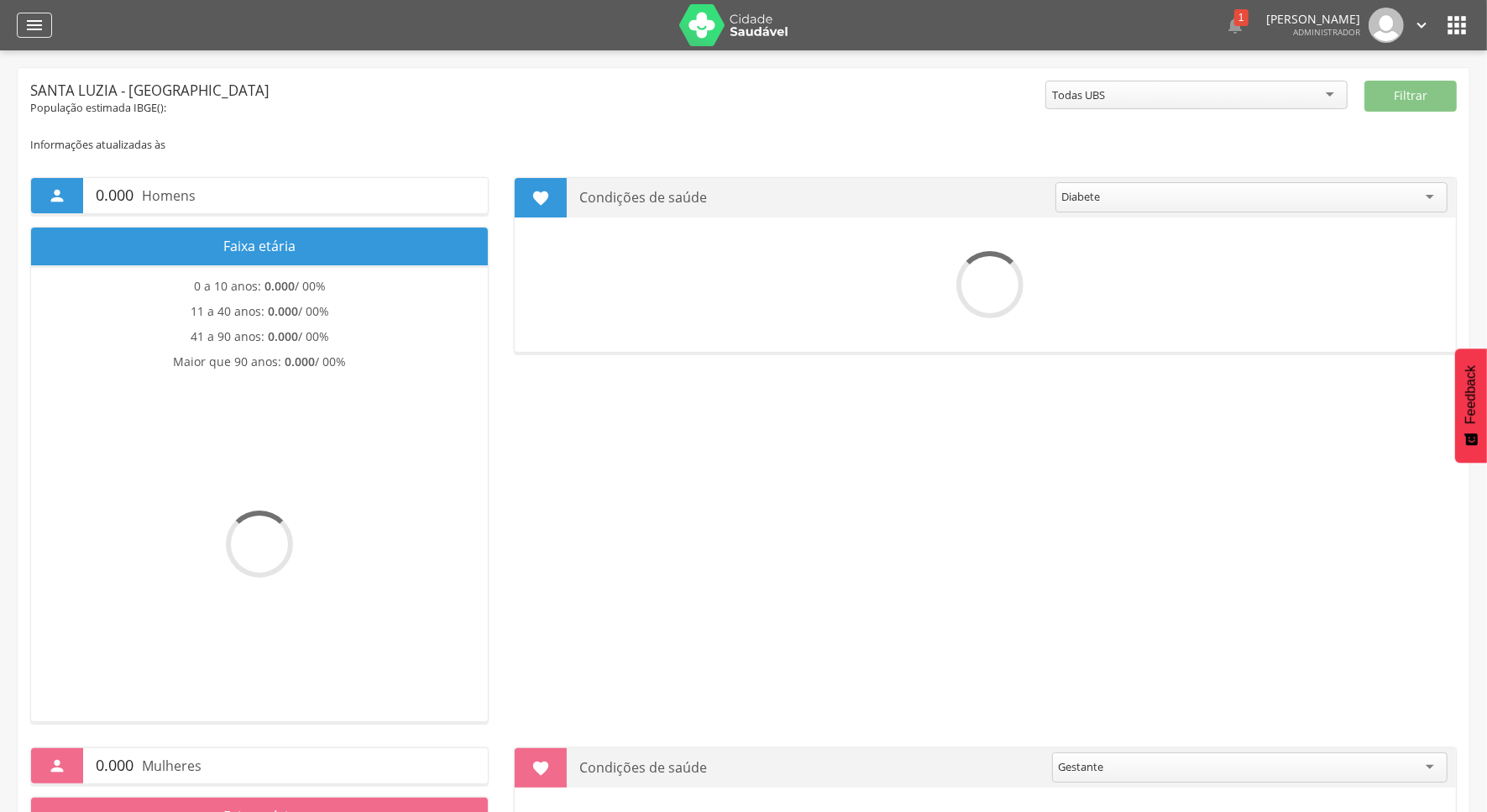
click at [33, 32] on icon "" at bounding box center [34, 24] width 21 height 21
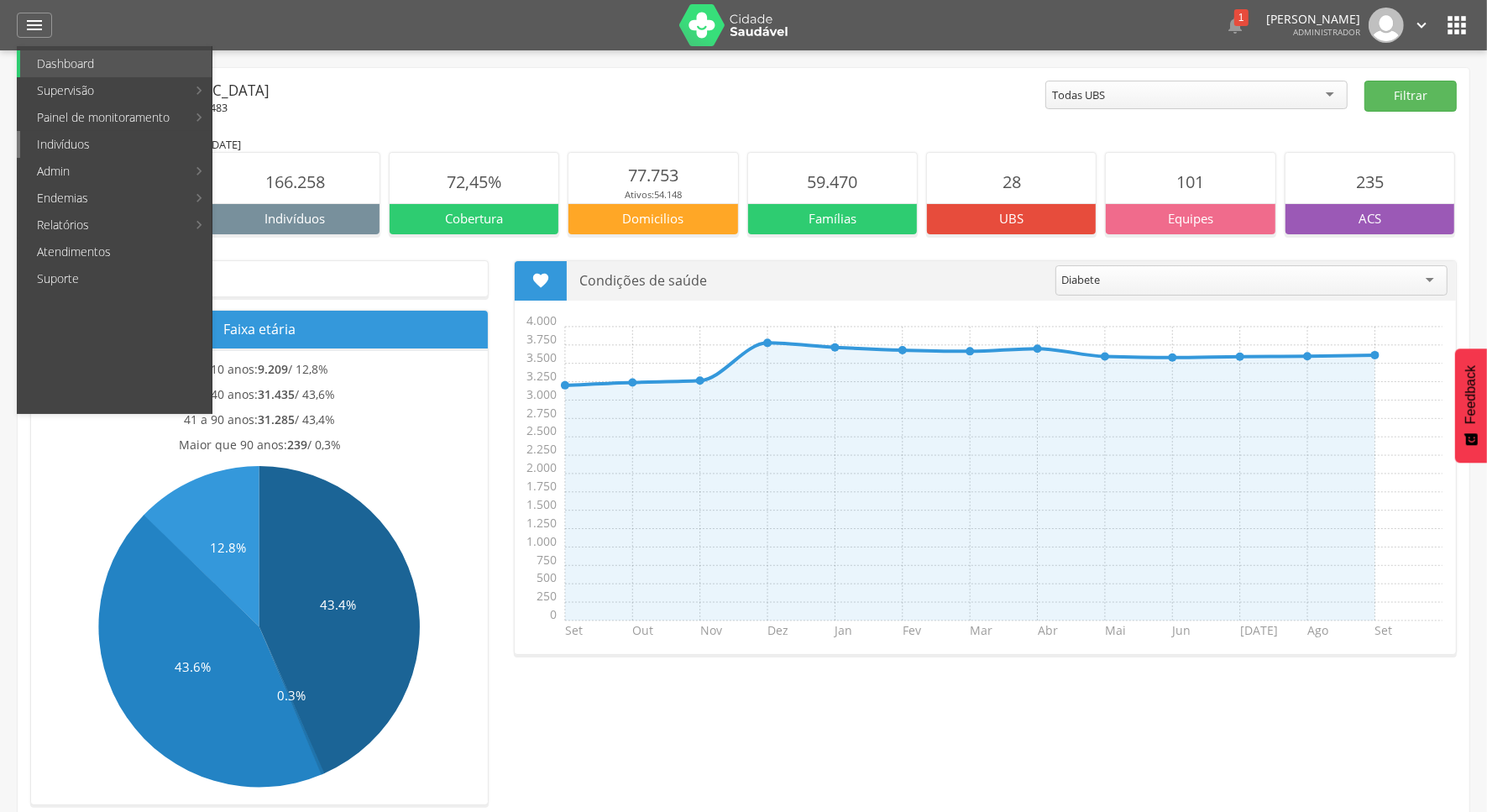
click at [91, 147] on link "Indivíduos" at bounding box center [116, 144] width 191 height 26
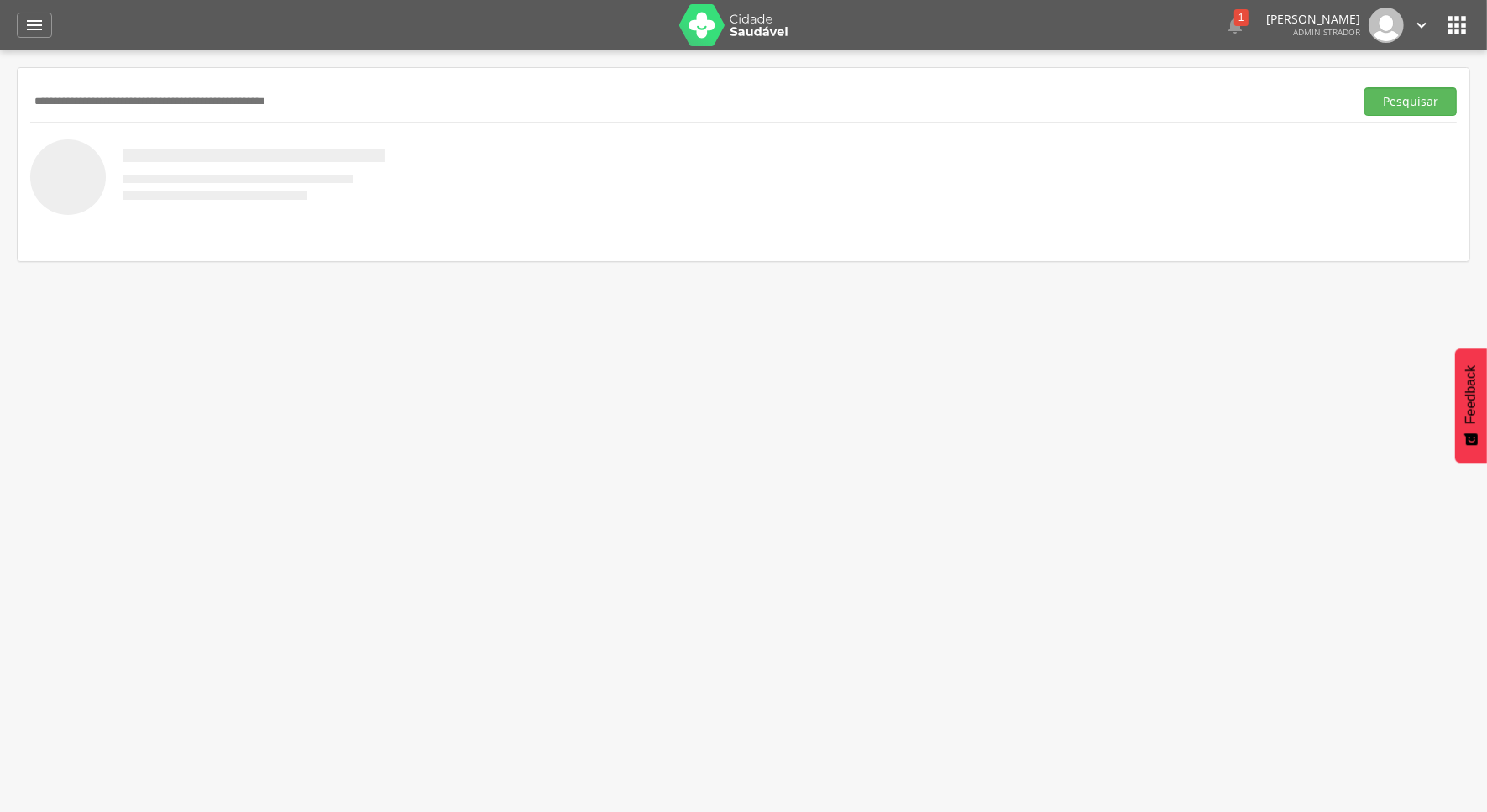
click at [246, 88] on input "text" at bounding box center [689, 101] width 1318 height 28
type input "**********"
click at [1365, 87] on button "Pesquisar" at bounding box center [1411, 101] width 92 height 28
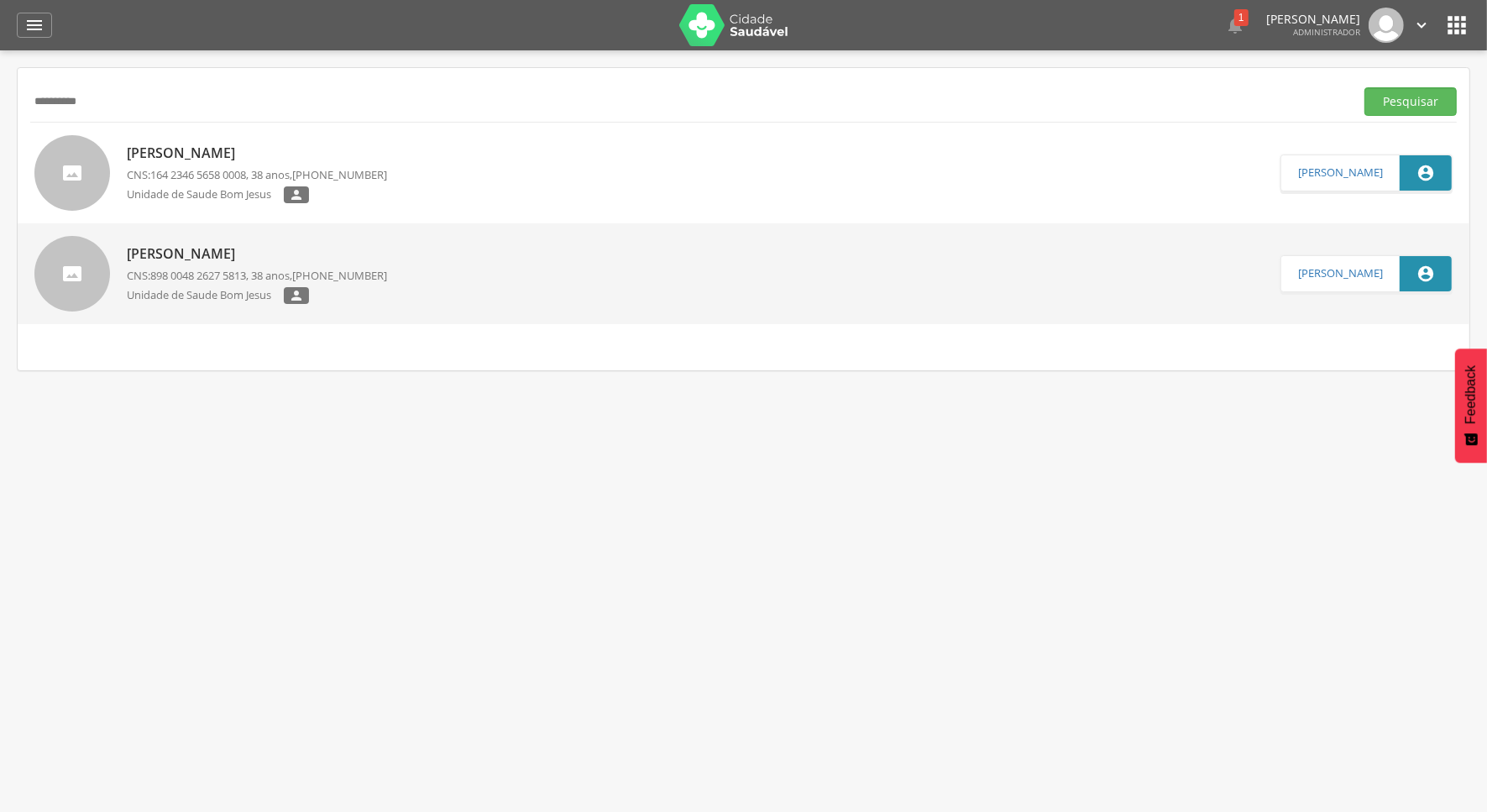
click at [787, 176] on link "Cleiderson Henrique Costa CNS: 164 2346 5658 0008 , 38 anos, (00) 00000-0000 Un…" at bounding box center [657, 172] width 1246 height 75
type input "**********"
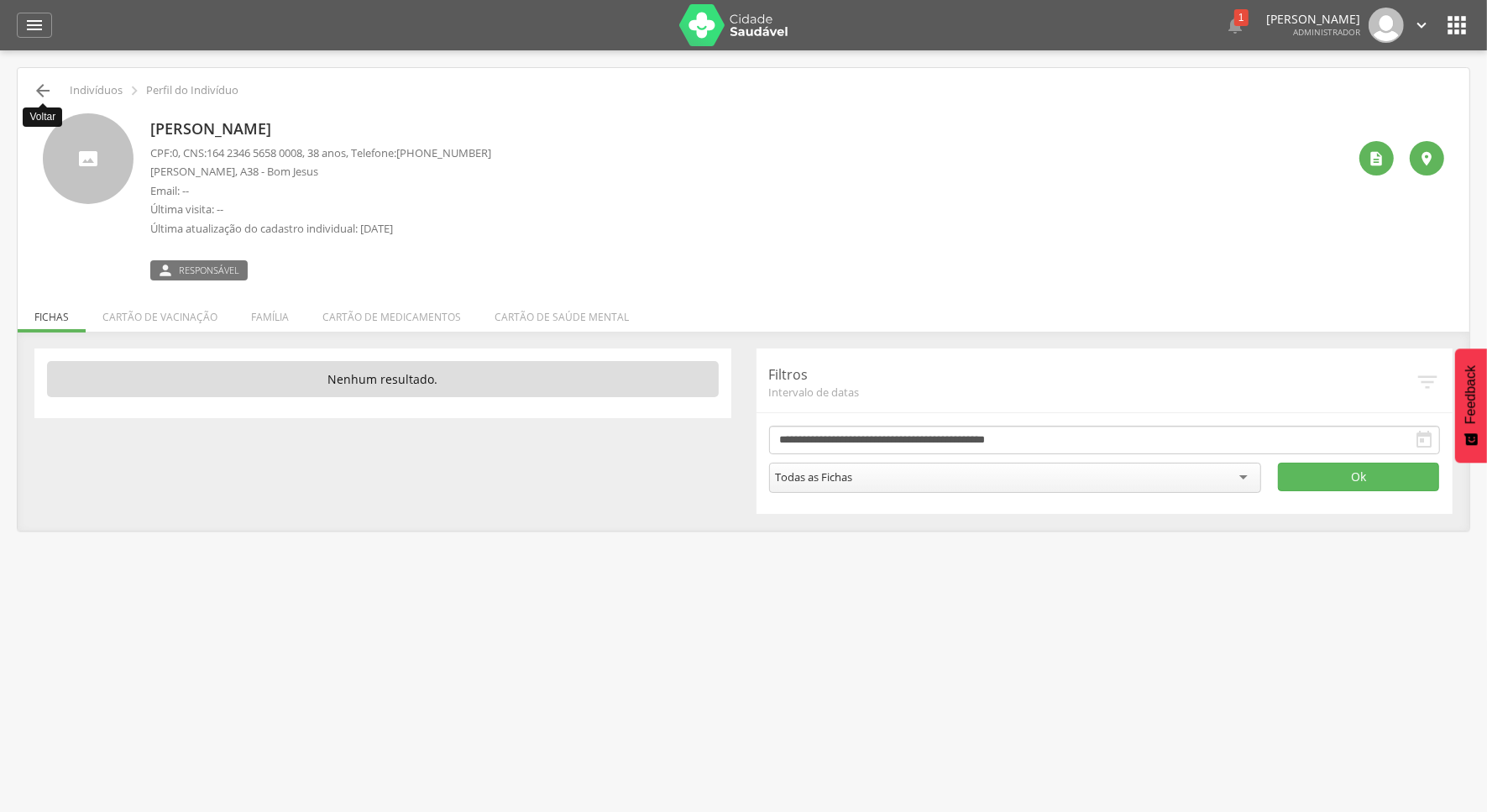
click at [46, 81] on icon "" at bounding box center [42, 90] width 21 height 21
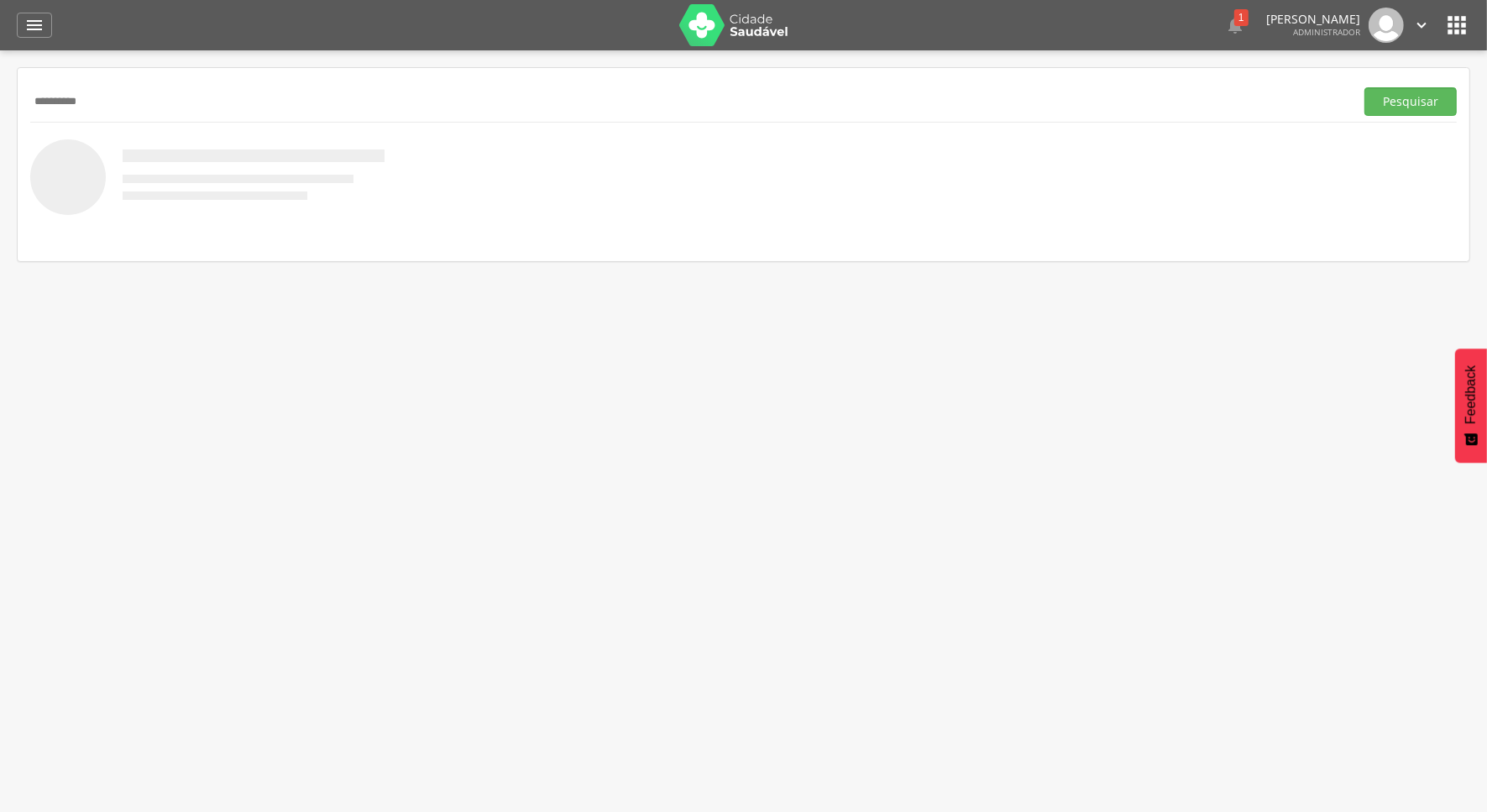
type input "**********"
click at [1365, 87] on button "Pesquisar" at bounding box center [1411, 101] width 92 height 28
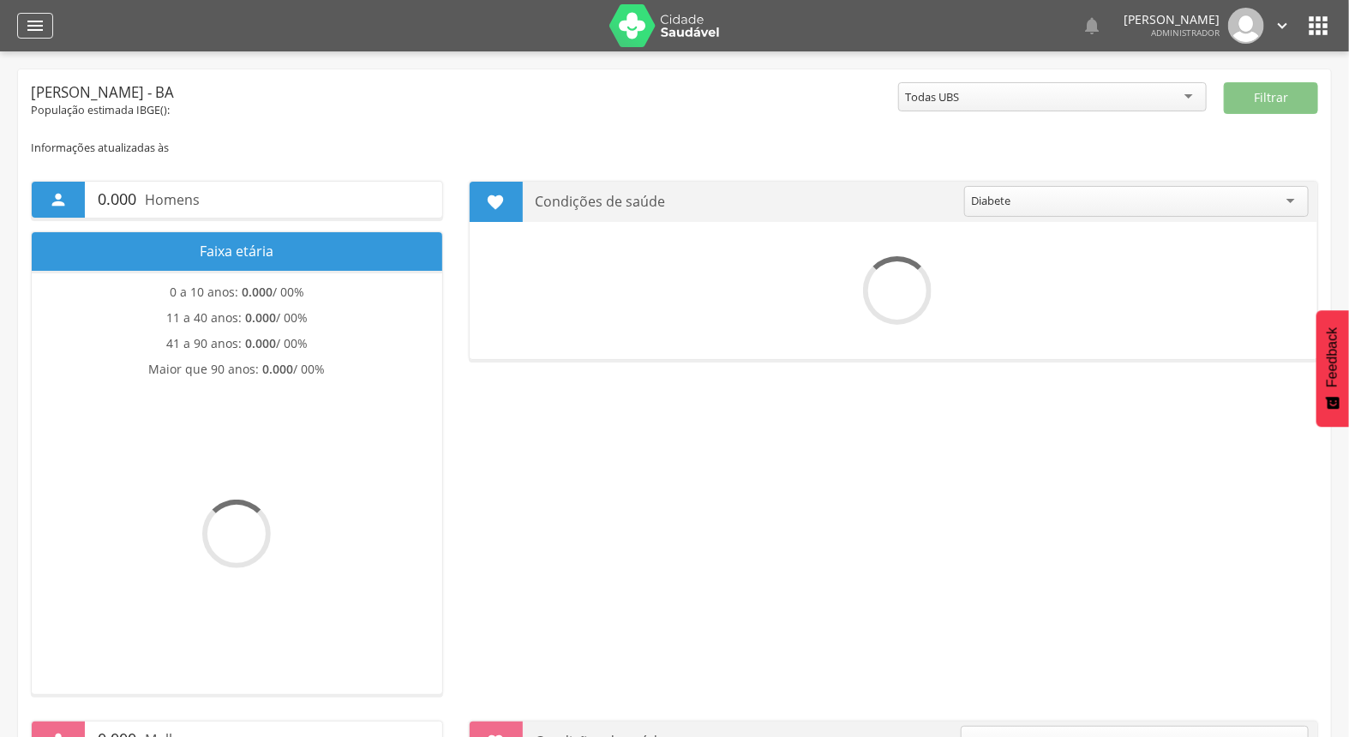
click at [47, 24] on div "" at bounding box center [35, 26] width 36 height 26
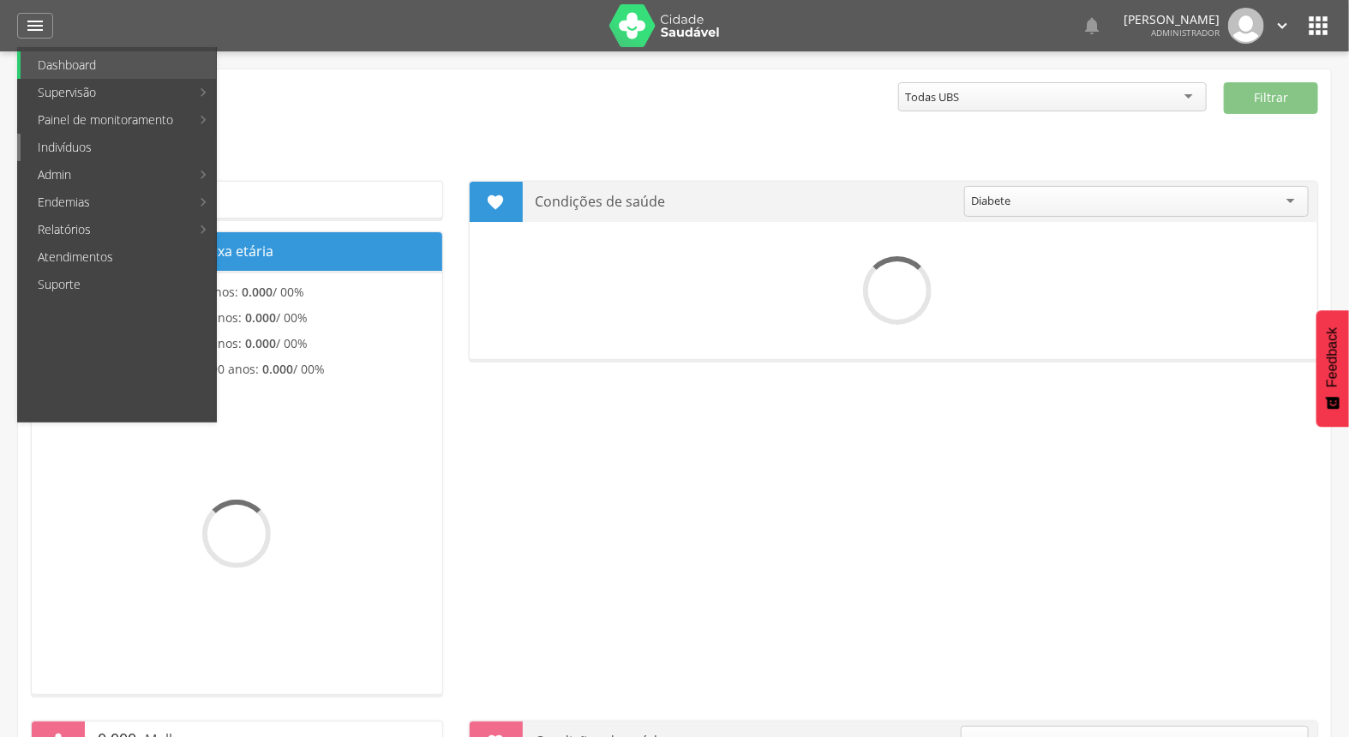
click at [112, 156] on link "Indivíduos" at bounding box center [118, 147] width 195 height 27
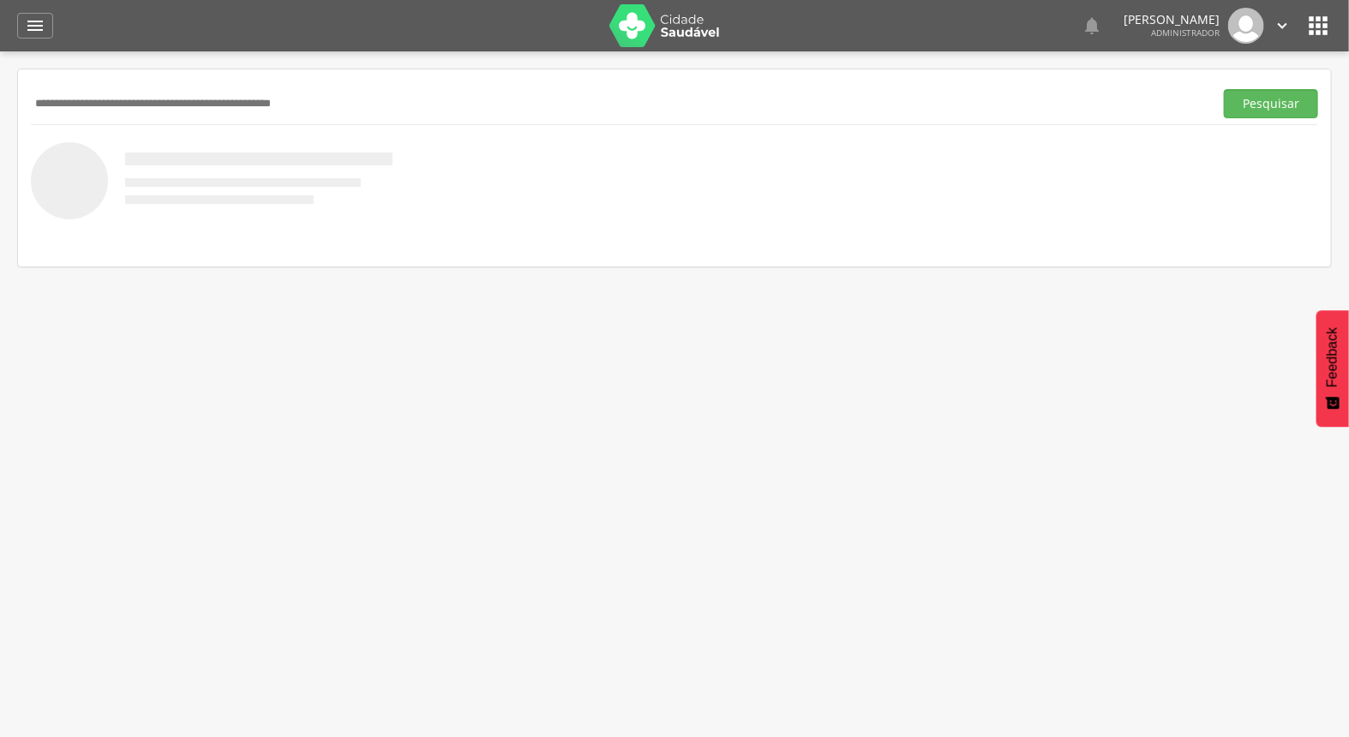
click at [275, 97] on input "text" at bounding box center [619, 103] width 1176 height 29
type input "**********"
click at [1224, 89] on button "Pesquisar" at bounding box center [1271, 103] width 94 height 29
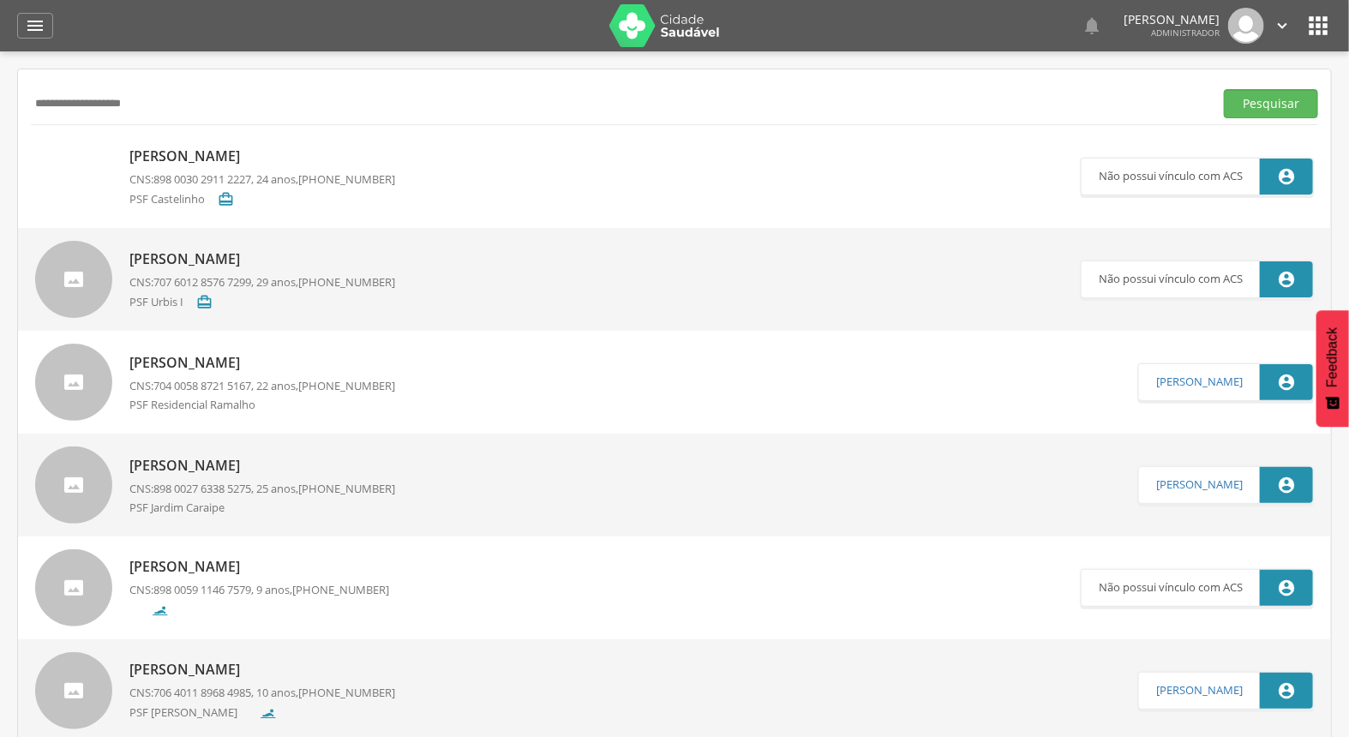
click at [271, 152] on p "[PERSON_NAME]" at bounding box center [262, 157] width 266 height 20
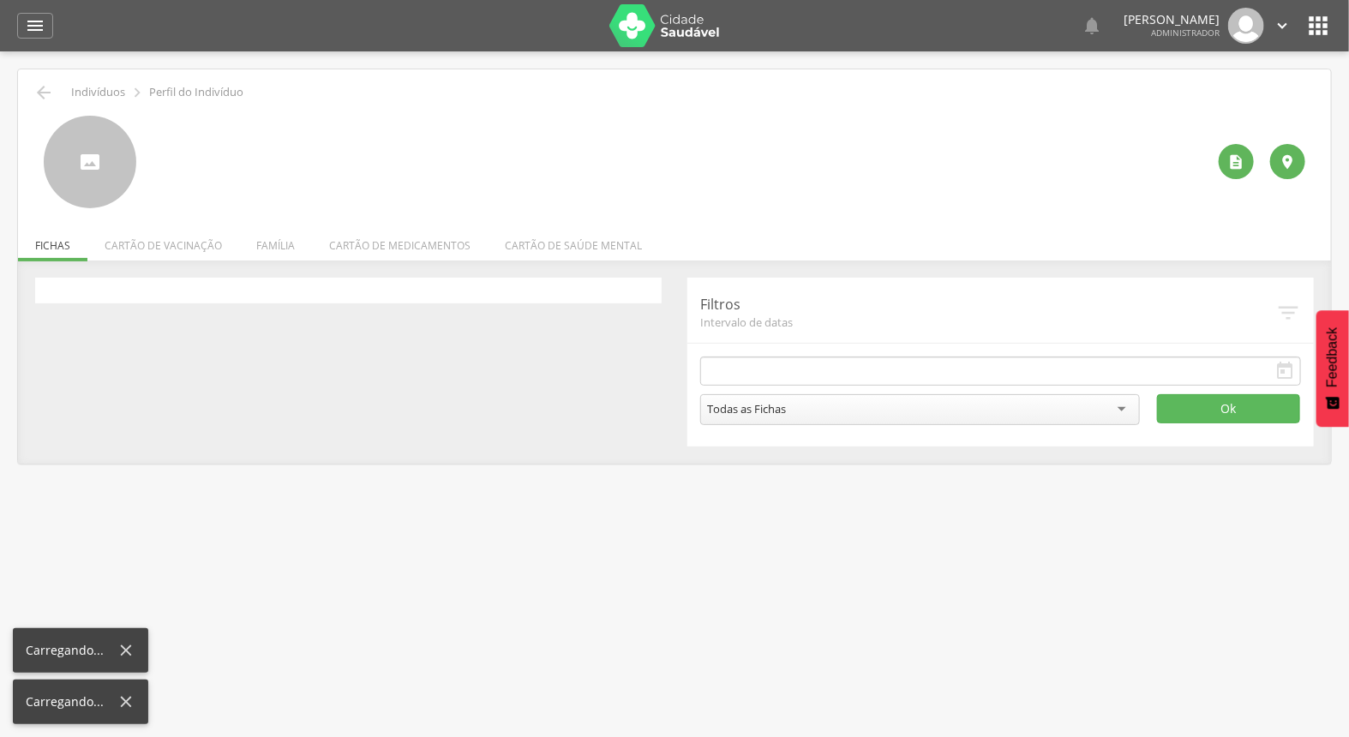
type input "**********"
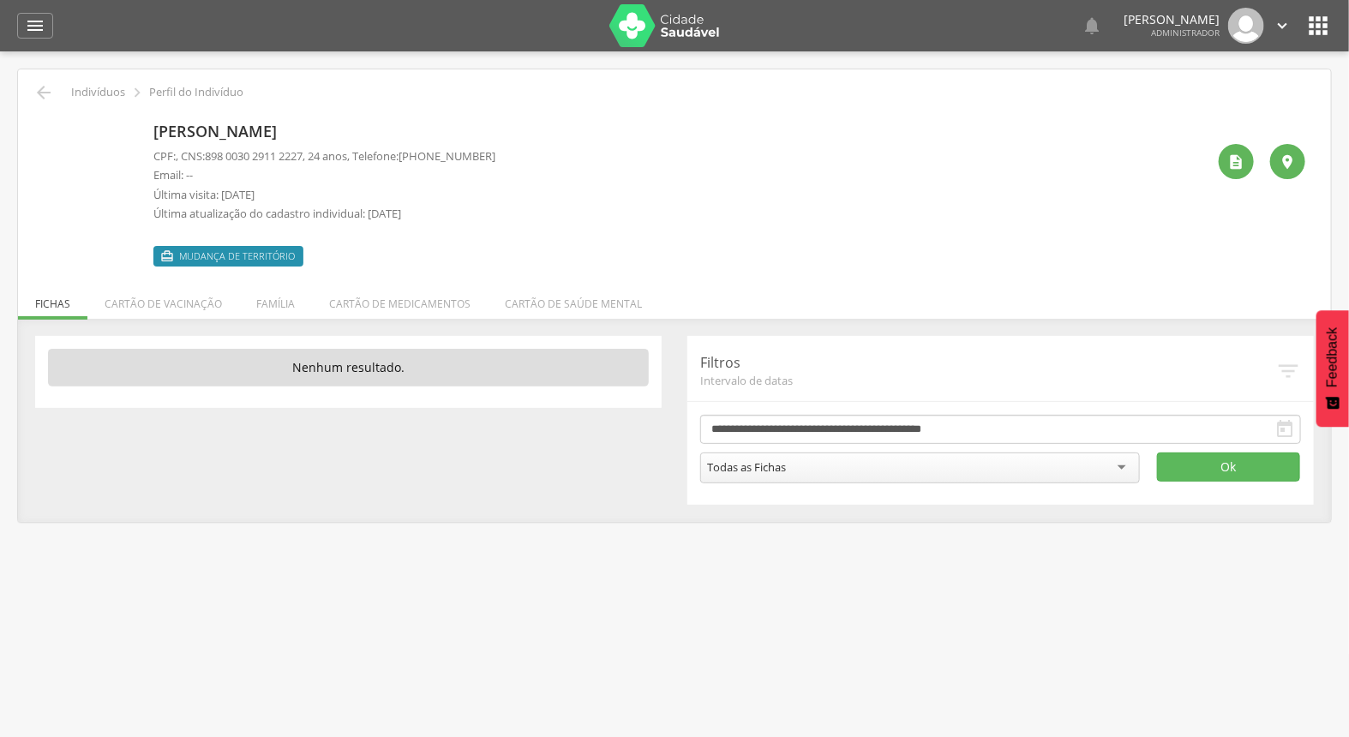
drag, startPoint x: 223, startPoint y: 186, endPoint x: 275, endPoint y: 195, distance: 53.0
click at [275, 195] on p "Última visita: 15/06/2021" at bounding box center [324, 195] width 342 height 16
click at [275, 195] on p "Última visita: [DATE]" at bounding box center [324, 195] width 342 height 16
click at [157, 313] on li "Cartão de vacinação" at bounding box center [163, 299] width 152 height 40
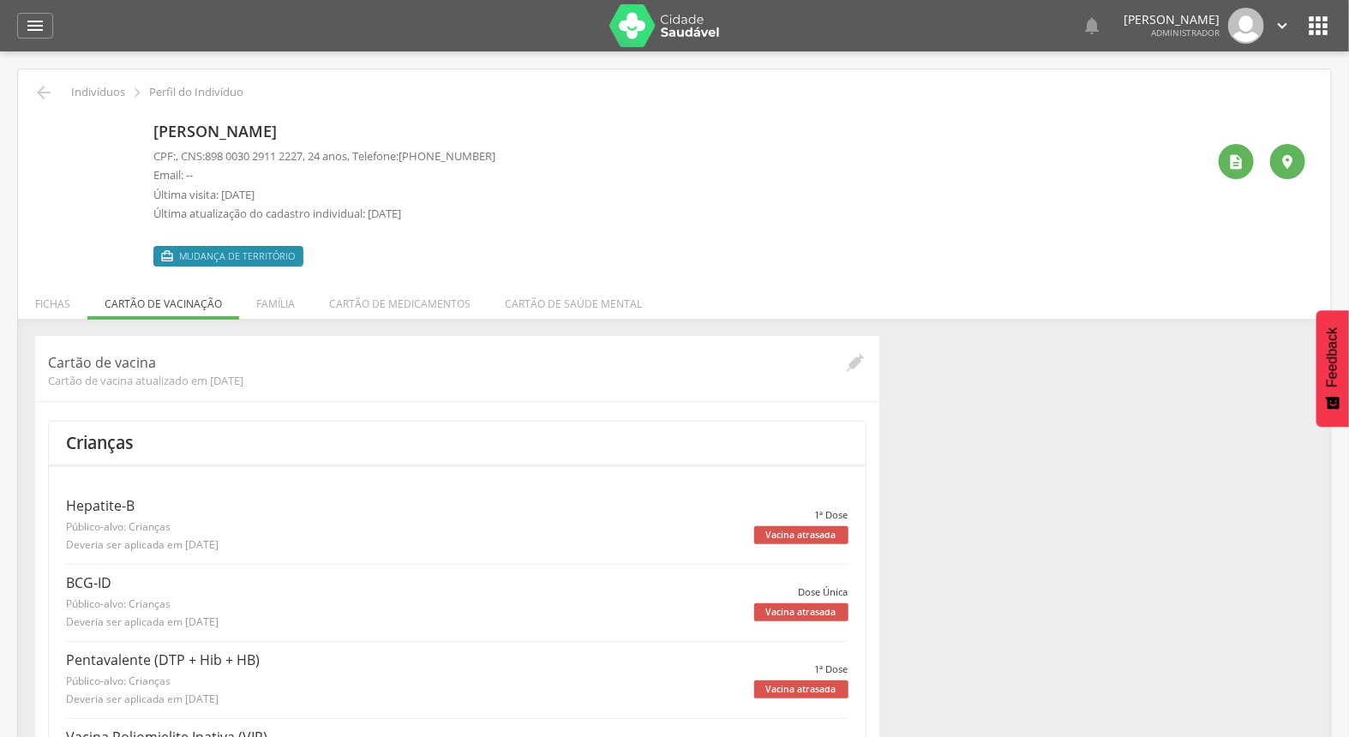
click at [821, 533] on div "Vacina atrasada" at bounding box center [801, 535] width 94 height 18
click at [297, 300] on li "Família" at bounding box center [275, 299] width 73 height 40
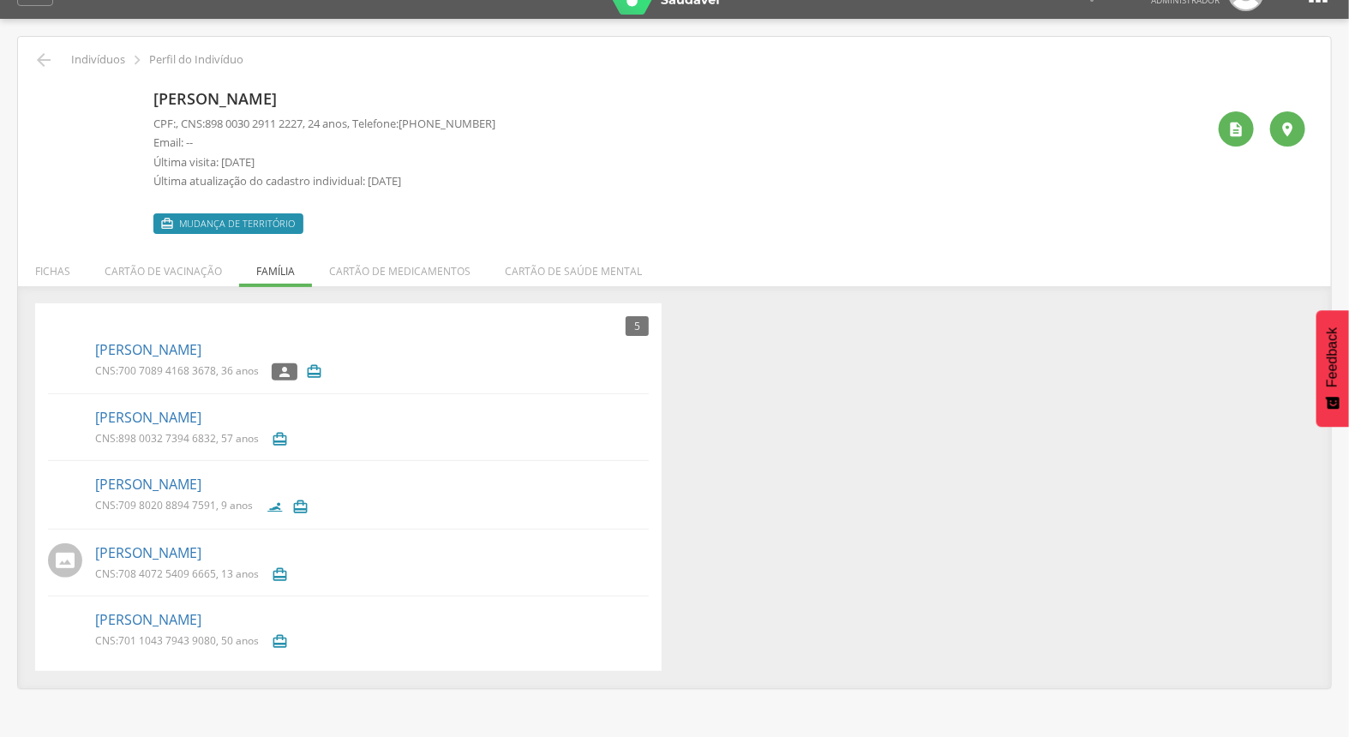
scroll to position [51, 0]
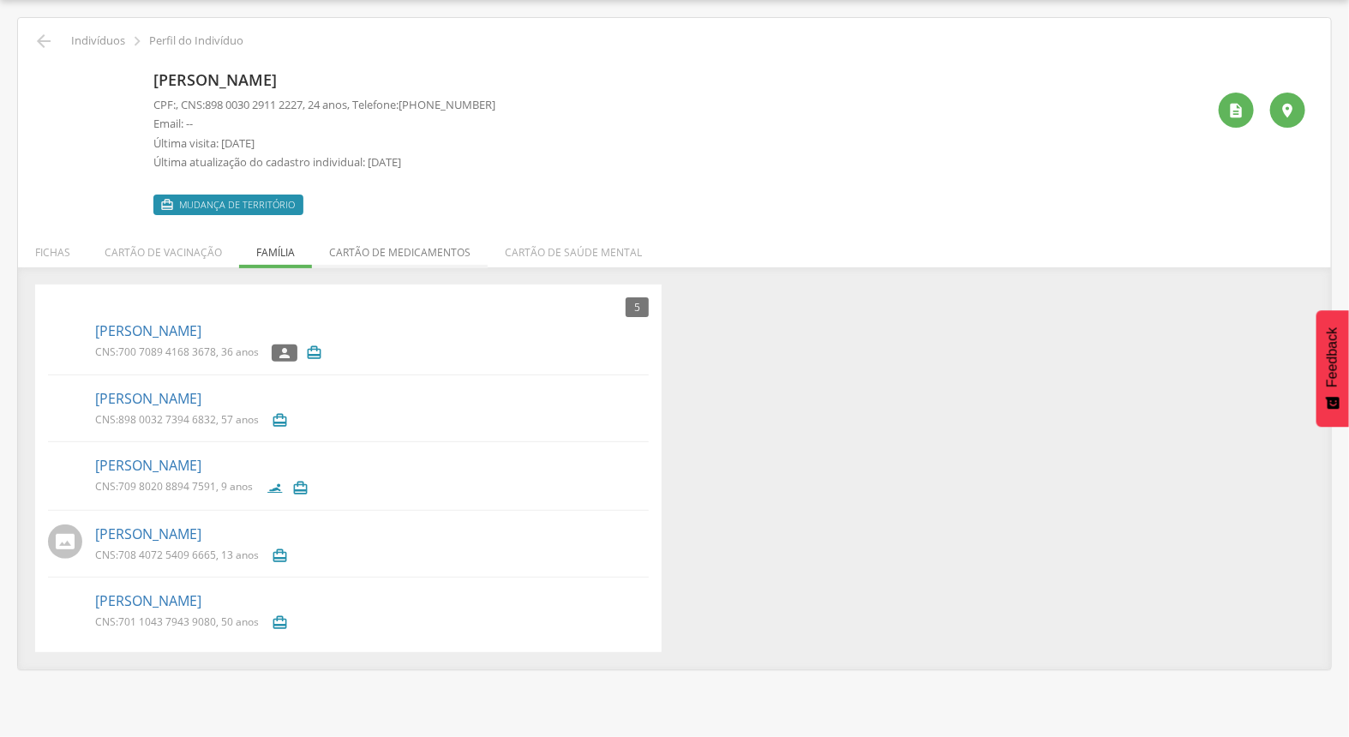
click at [447, 240] on li "Cartão de medicamentos" at bounding box center [400, 248] width 176 height 40
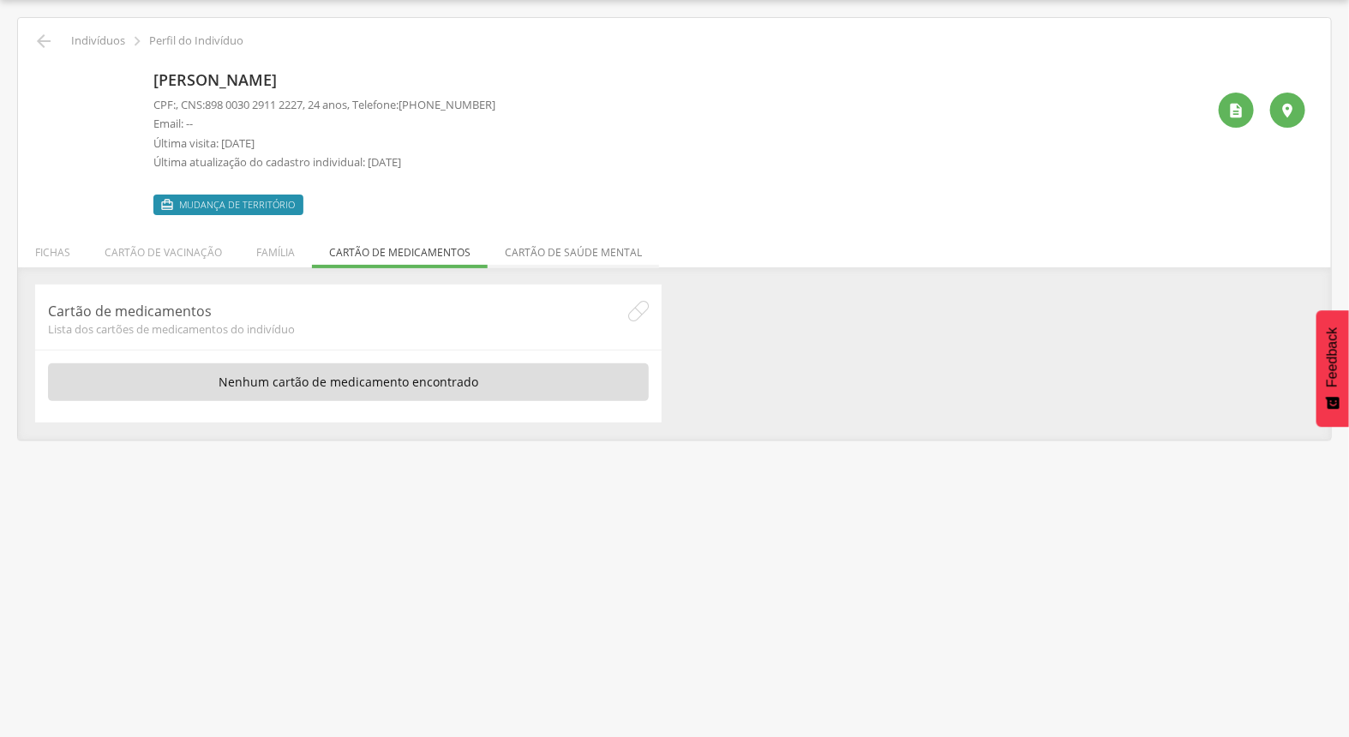
click at [575, 253] on li "Cartão de saúde mental" at bounding box center [573, 248] width 171 height 40
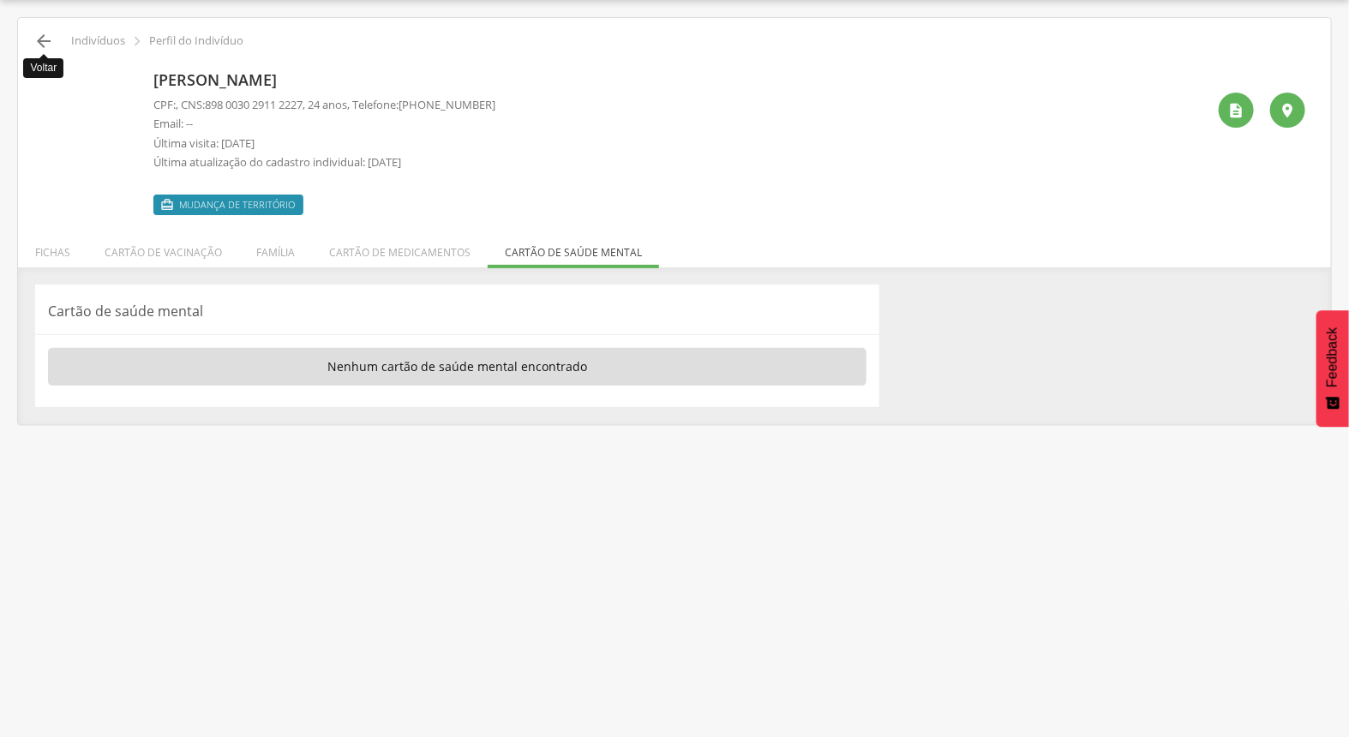
click at [51, 46] on icon "" at bounding box center [43, 41] width 21 height 21
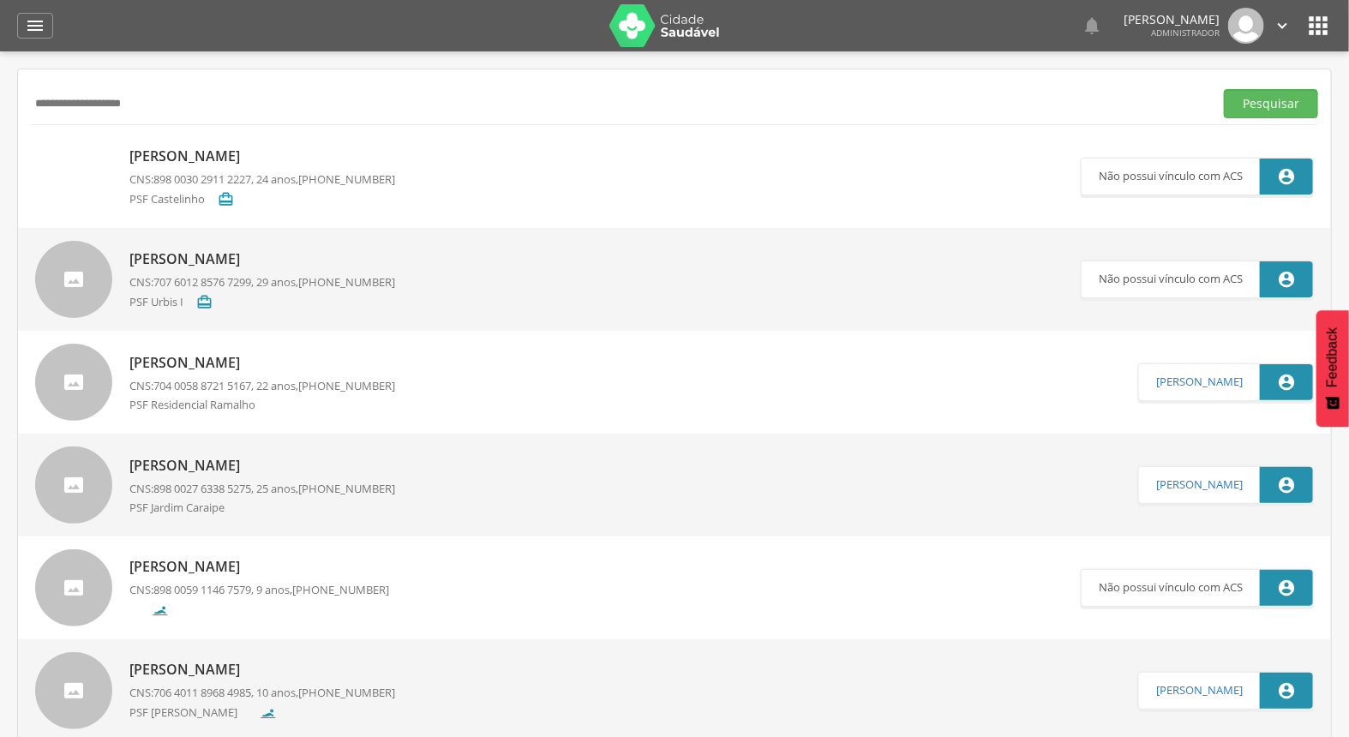
click at [243, 143] on div "Rhuan Victor Ribeiro Pereira CNS: 898 0030 2911 2227 , 24 anos, (73) 99999-9999…" at bounding box center [262, 175] width 266 height 69
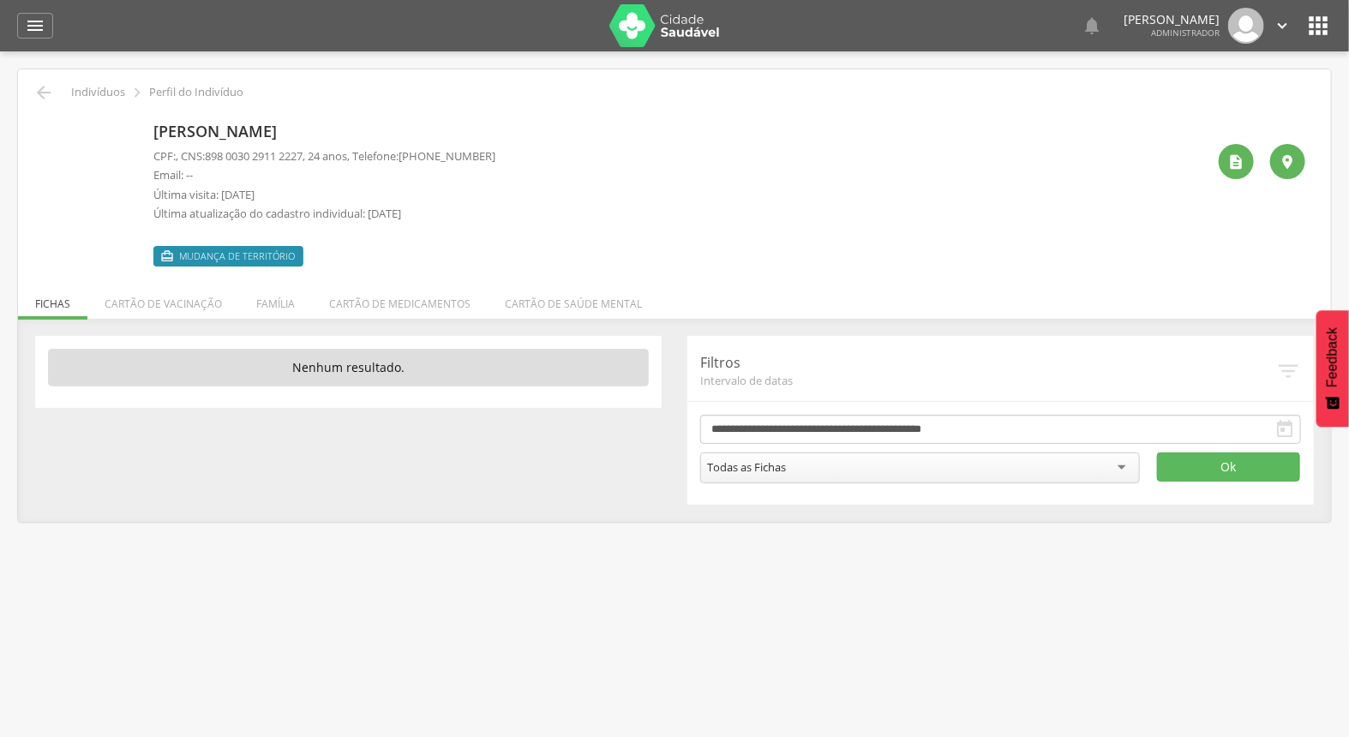
click at [275, 321] on div "5 Nenhum outro membro da família cadastrado. Vanessa Rocha Prates CNS: 700 7089…" at bounding box center [674, 420] width 1313 height 203
click at [275, 309] on li "Família" at bounding box center [275, 299] width 73 height 40
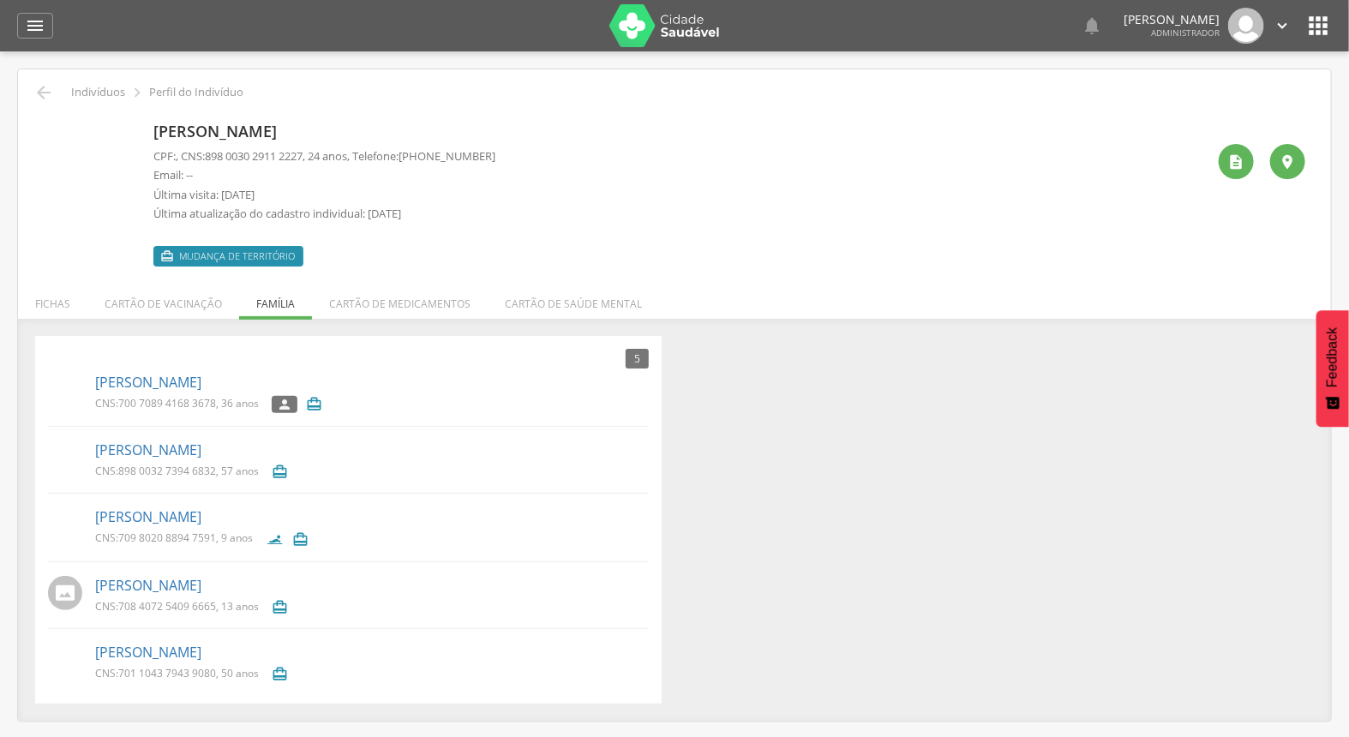
scroll to position [51, 0]
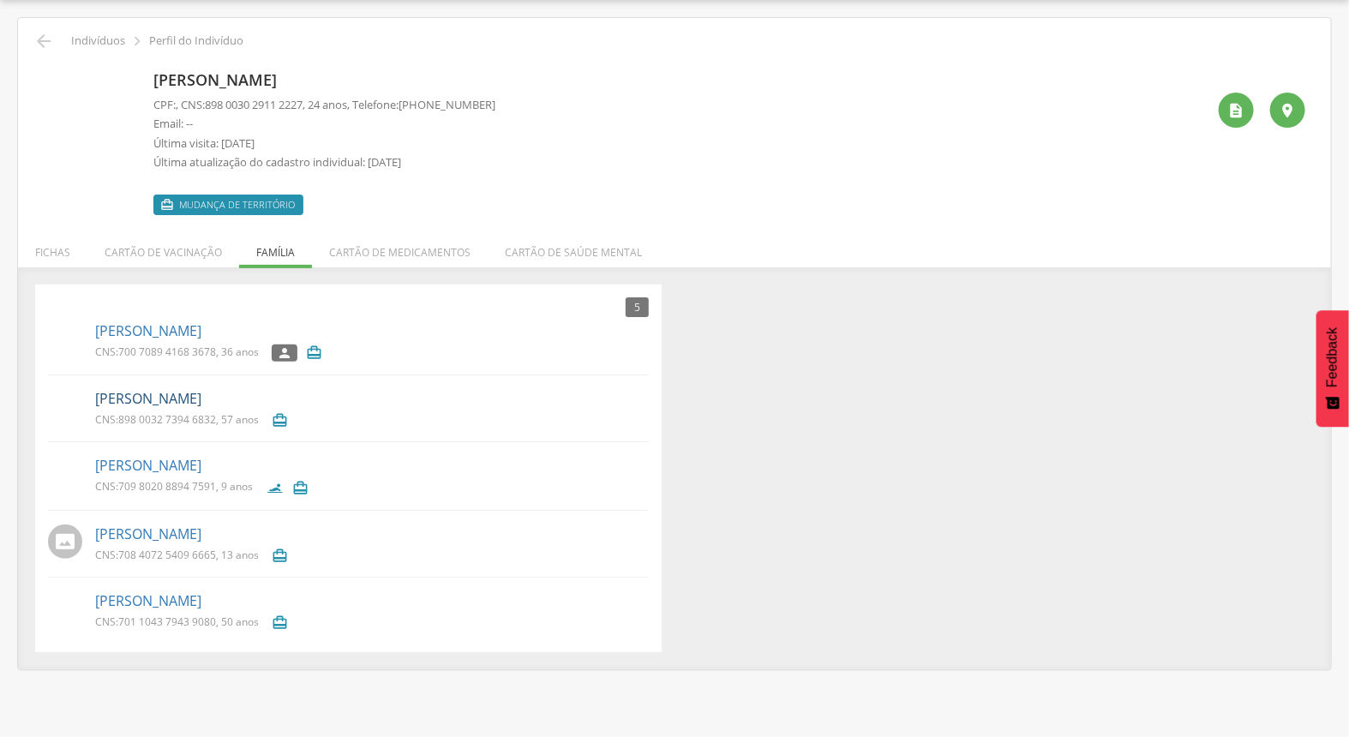
click at [183, 406] on link "Carlos Pereira de Oliveira Filho" at bounding box center [148, 399] width 106 height 20
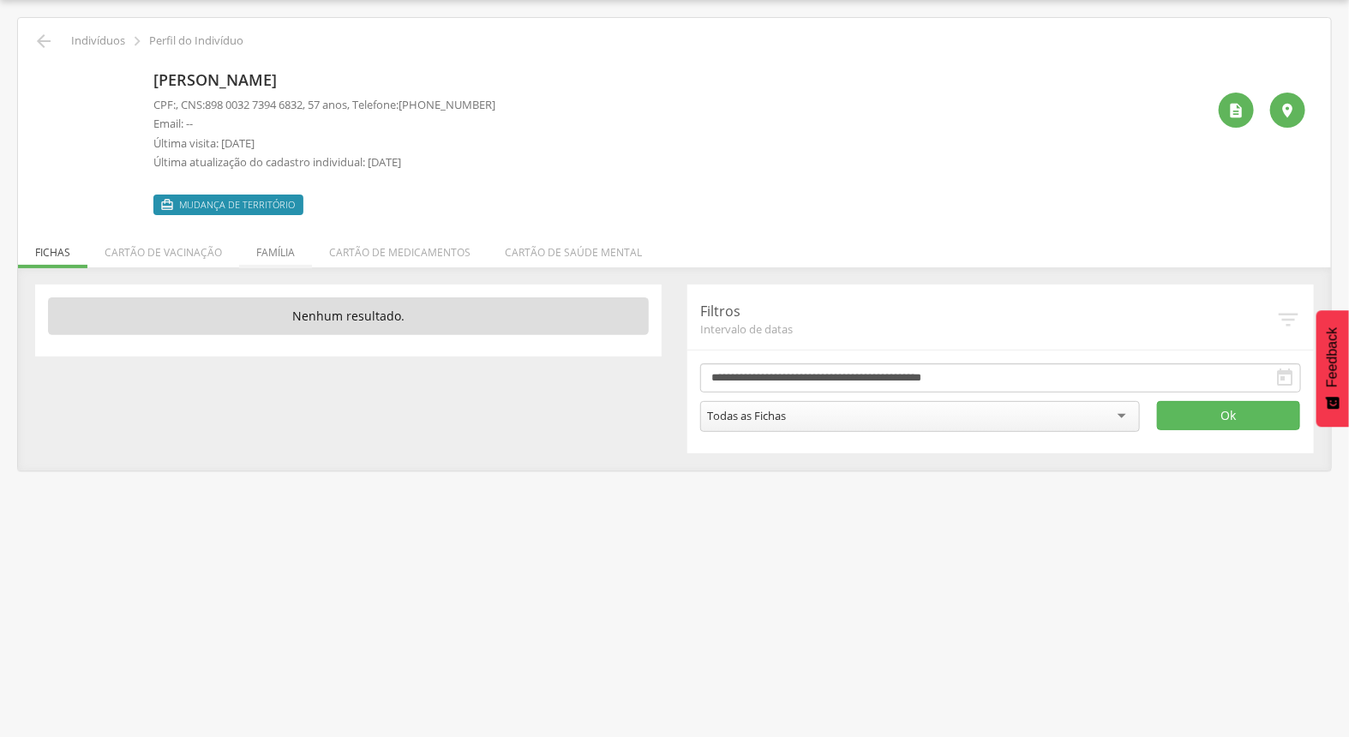
click at [267, 251] on li "Família" at bounding box center [275, 248] width 73 height 40
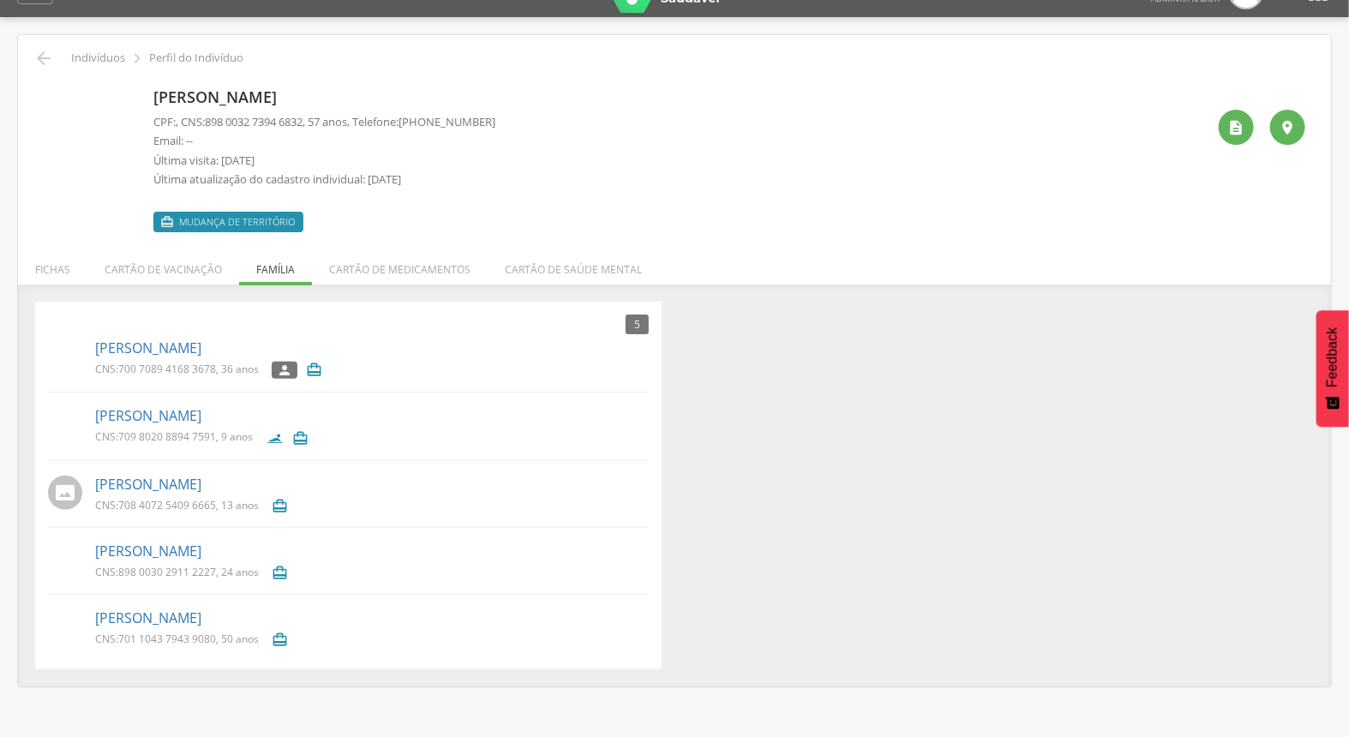
scroll to position [51, 0]
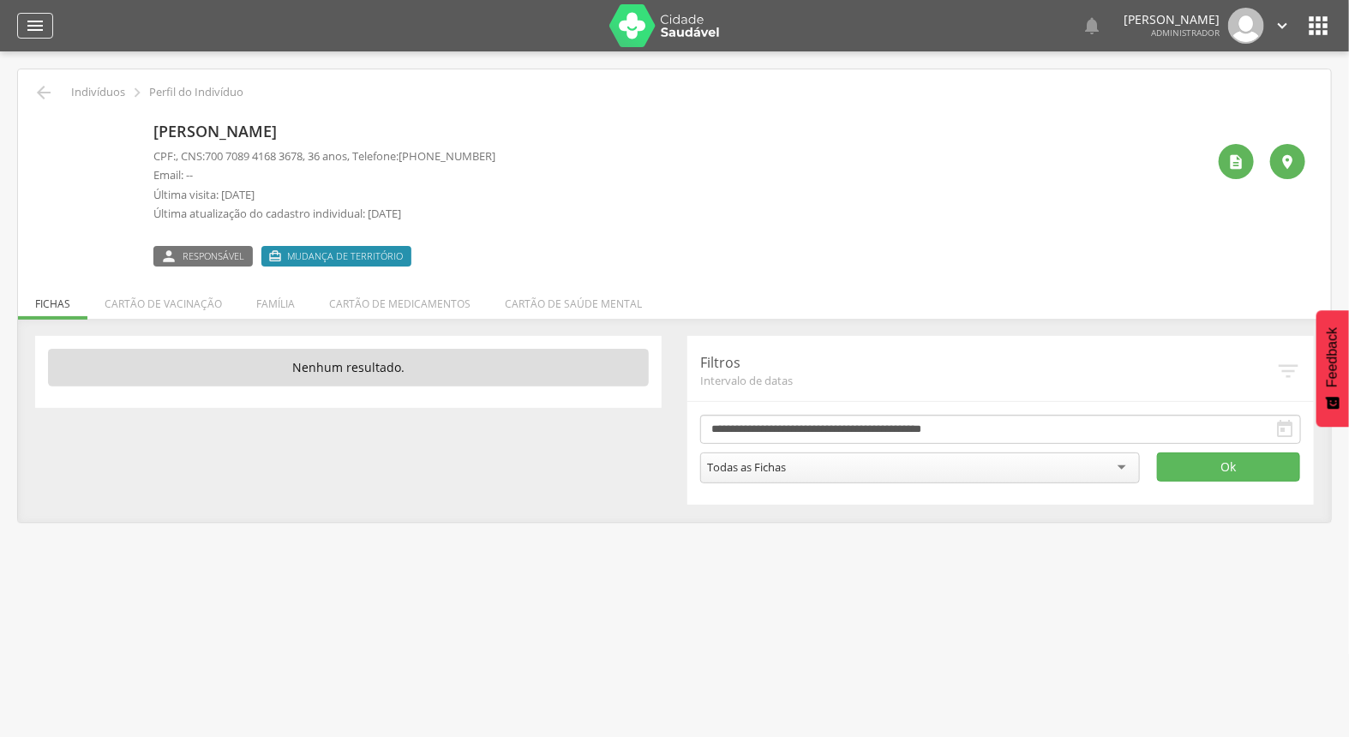
click at [35, 31] on icon "" at bounding box center [35, 25] width 21 height 21
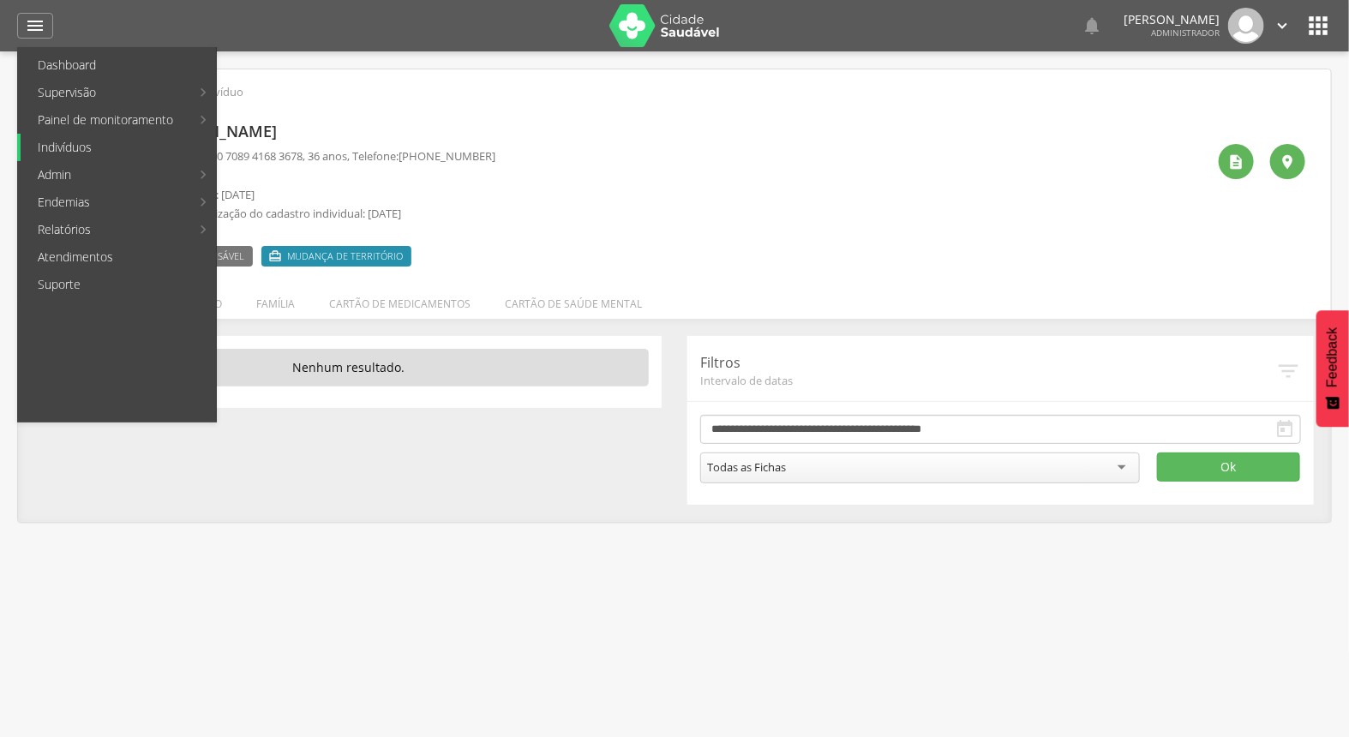
click at [125, 158] on link "Indivíduos" at bounding box center [118, 147] width 195 height 27
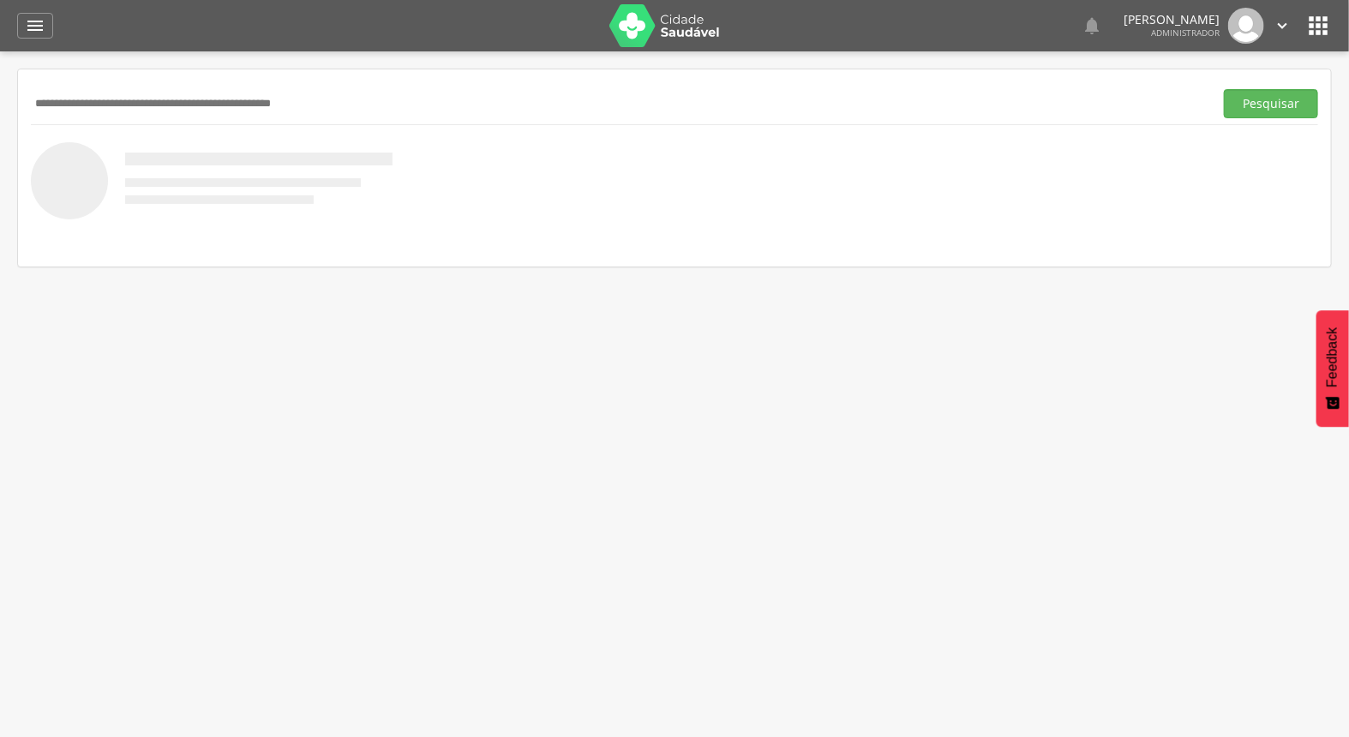
click at [270, 91] on input "text" at bounding box center [619, 103] width 1176 height 29
type input "**********"
click at [1224, 89] on button "Pesquisar" at bounding box center [1271, 103] width 94 height 29
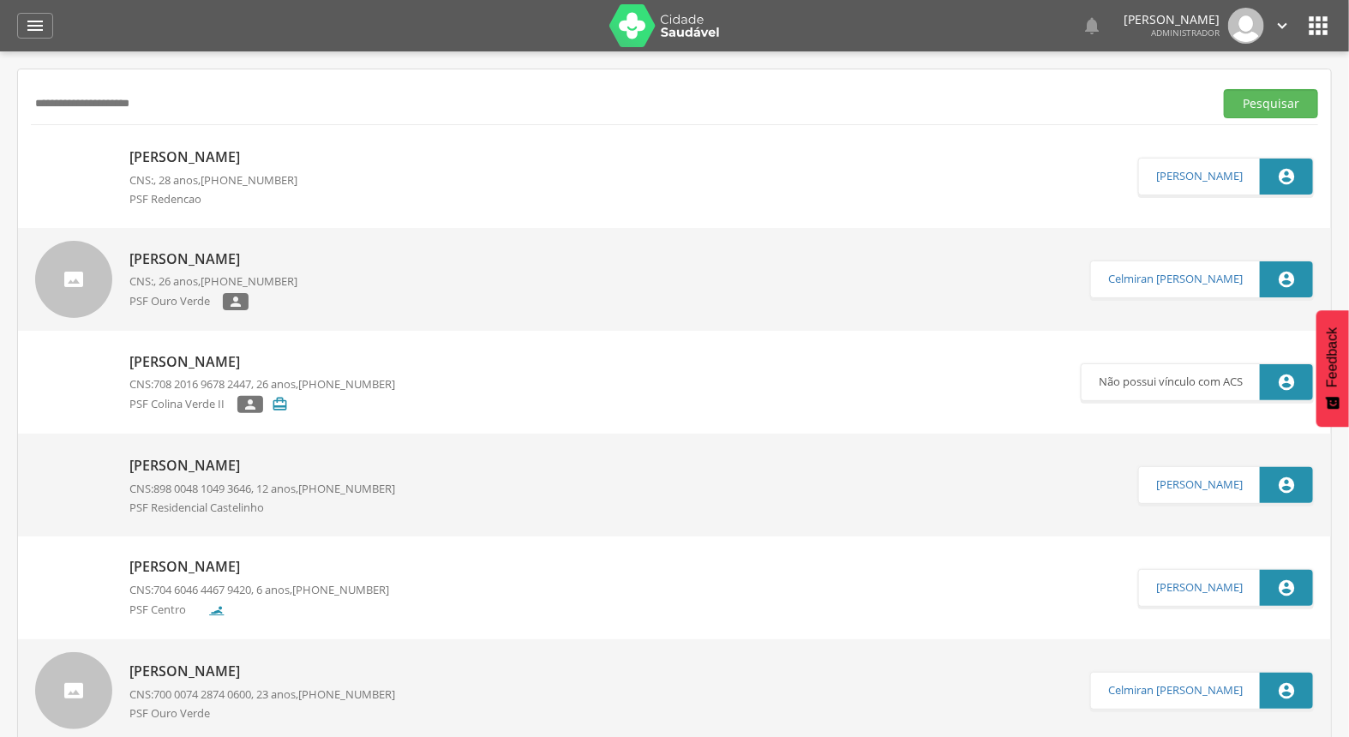
click at [264, 148] on p "[PERSON_NAME]" at bounding box center [213, 157] width 168 height 20
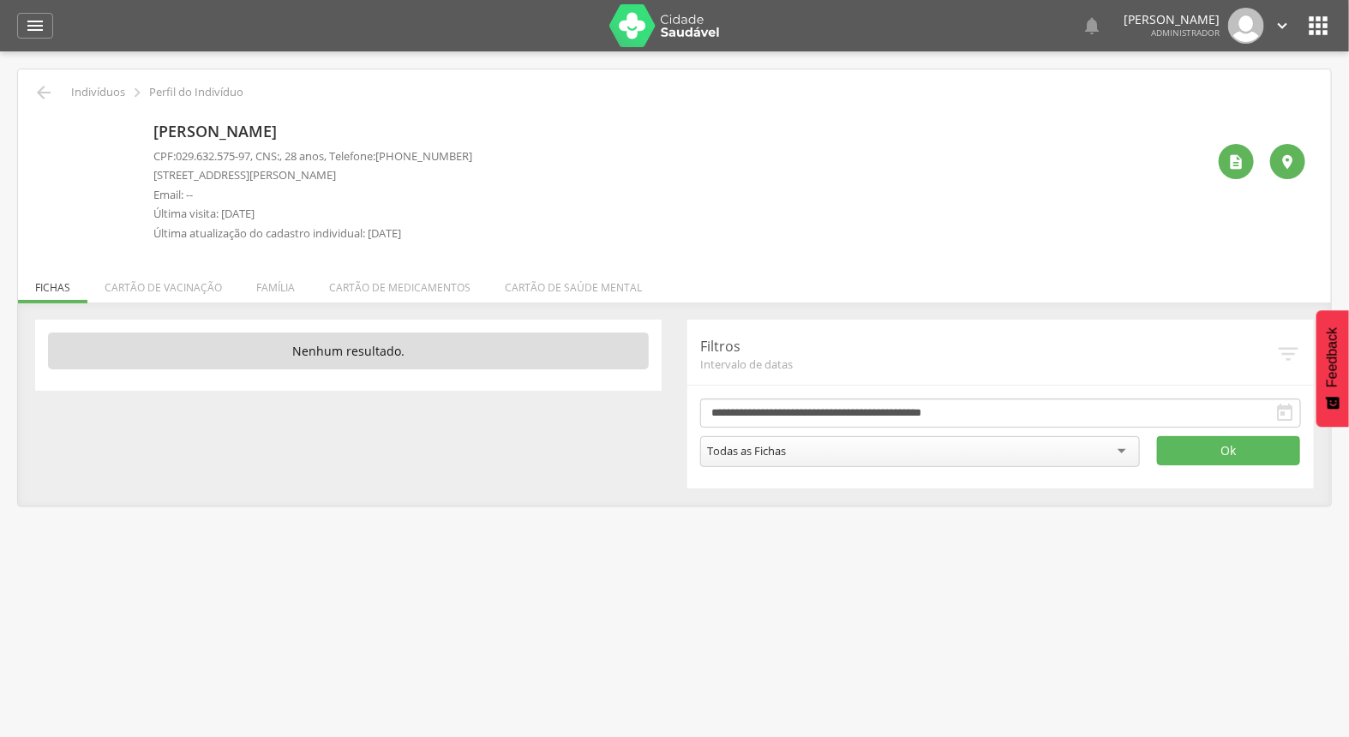
click at [44, 125] on img at bounding box center [44, 125] width 0 height 0
click at [189, 296] on li "Cartão de vacinação" at bounding box center [163, 283] width 152 height 40
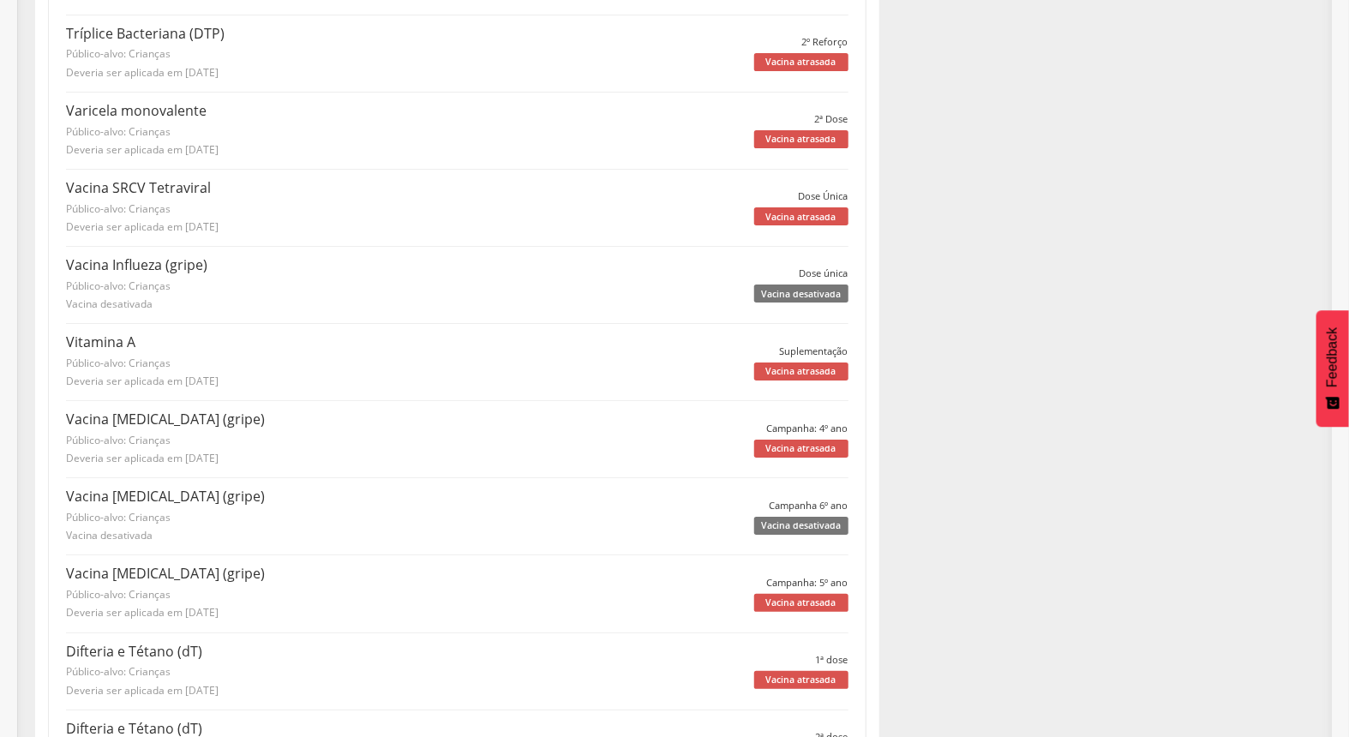
scroll to position [2806, 0]
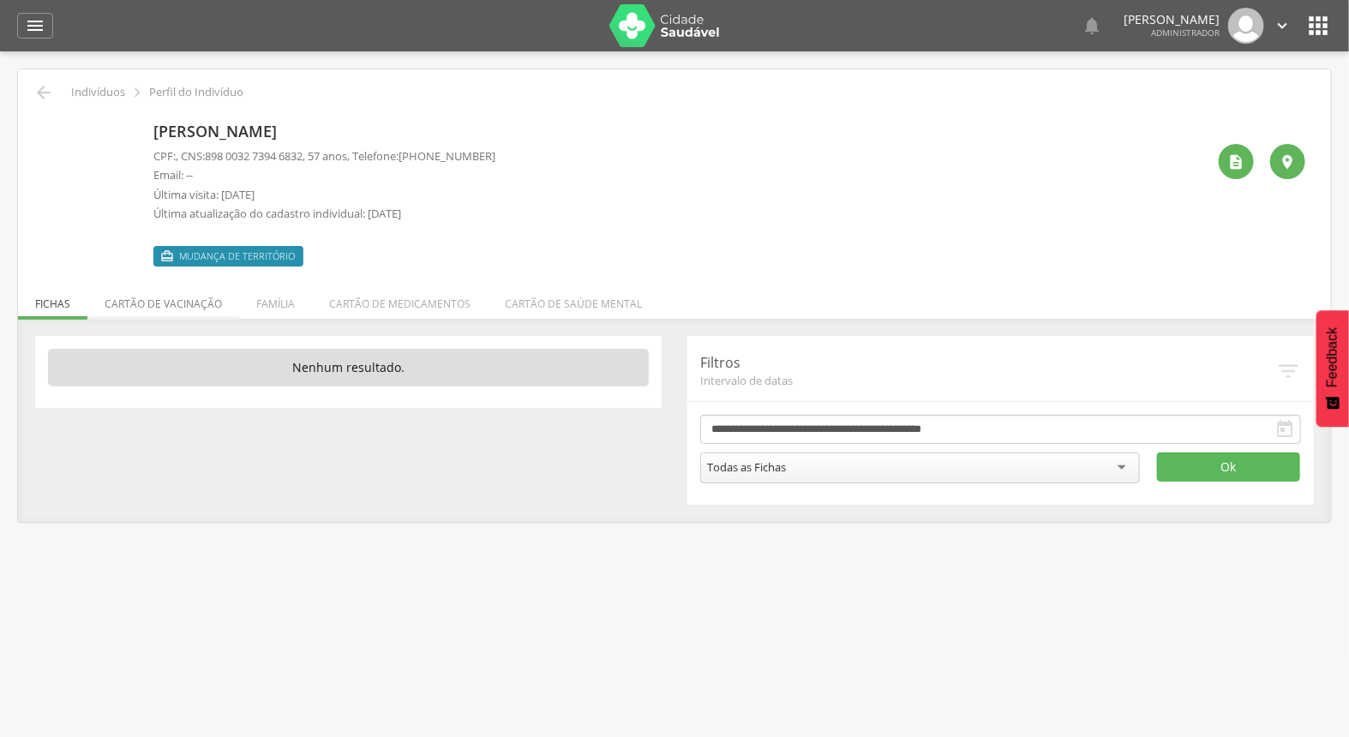
click at [175, 304] on li "Cartão de vacinação" at bounding box center [163, 299] width 152 height 40
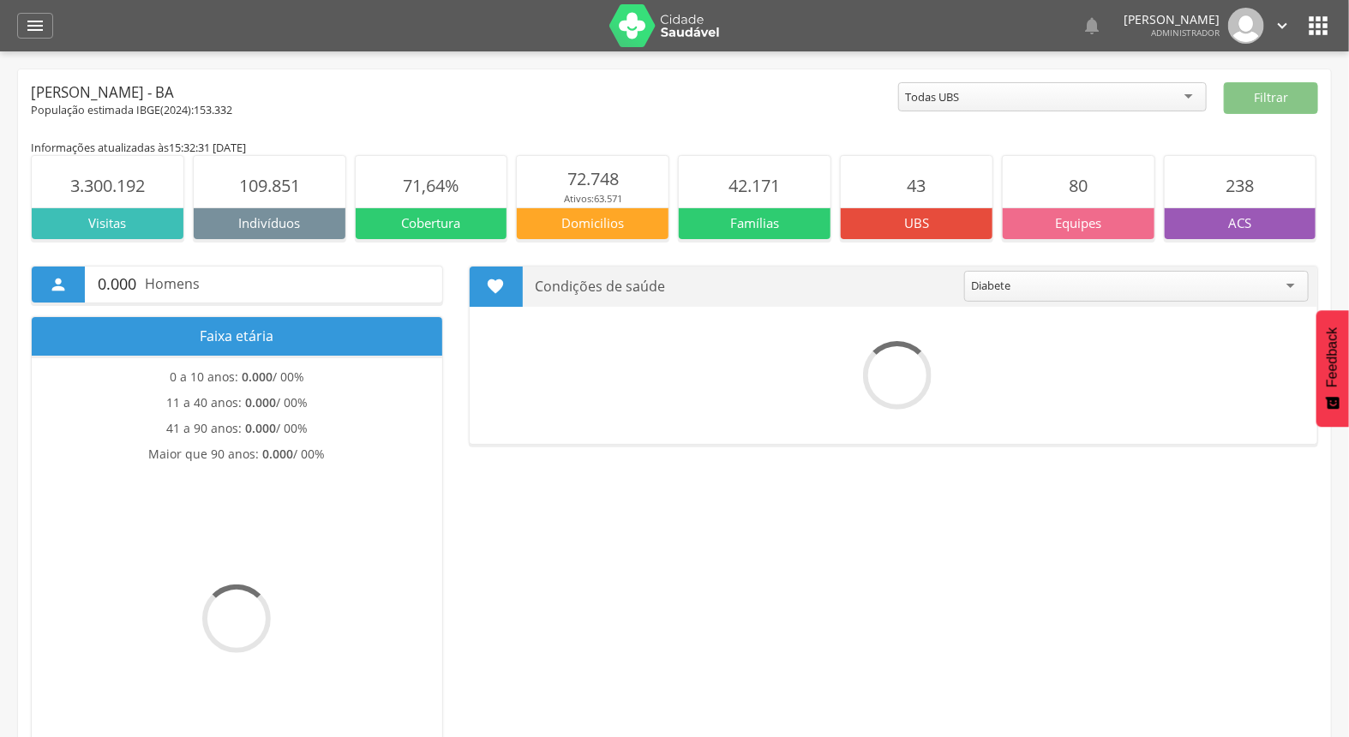
click at [1312, 28] on icon "" at bounding box center [1318, 25] width 27 height 27
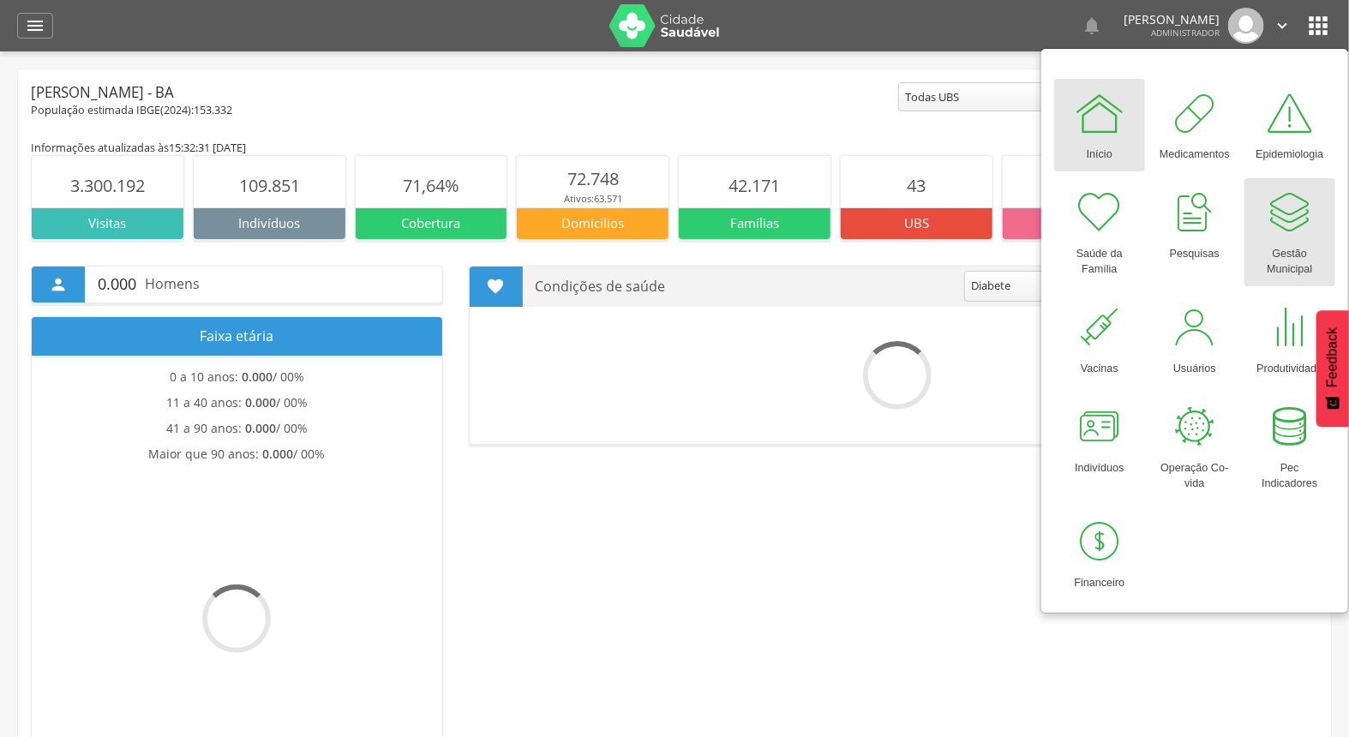
click at [1279, 243] on div "Gestão Municipal" at bounding box center [1290, 257] width 74 height 39
